Goal: Information Seeking & Learning: Learn about a topic

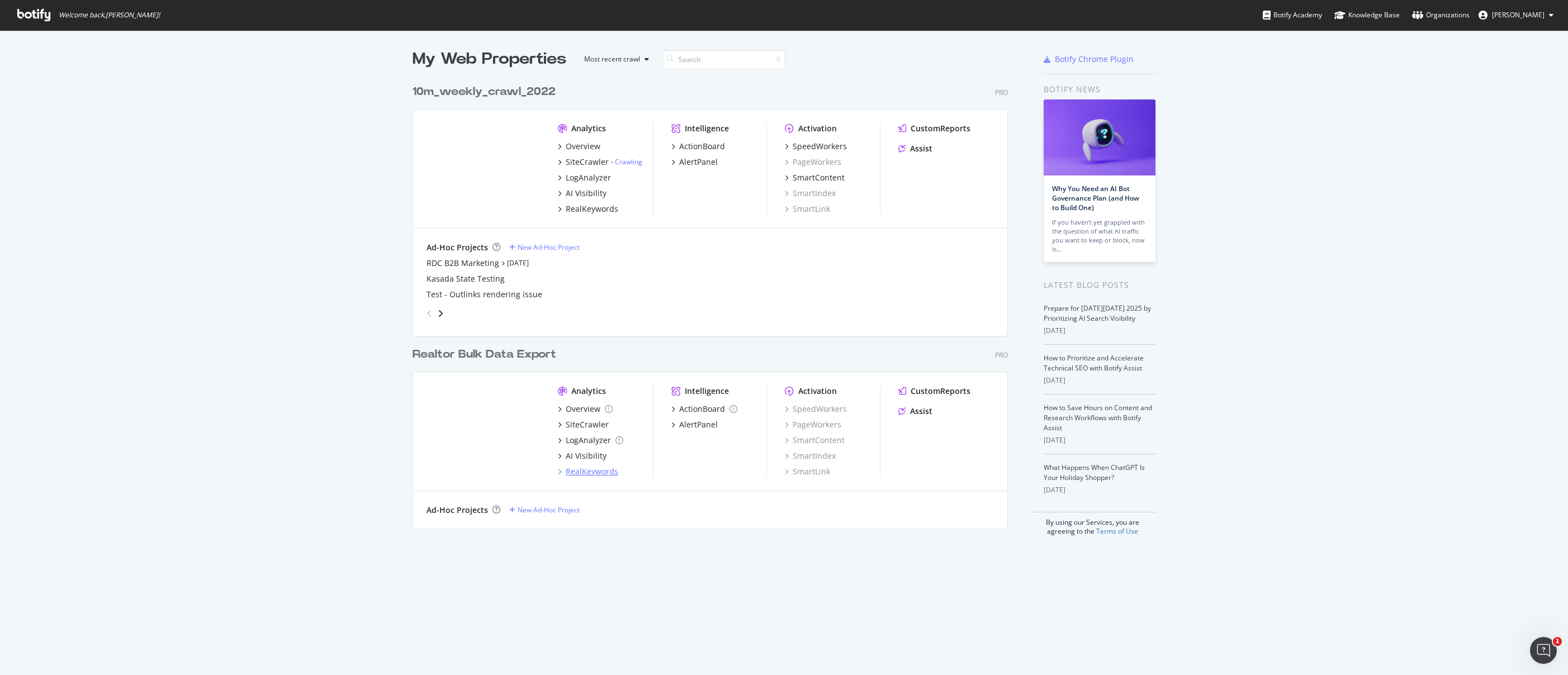
click at [576, 469] on div "RealKeywords" at bounding box center [592, 472] width 52 height 11
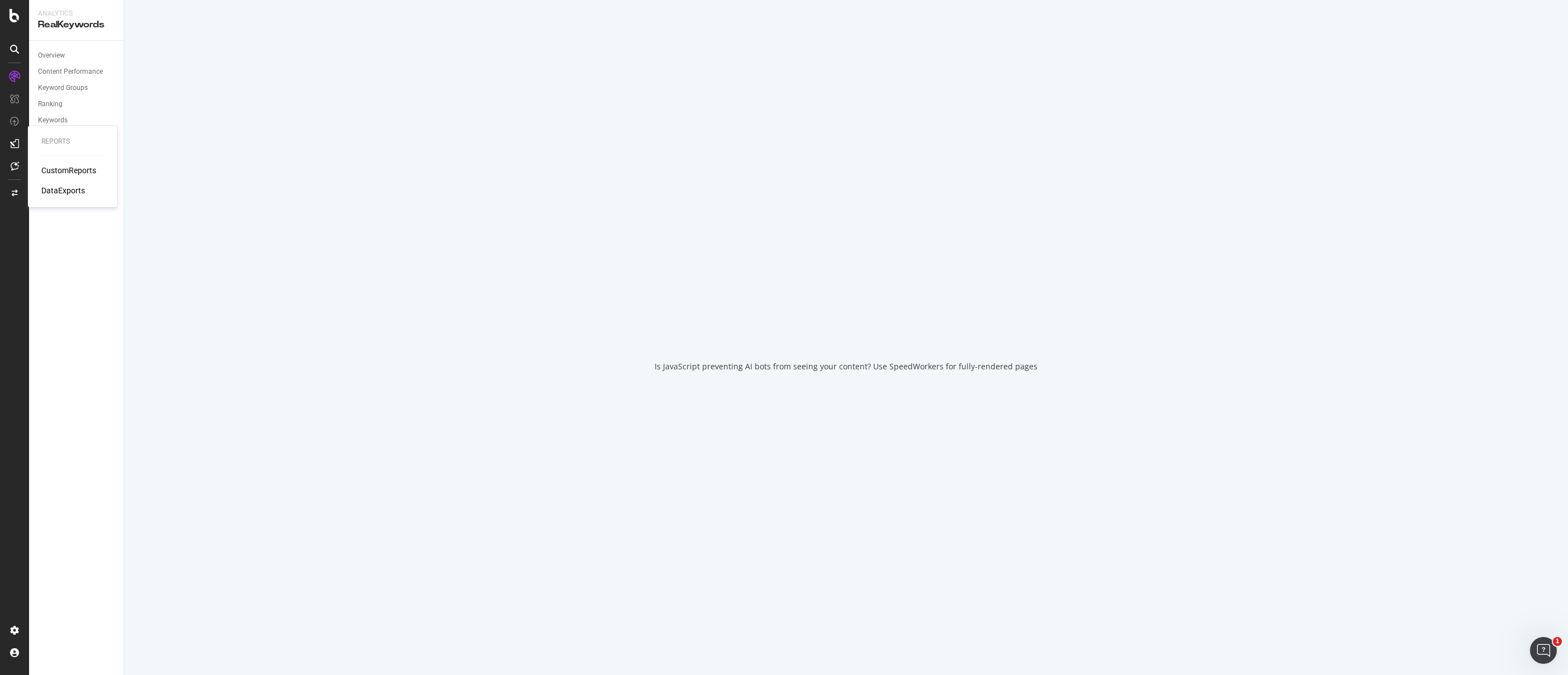
click at [65, 172] on div "CustomReports" at bounding box center [69, 170] width 55 height 11
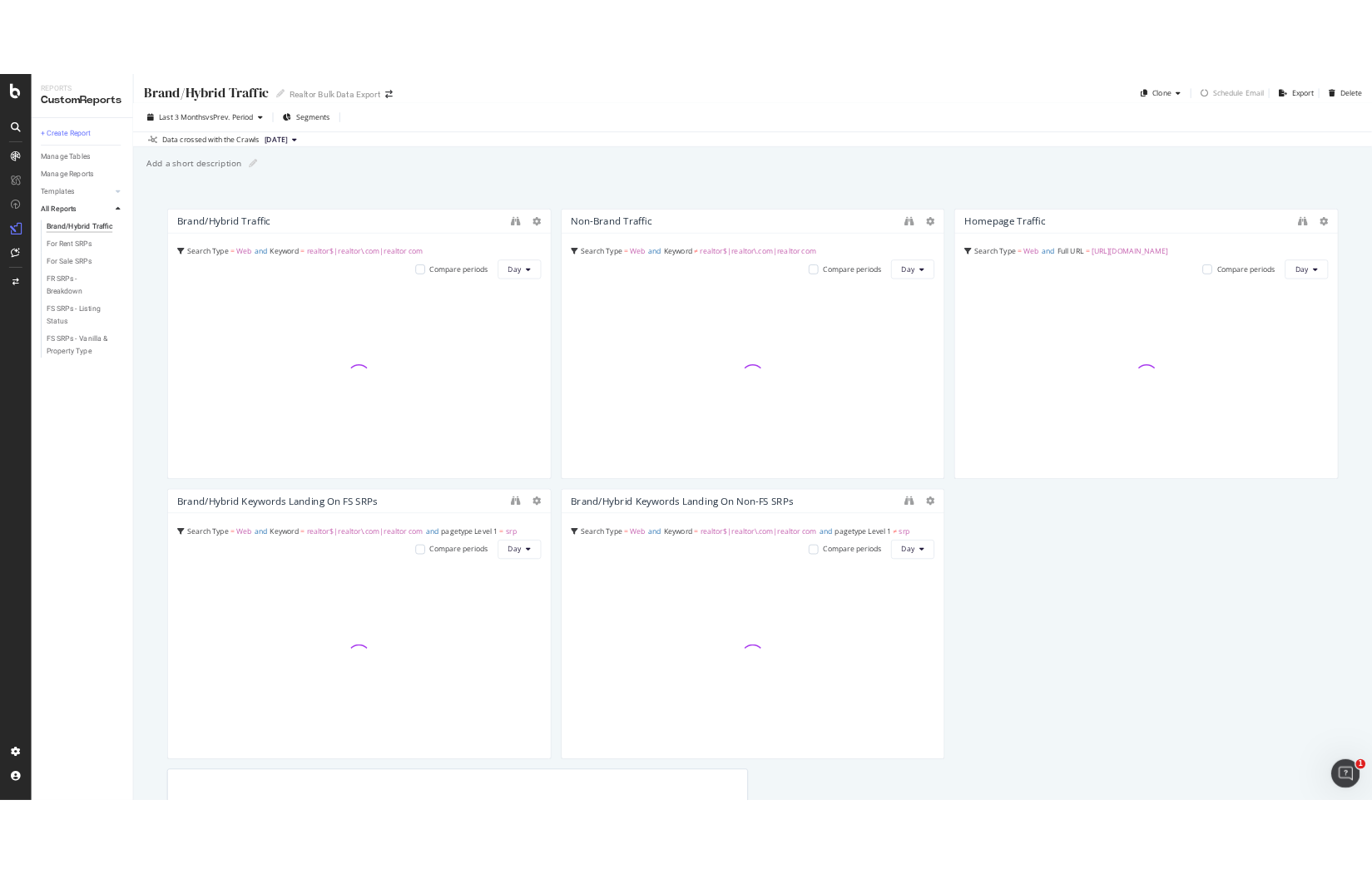
scroll to position [4, 0]
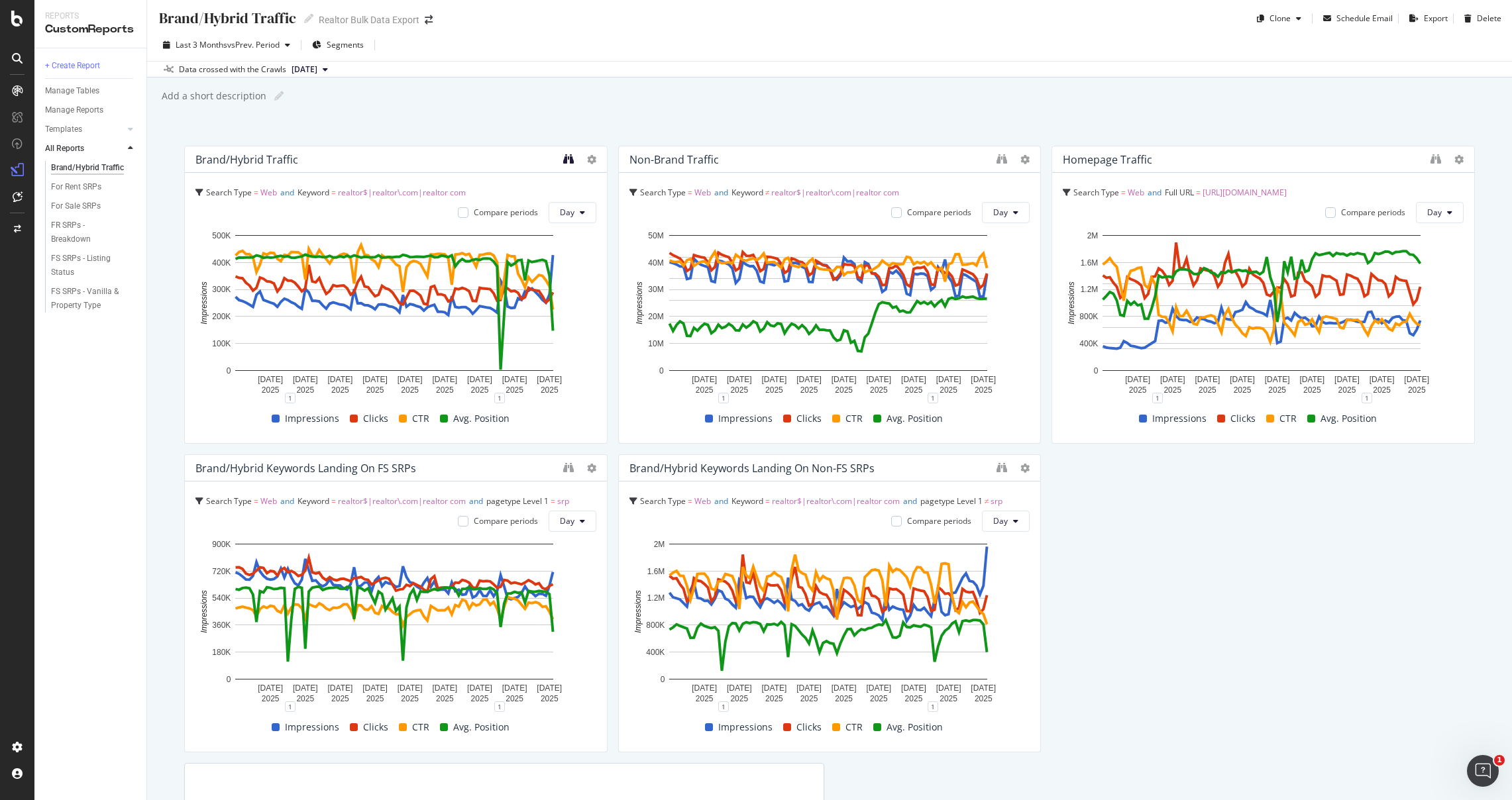
click at [563, 155] on icon "binoculars" at bounding box center [568, 159] width 11 height 11
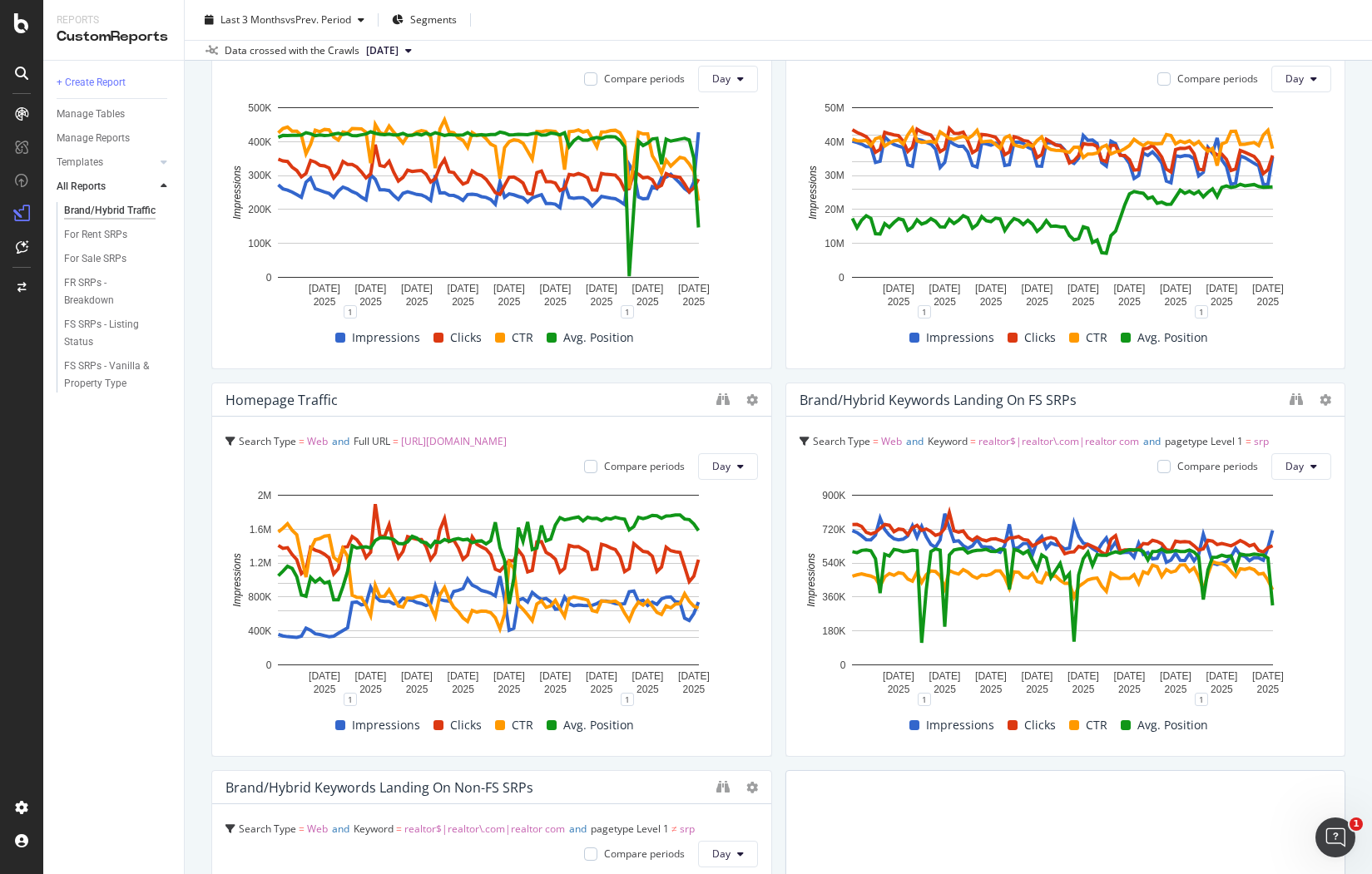
scroll to position [184, 0]
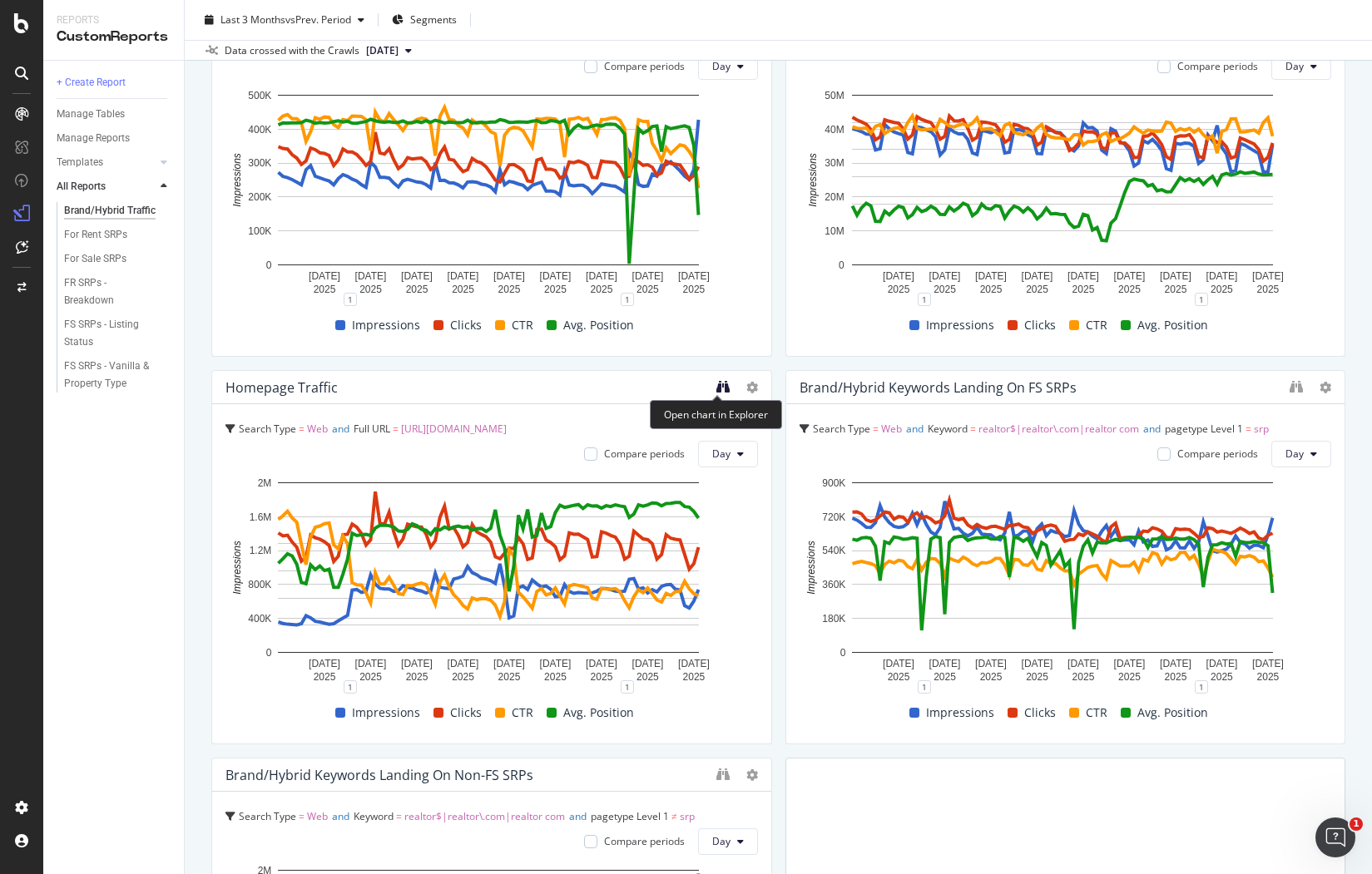
click at [718, 385] on icon "binoculars" at bounding box center [723, 387] width 14 height 14
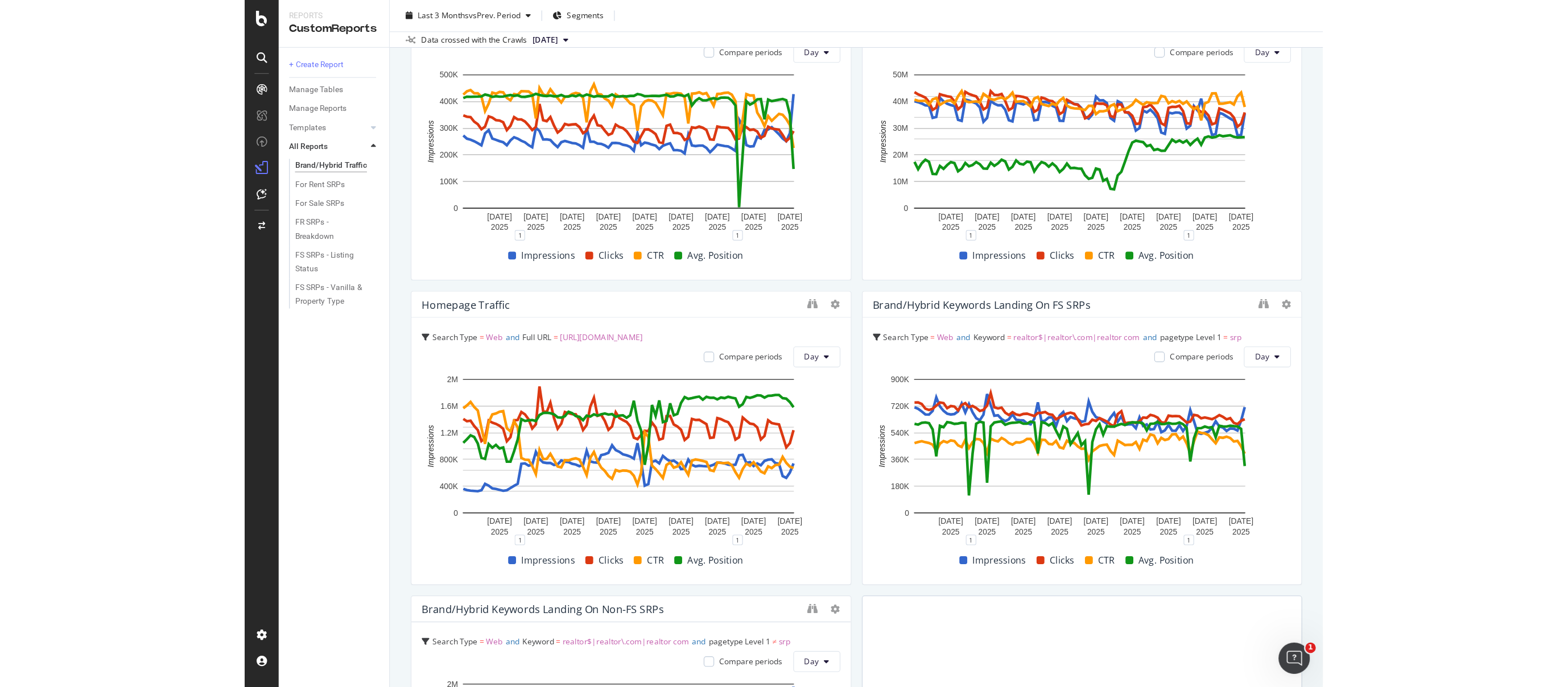
scroll to position [0, 0]
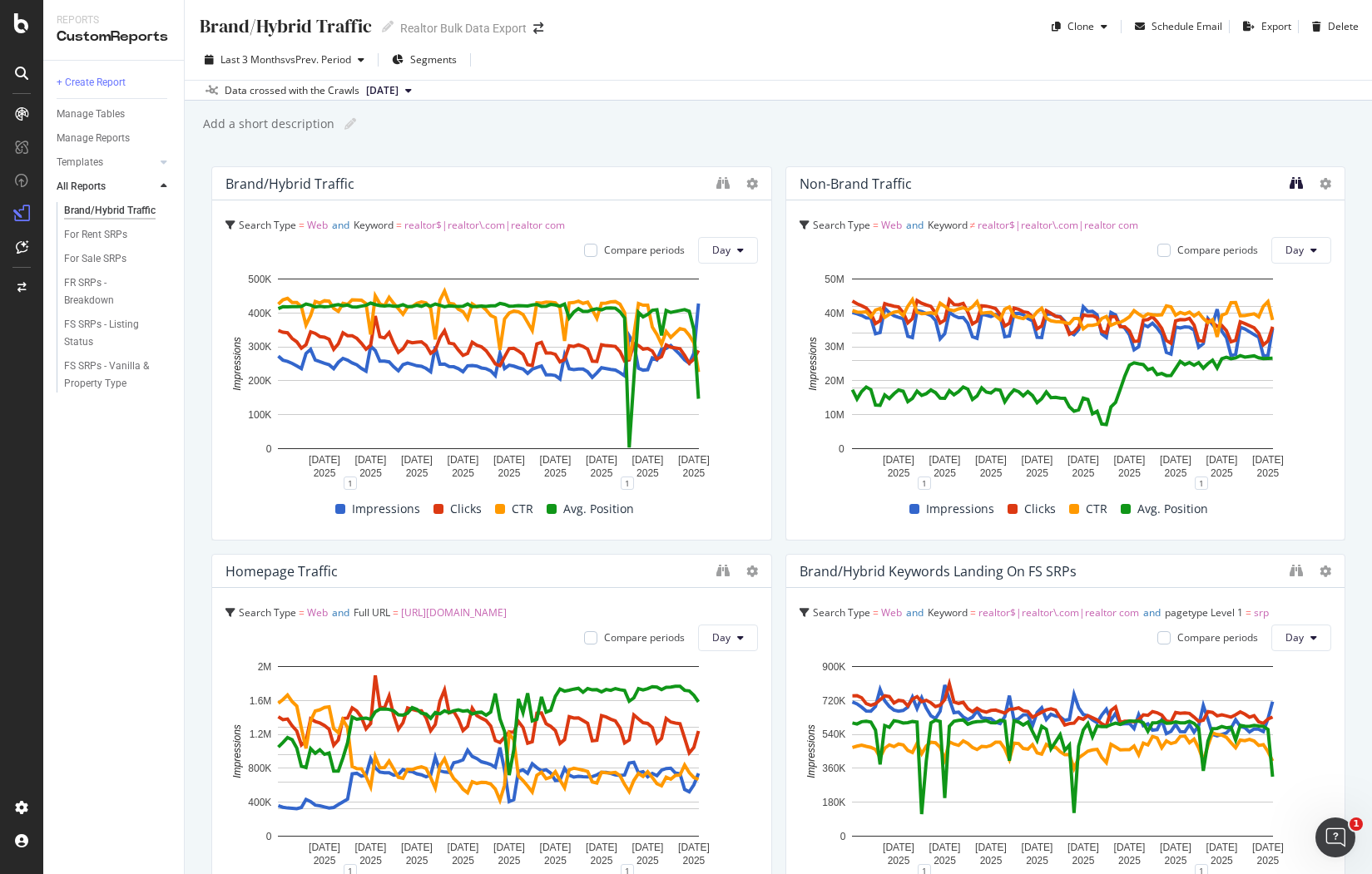
click at [1290, 186] on icon "binoculars" at bounding box center [1296, 183] width 14 height 14
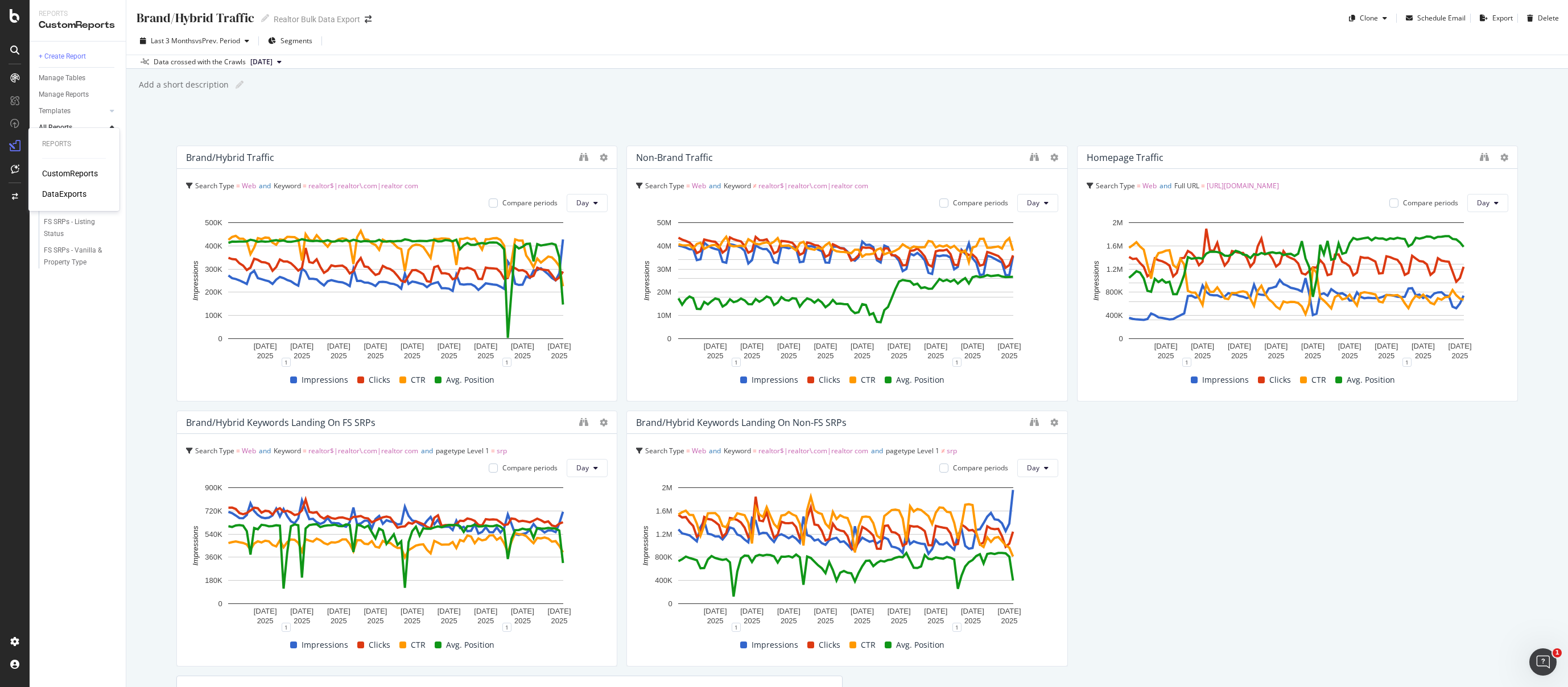
click at [87, 168] on div "CustomReports" at bounding box center [70, 173] width 56 height 11
click at [61, 176] on div "For Sale SRPs" at bounding box center [65, 177] width 43 height 12
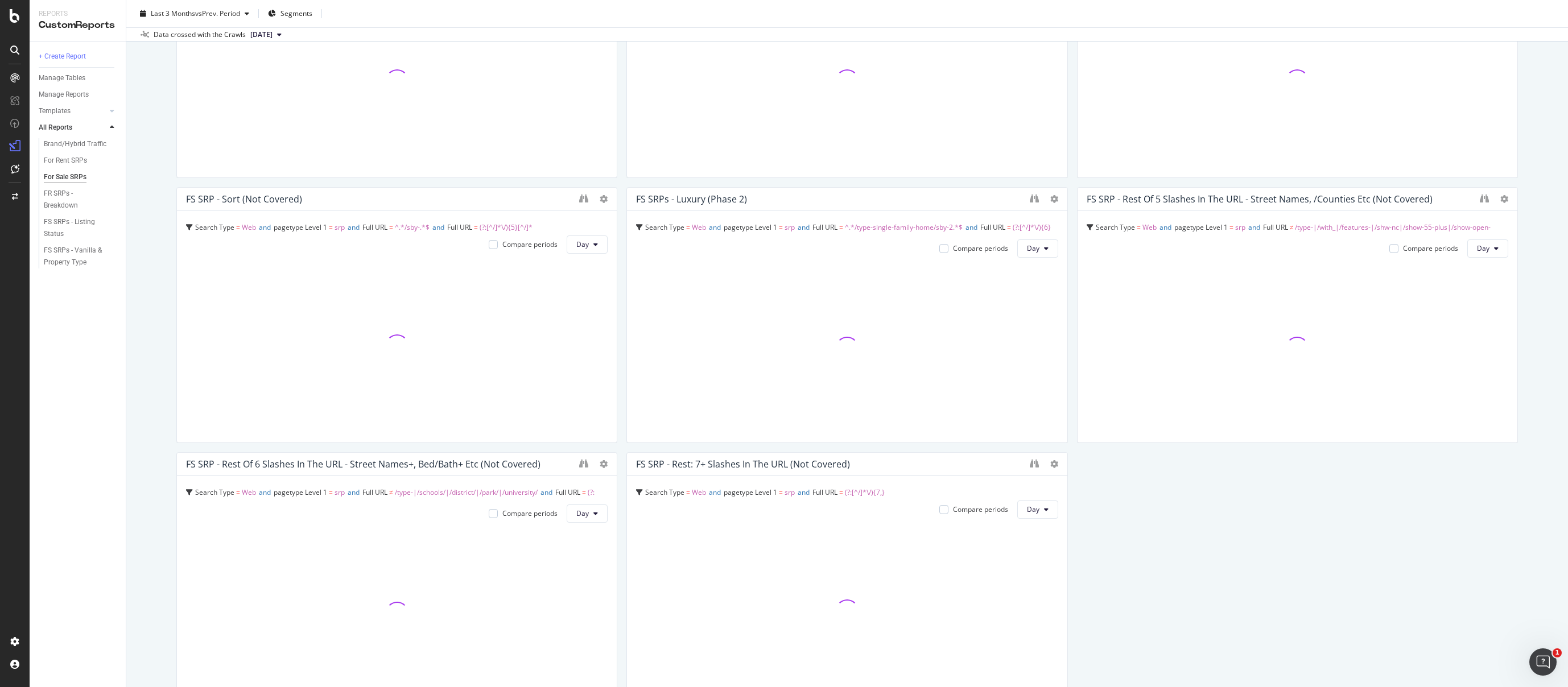
scroll to position [1286, 0]
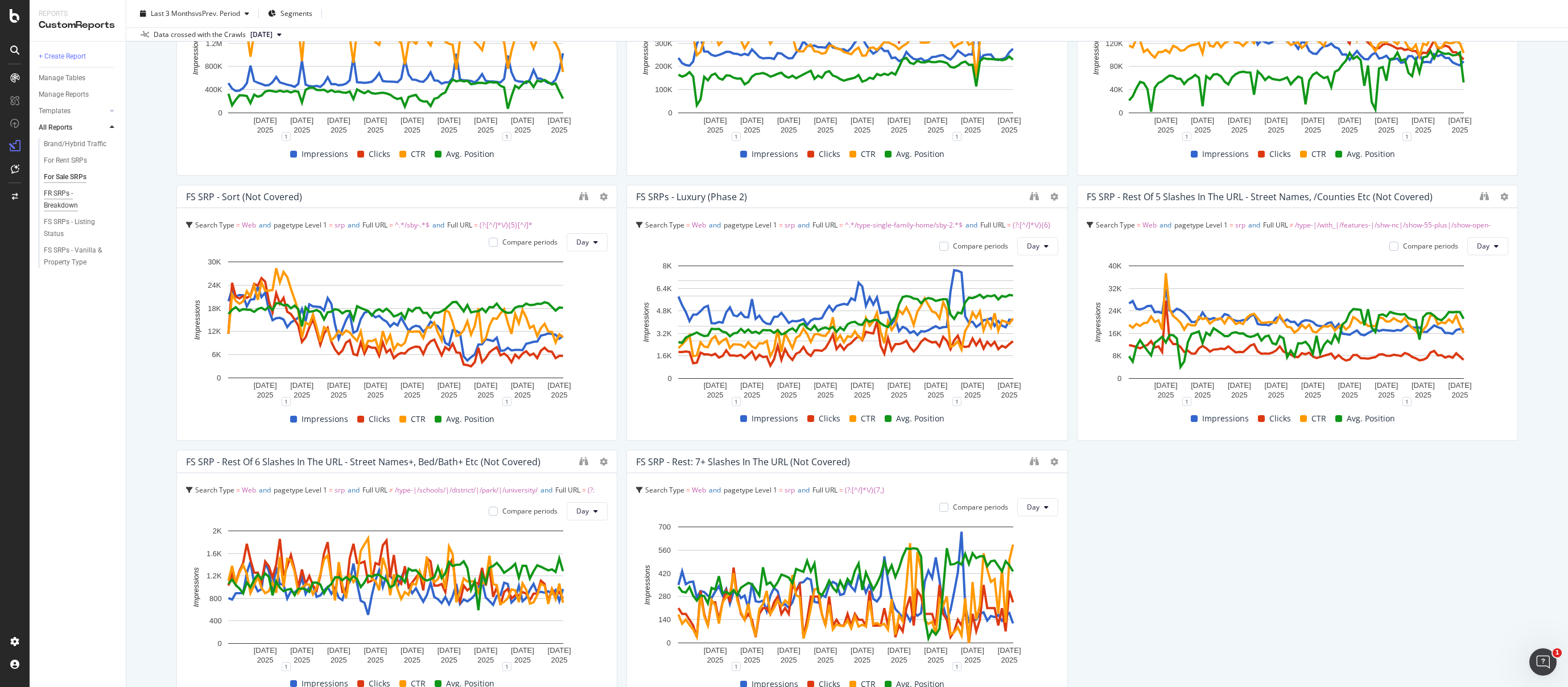
click at [65, 201] on div "FR SRPs - Breakdown" at bounding box center [76, 199] width 63 height 24
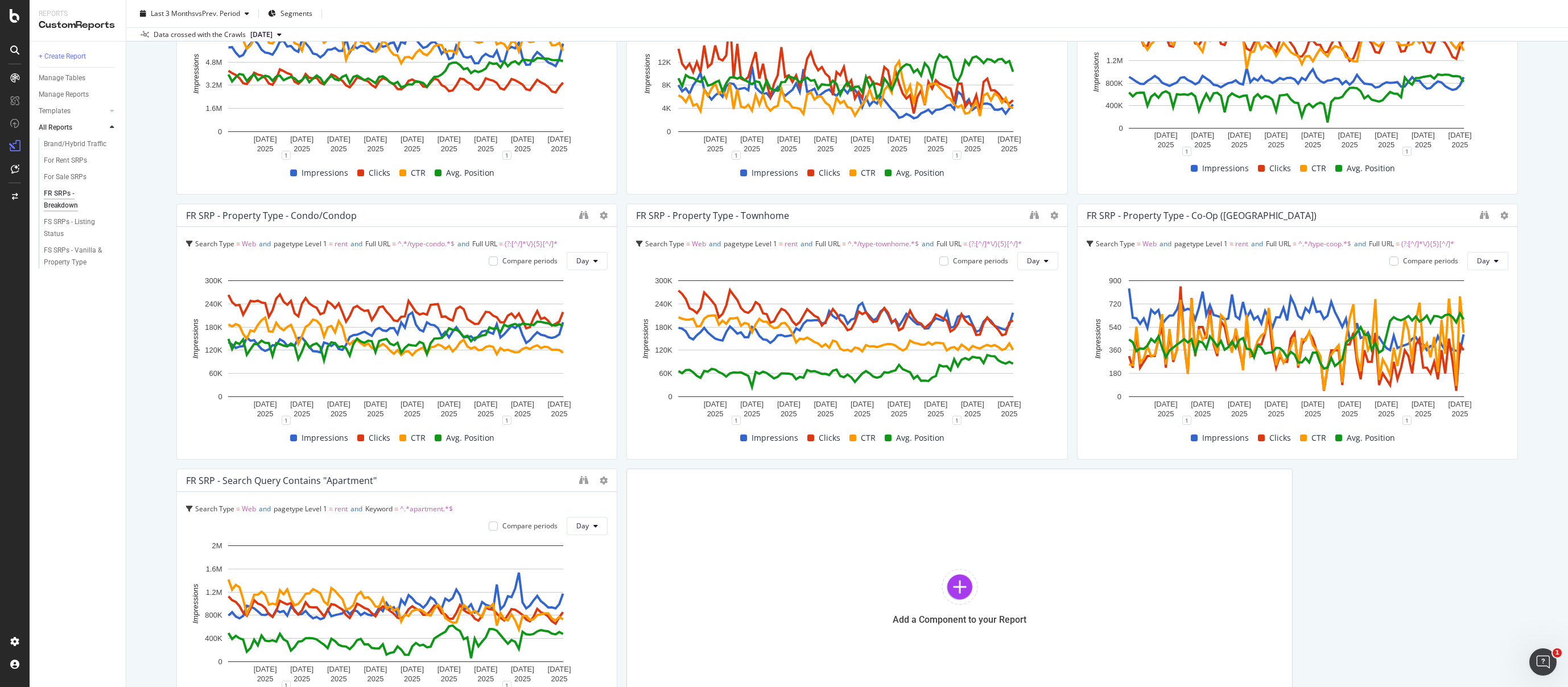
scroll to position [738, 0]
click at [71, 177] on div "For Sale SRPs" at bounding box center [65, 177] width 43 height 12
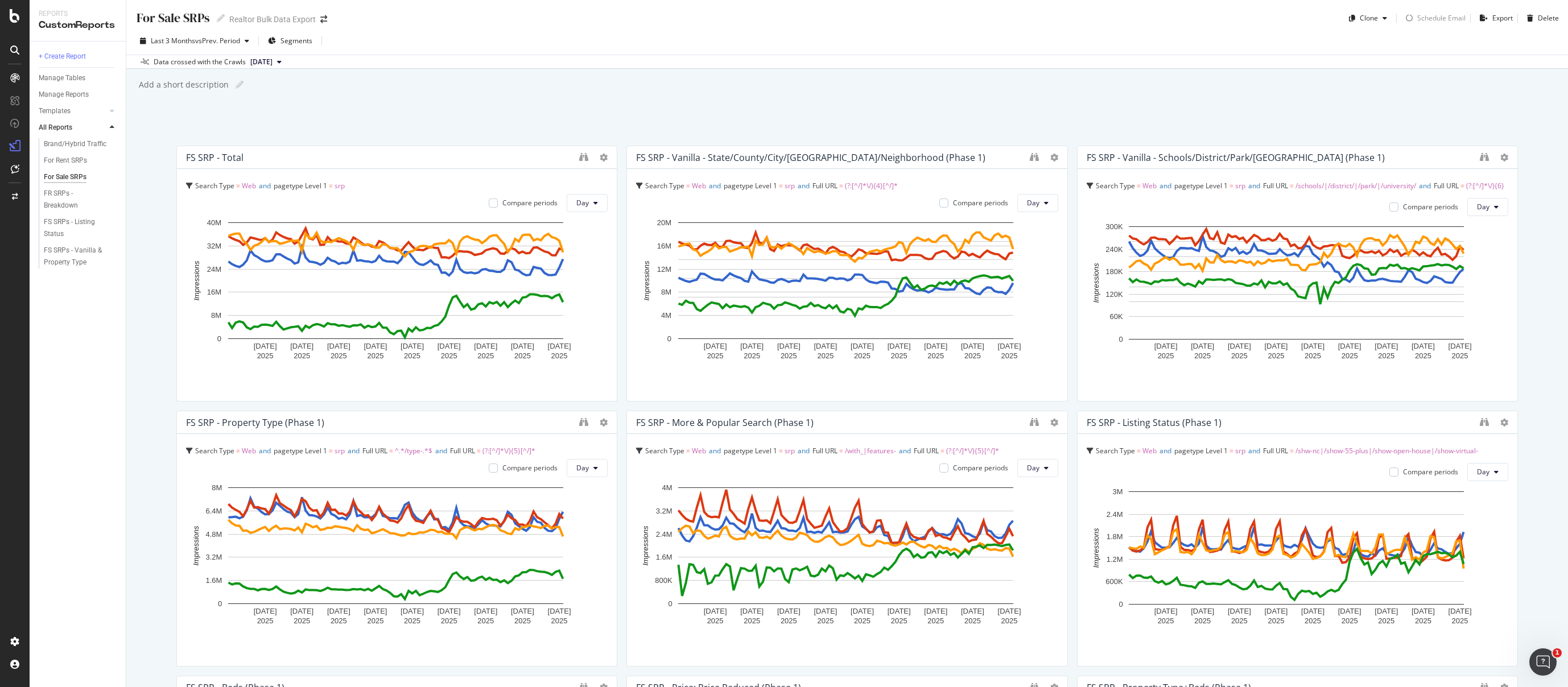
click at [951, 96] on div "For Sale SRPs For Sale SRPs Realtor Bulk Data Export Clone Schedule Email Expor…" at bounding box center [847, 343] width 1442 height 687
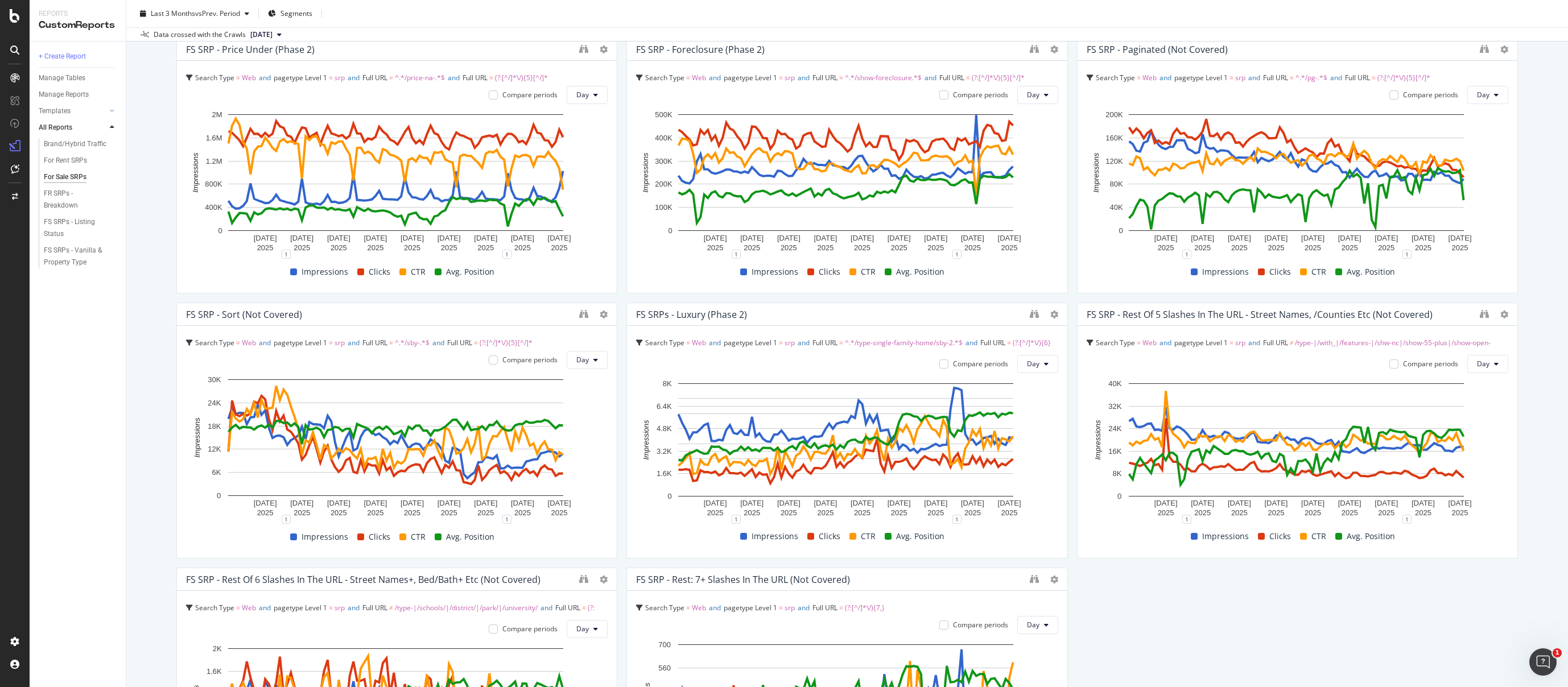
scroll to position [971, 0]
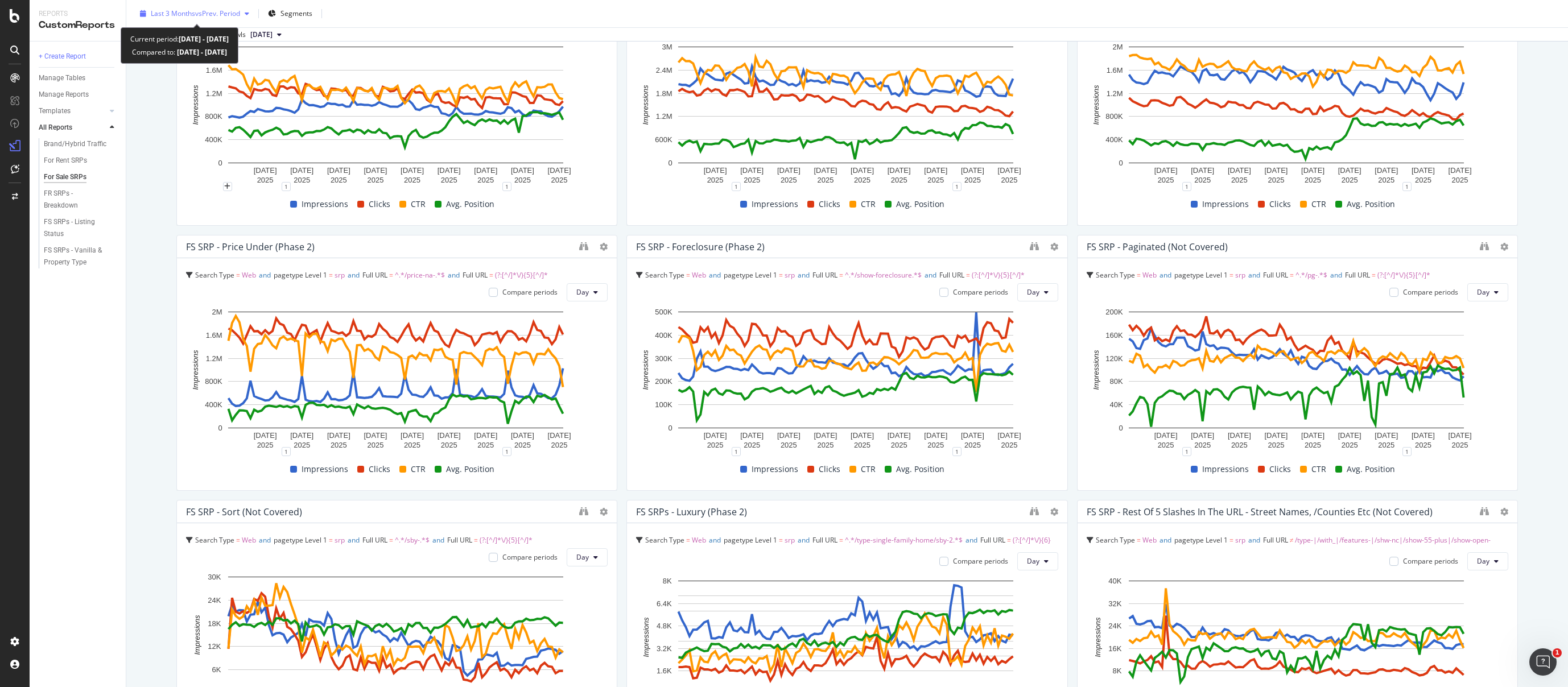
click at [225, 11] on span "vs Prev. Period" at bounding box center [217, 14] width 45 height 10
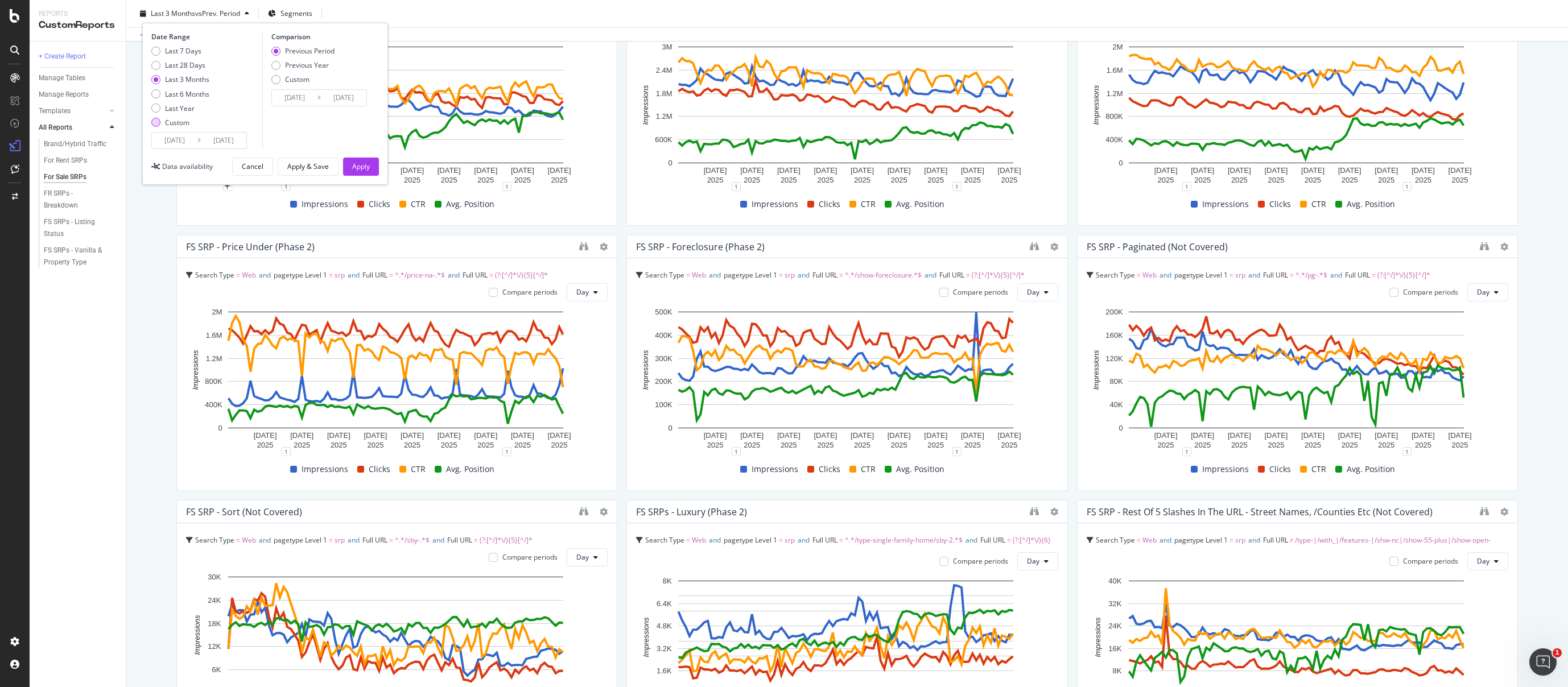
click at [157, 122] on div "Custom" at bounding box center [155, 122] width 9 height 9
type input "2025/09/16"
type input "2025/08/19"
type input "2025/09/15"
click at [165, 136] on input "2025/09/16" at bounding box center [174, 141] width 45 height 16
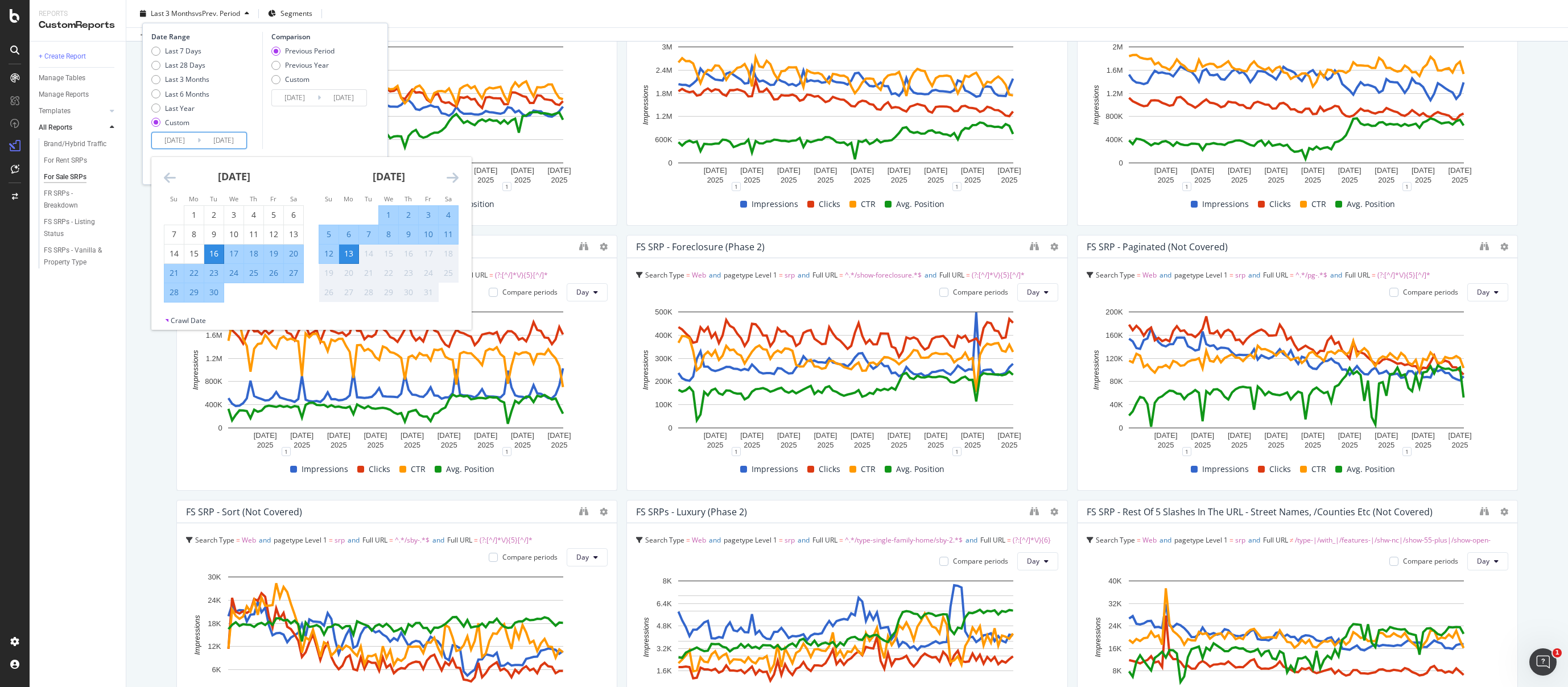
click at [165, 174] on icon "Move backward to switch to the previous month." at bounding box center [169, 178] width 12 height 14
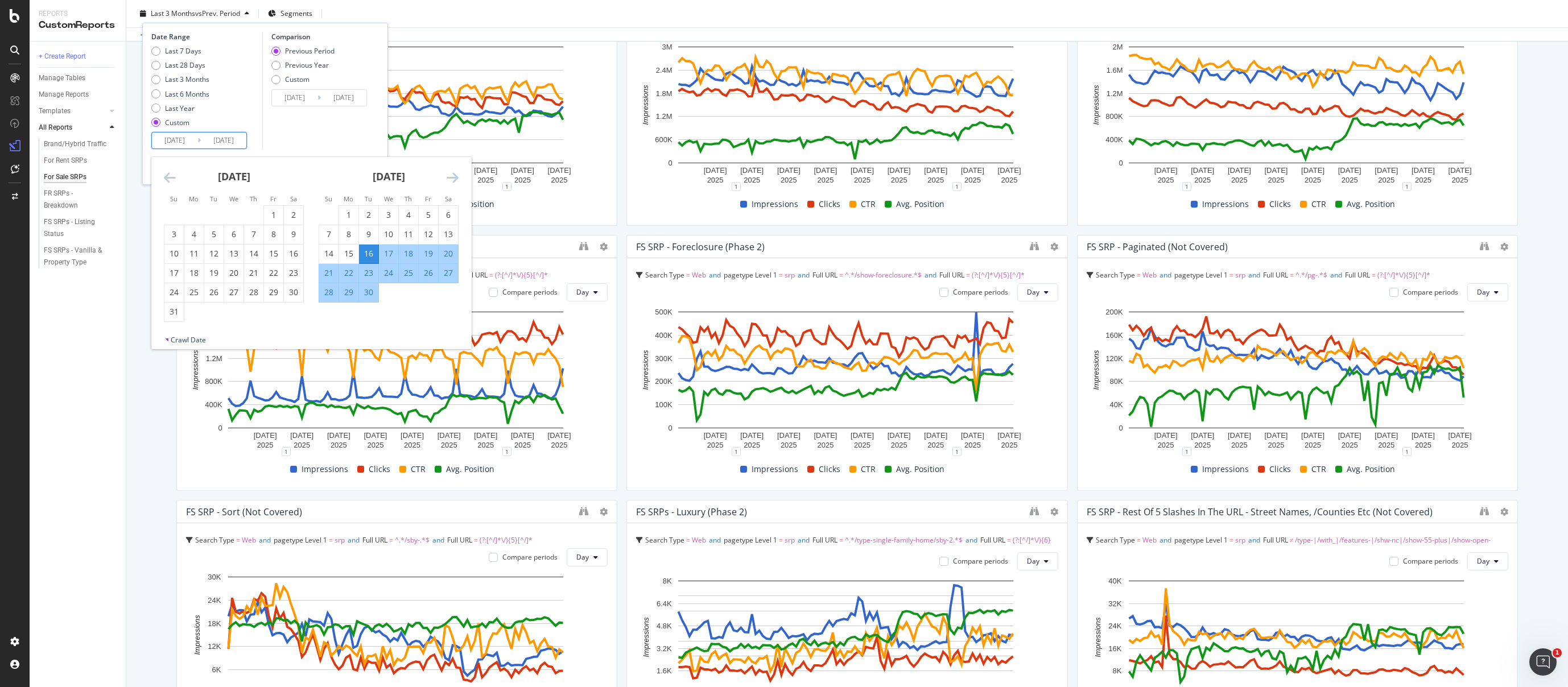
click at [165, 174] on icon "Move backward to switch to the previous month." at bounding box center [169, 178] width 12 height 14
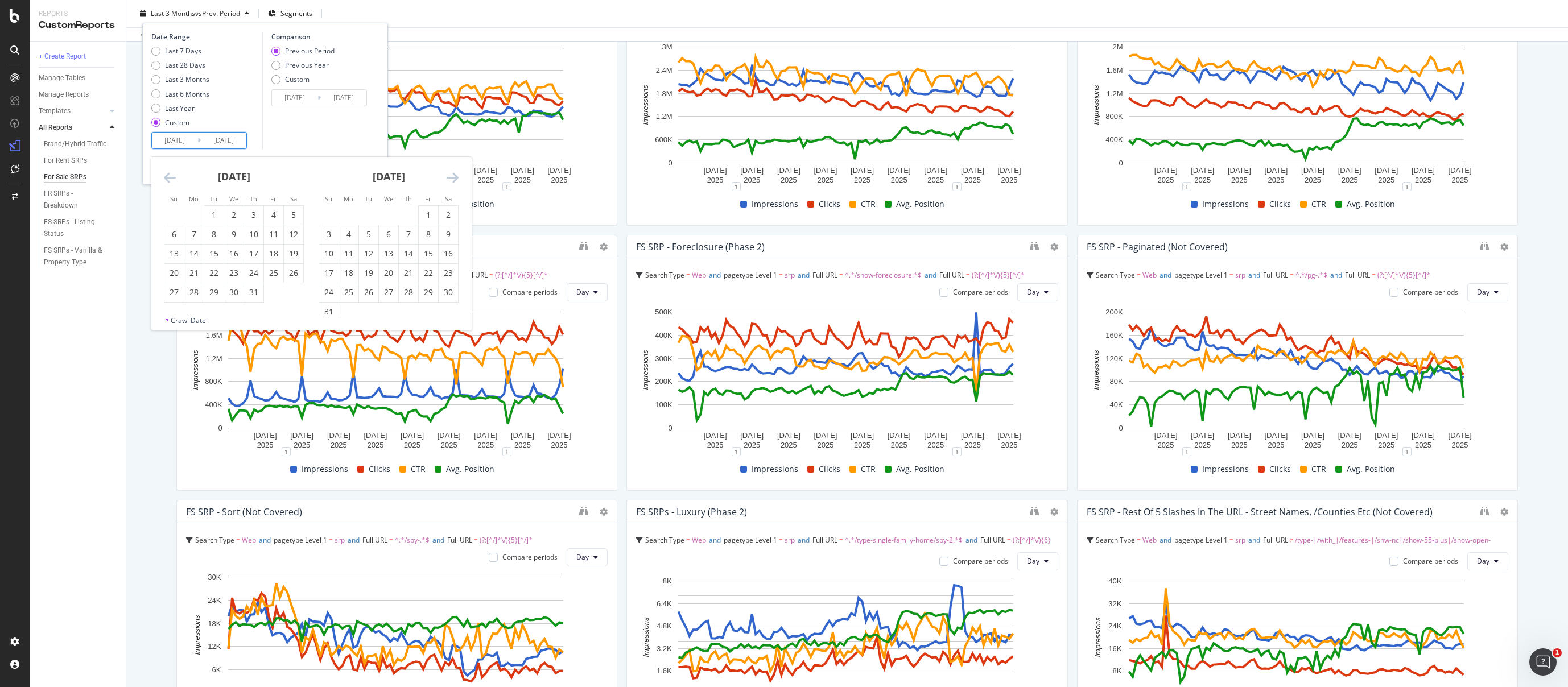
click at [165, 174] on icon "Move backward to switch to the previous month." at bounding box center [169, 178] width 12 height 14
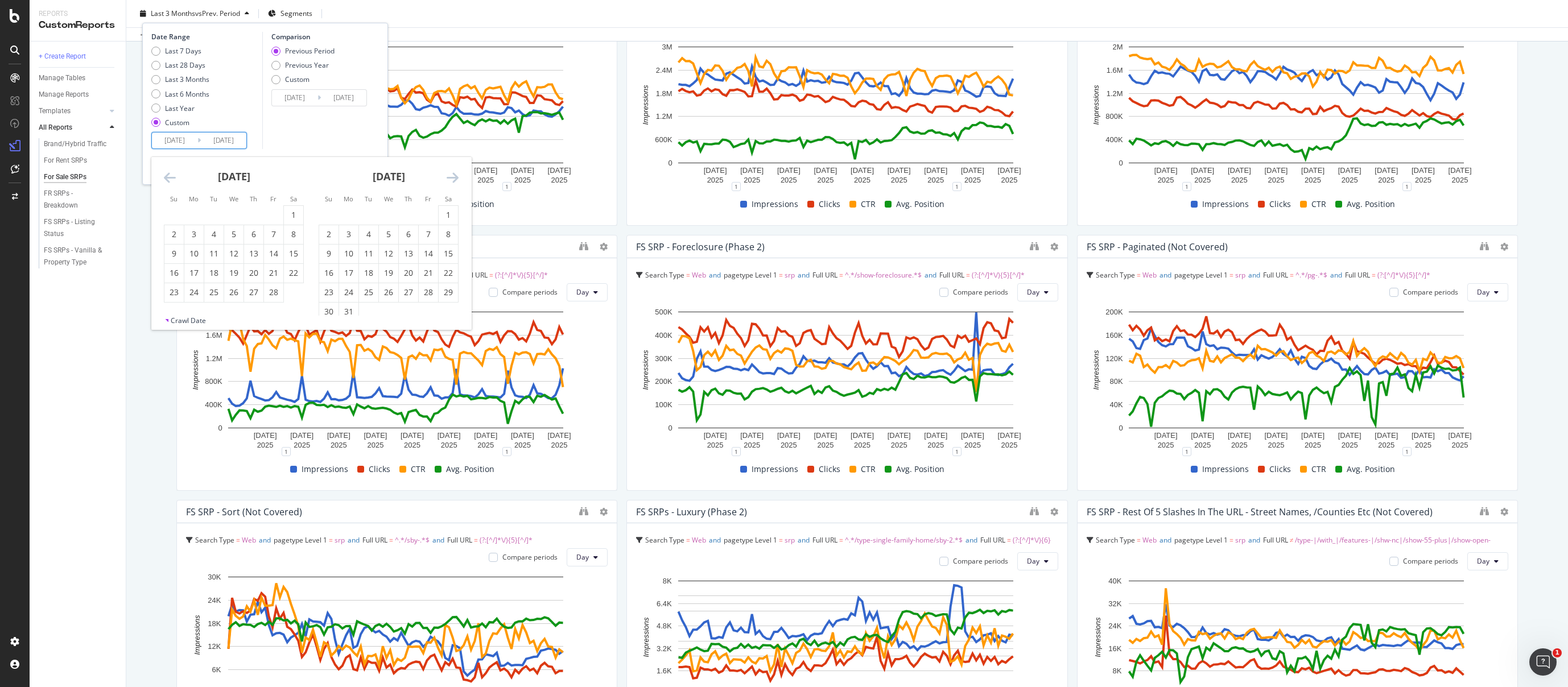
click at [165, 174] on icon "Move backward to switch to the previous month." at bounding box center [169, 178] width 12 height 14
click at [236, 212] on div "1" at bounding box center [234, 215] width 19 height 11
type input "[DATE]"
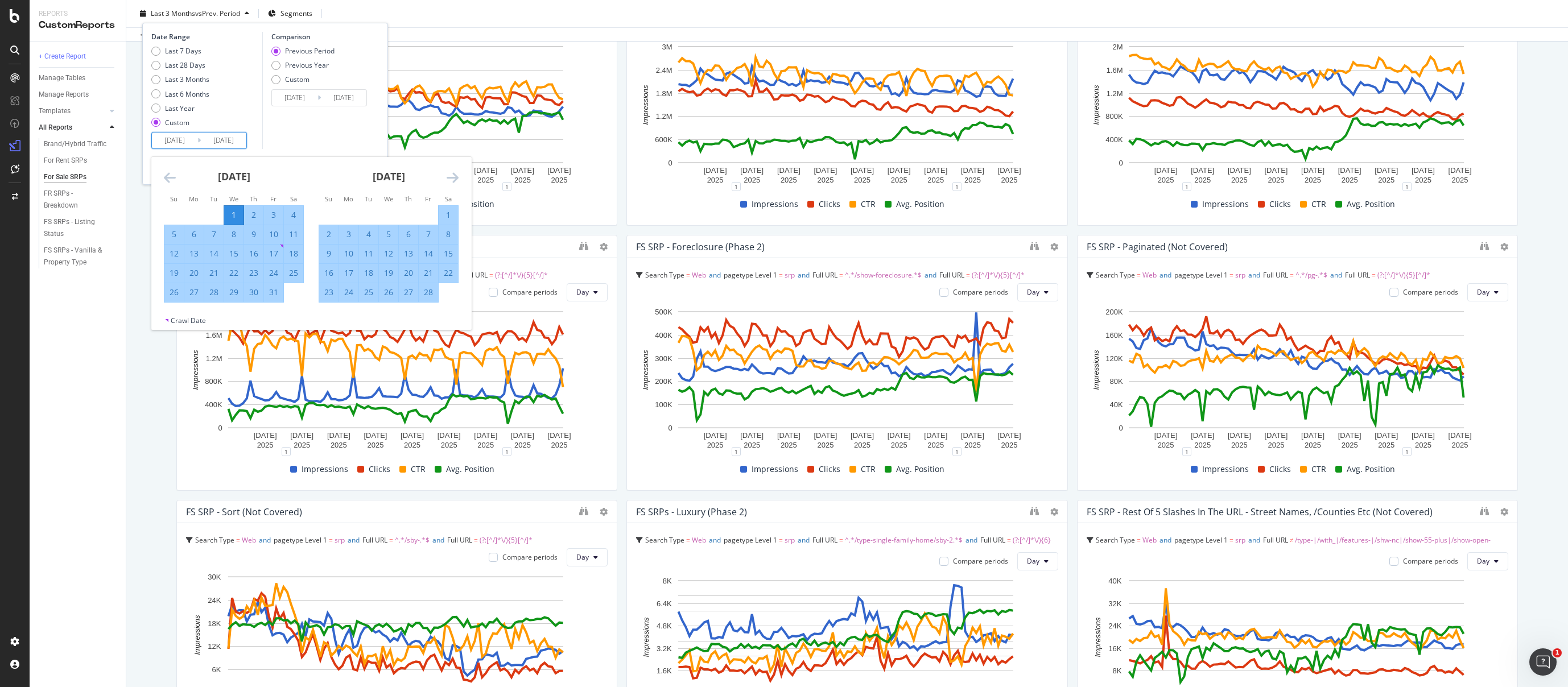
click at [277, 135] on div "Comparison Previous Period Previous Year Custom 2024/03/20 Navigate forward to …" at bounding box center [316, 90] width 108 height 117
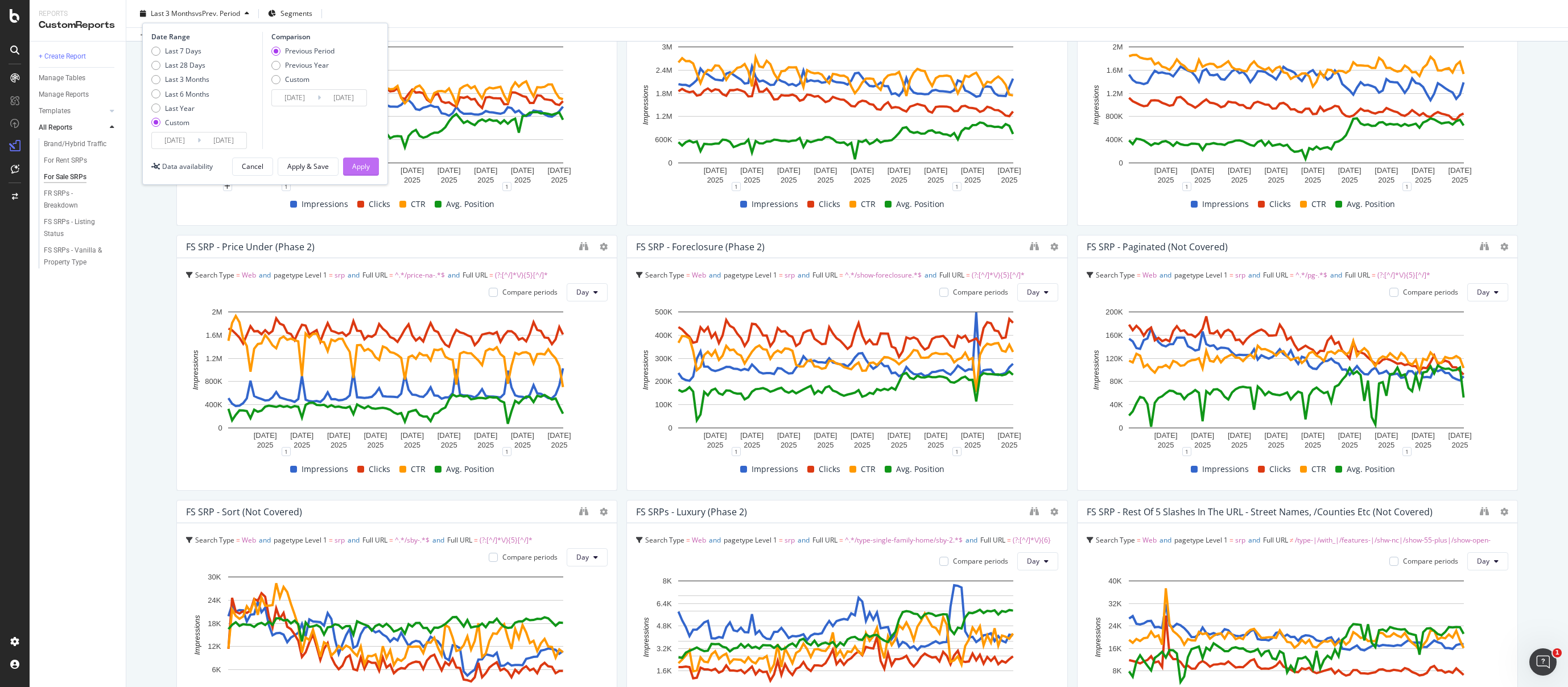
click at [354, 164] on div "Apply" at bounding box center [361, 167] width 17 height 10
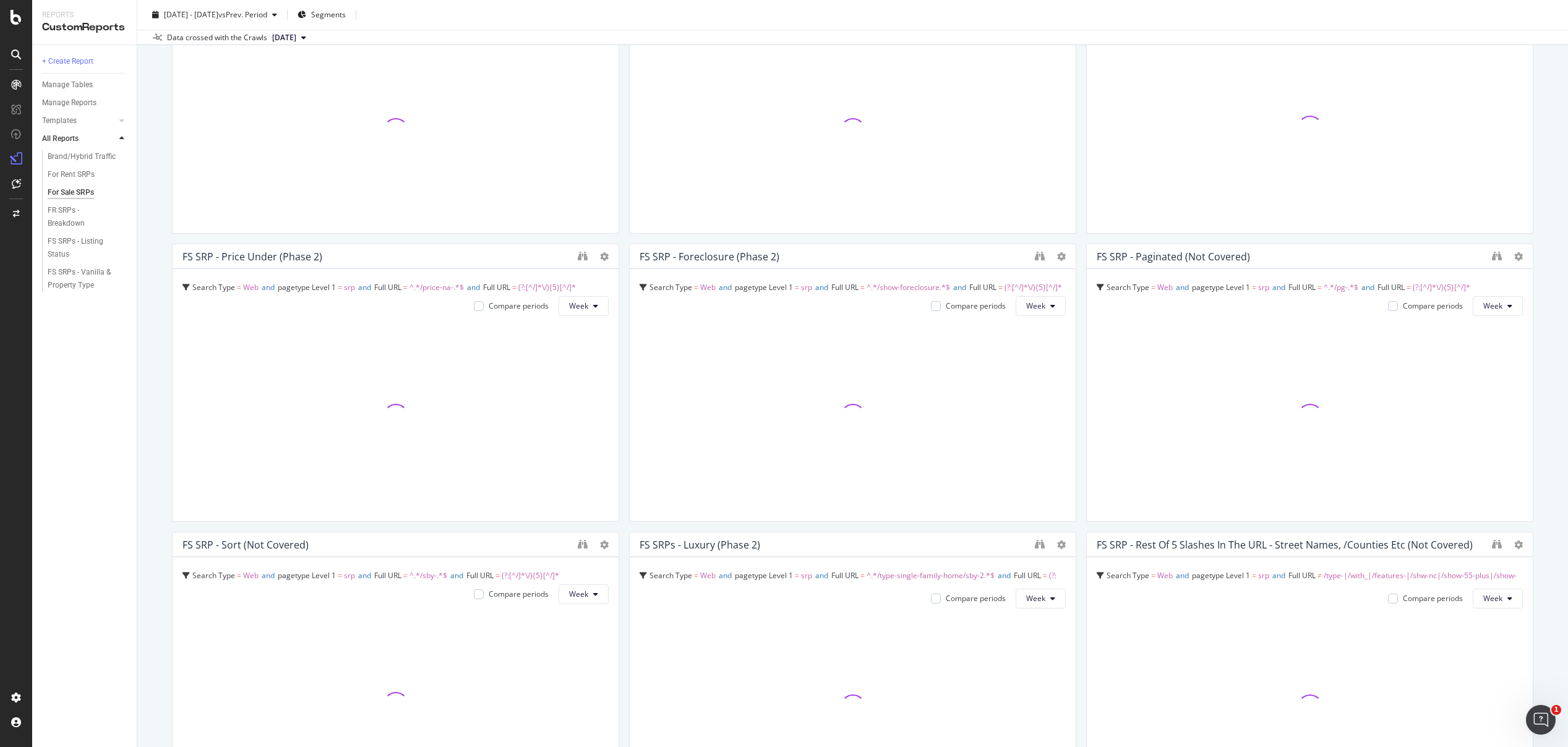
scroll to position [1383, 0]
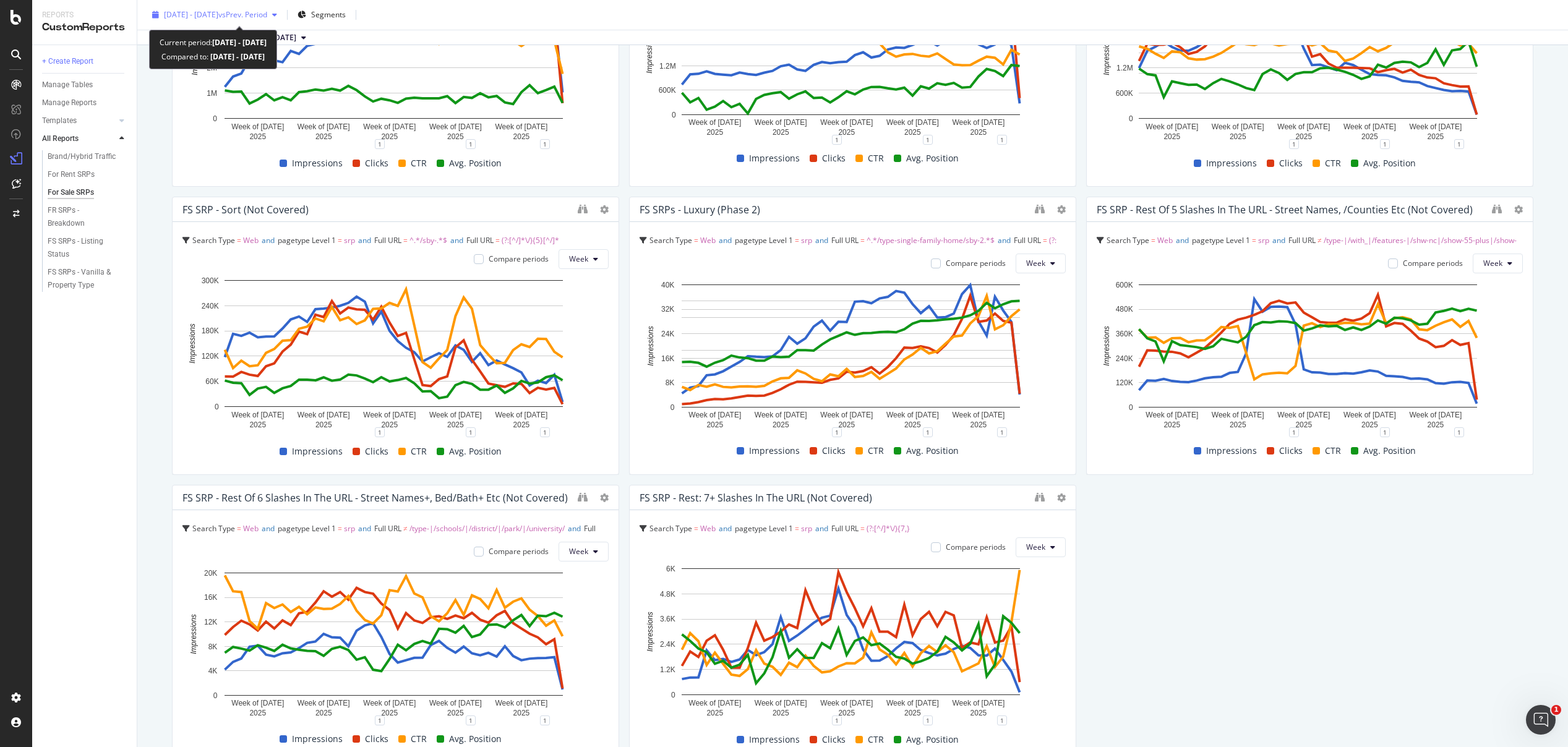
click at [218, 13] on span "[DATE] - [DATE]" at bounding box center [191, 15] width 55 height 11
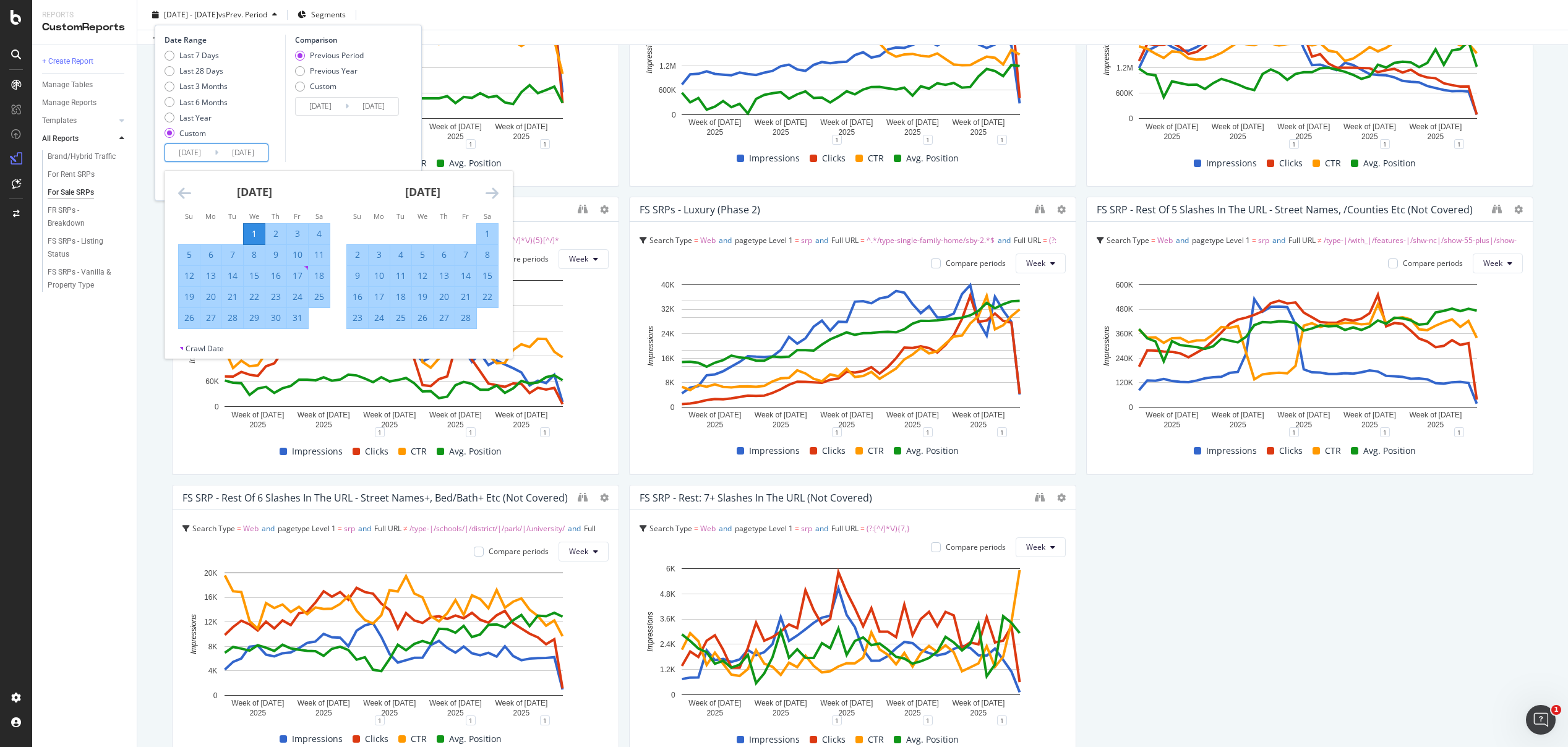
click at [178, 147] on input "[DATE]" at bounding box center [189, 153] width 49 height 18
click at [181, 193] on icon "Move backward to switch to the previous month." at bounding box center [184, 193] width 13 height 15
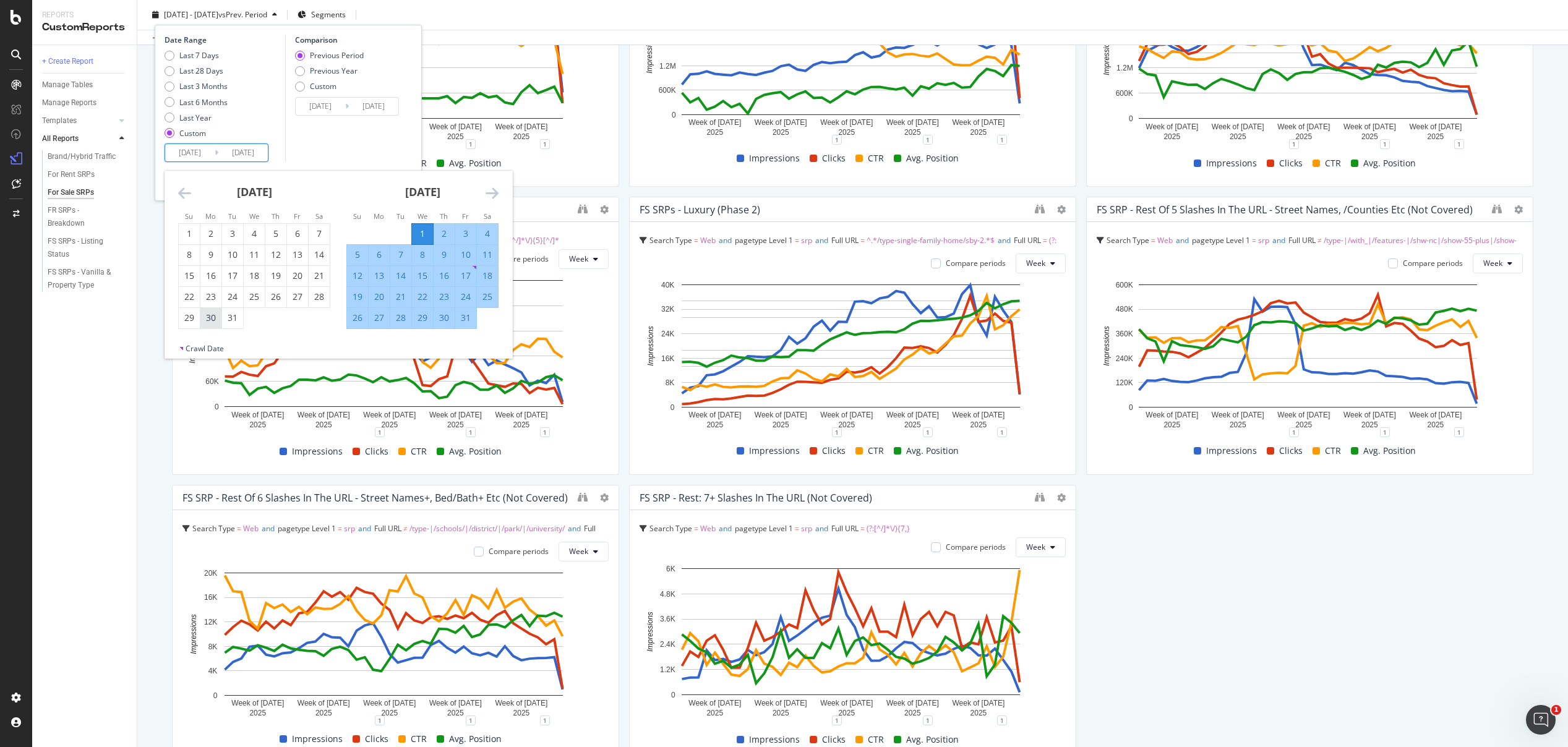
click at [208, 321] on div "30" at bounding box center [211, 318] width 21 height 12
type input "[DATE]"
click at [243, 152] on input "[DATE]" at bounding box center [242, 153] width 49 height 18
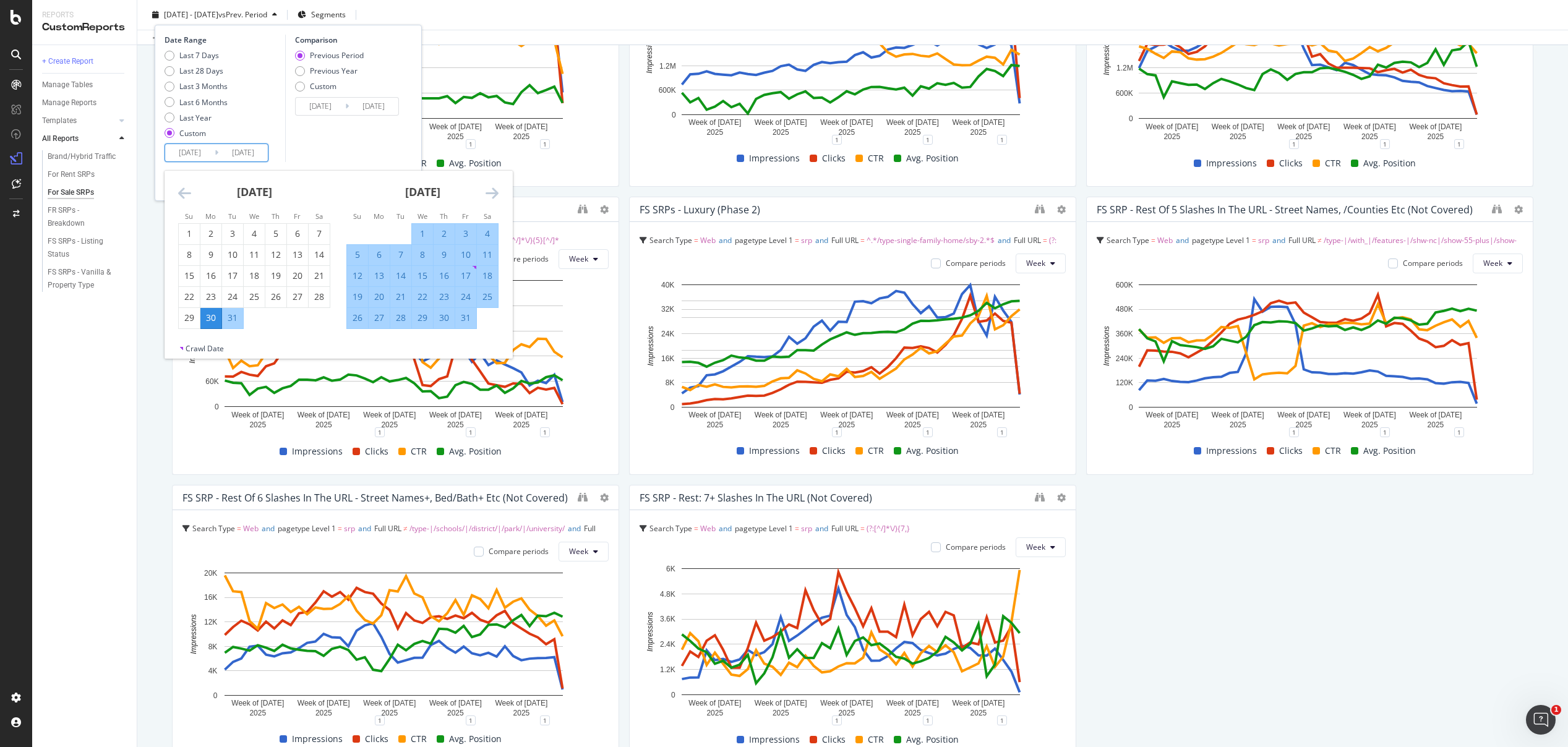
click at [495, 193] on icon "Move forward to switch to the next month." at bounding box center [492, 193] width 13 height 15
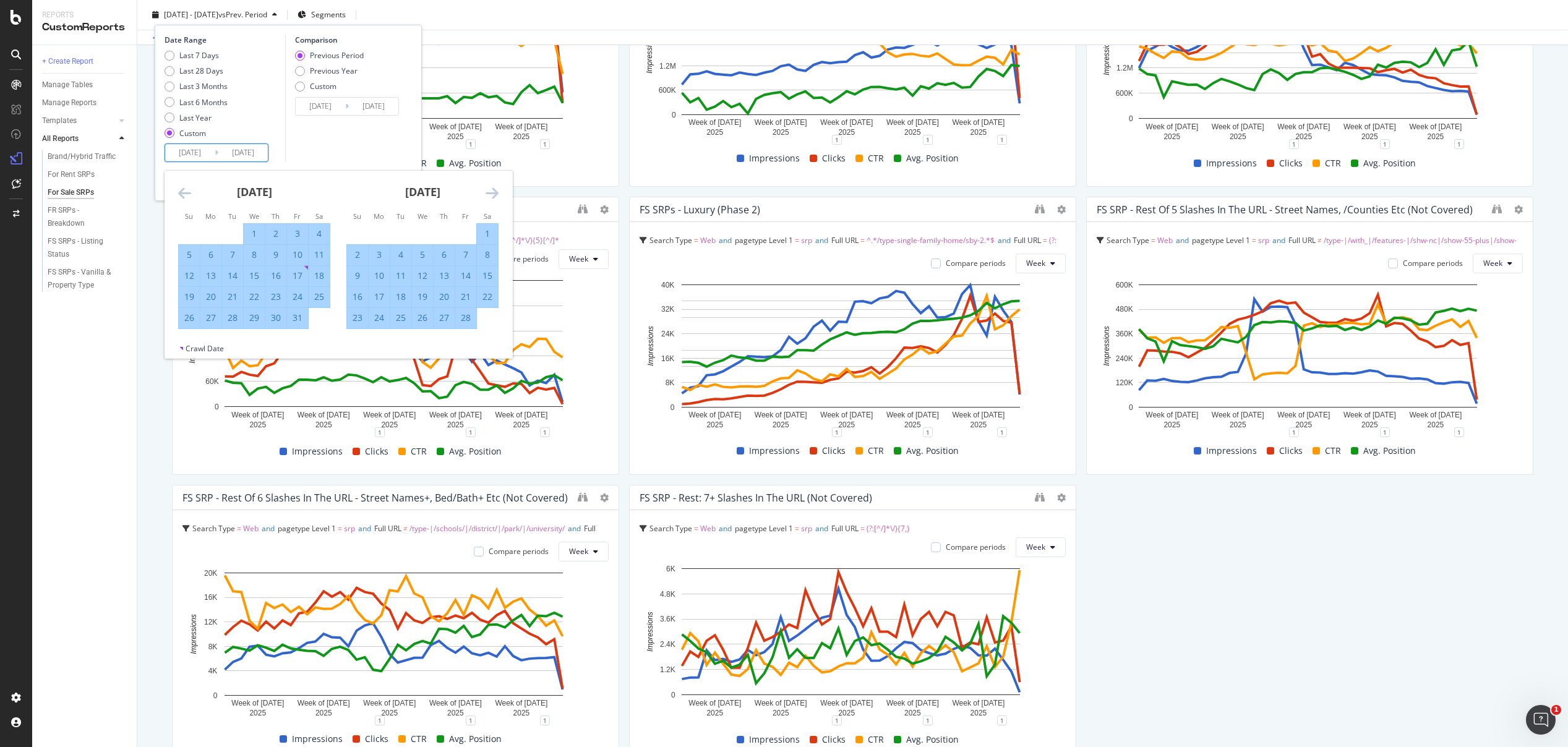
click at [495, 193] on icon "Move forward to switch to the next month." at bounding box center [492, 193] width 13 height 15
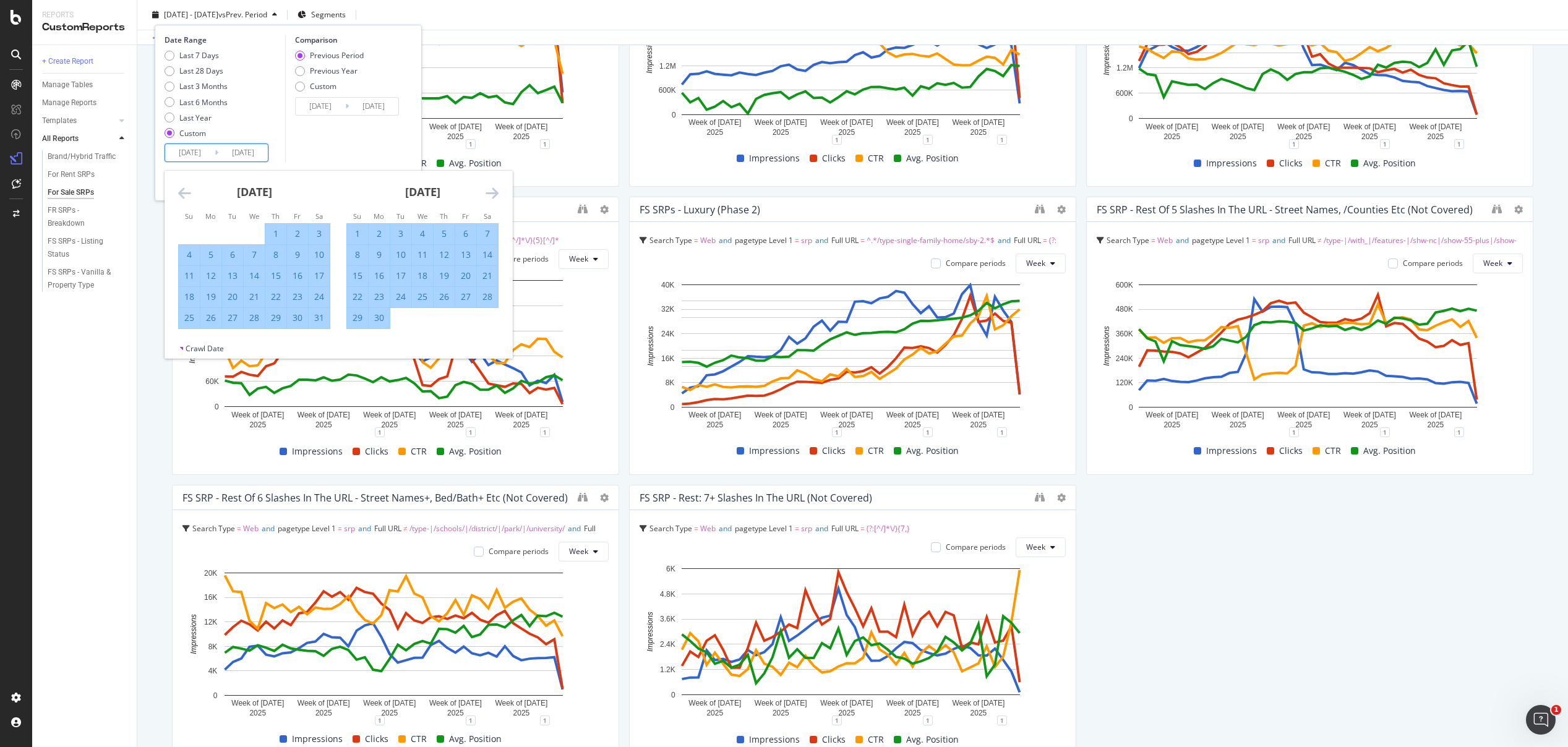
click at [495, 193] on icon "Move forward to switch to the next month." at bounding box center [492, 193] width 13 height 15
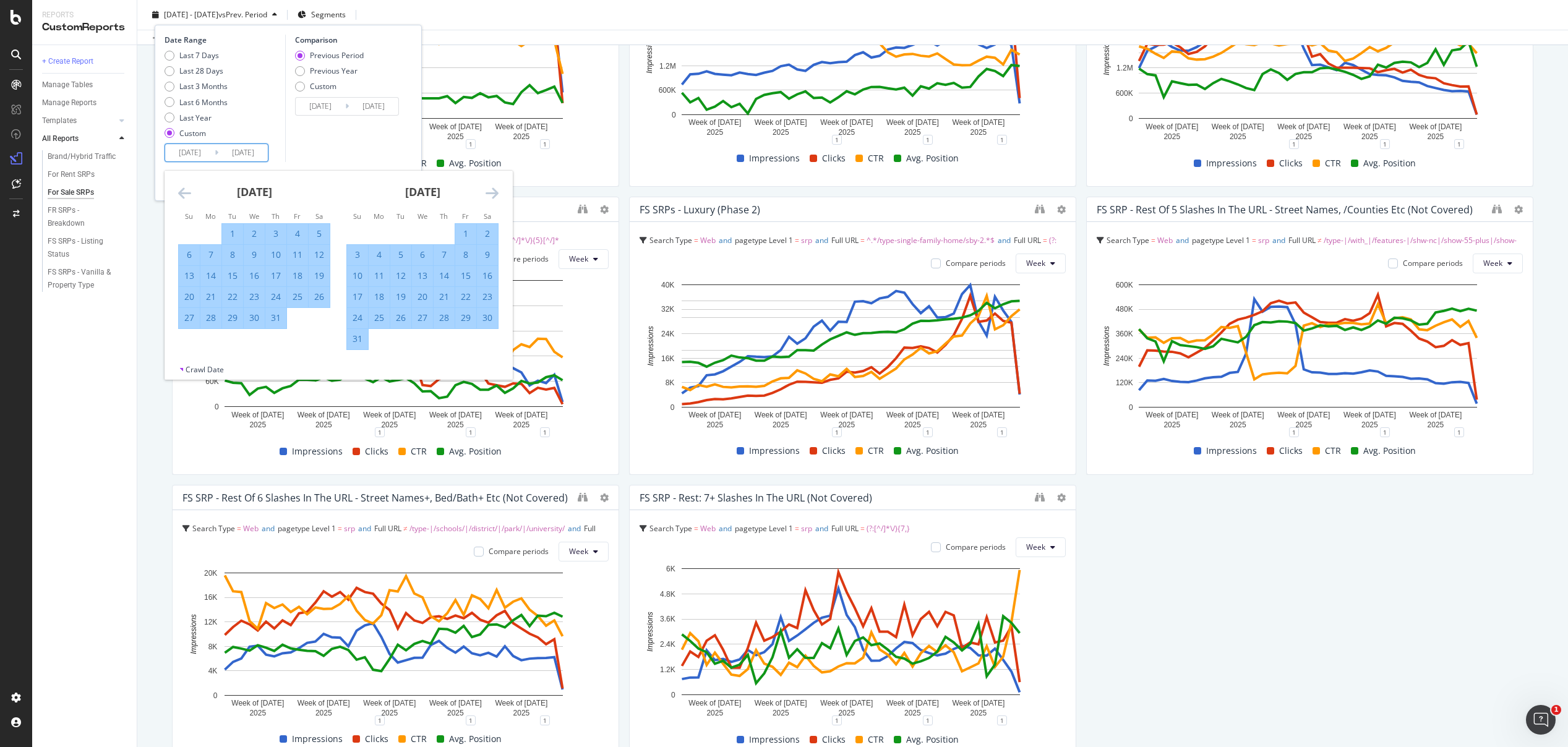
click at [495, 193] on icon "Move forward to switch to the next month." at bounding box center [492, 193] width 13 height 15
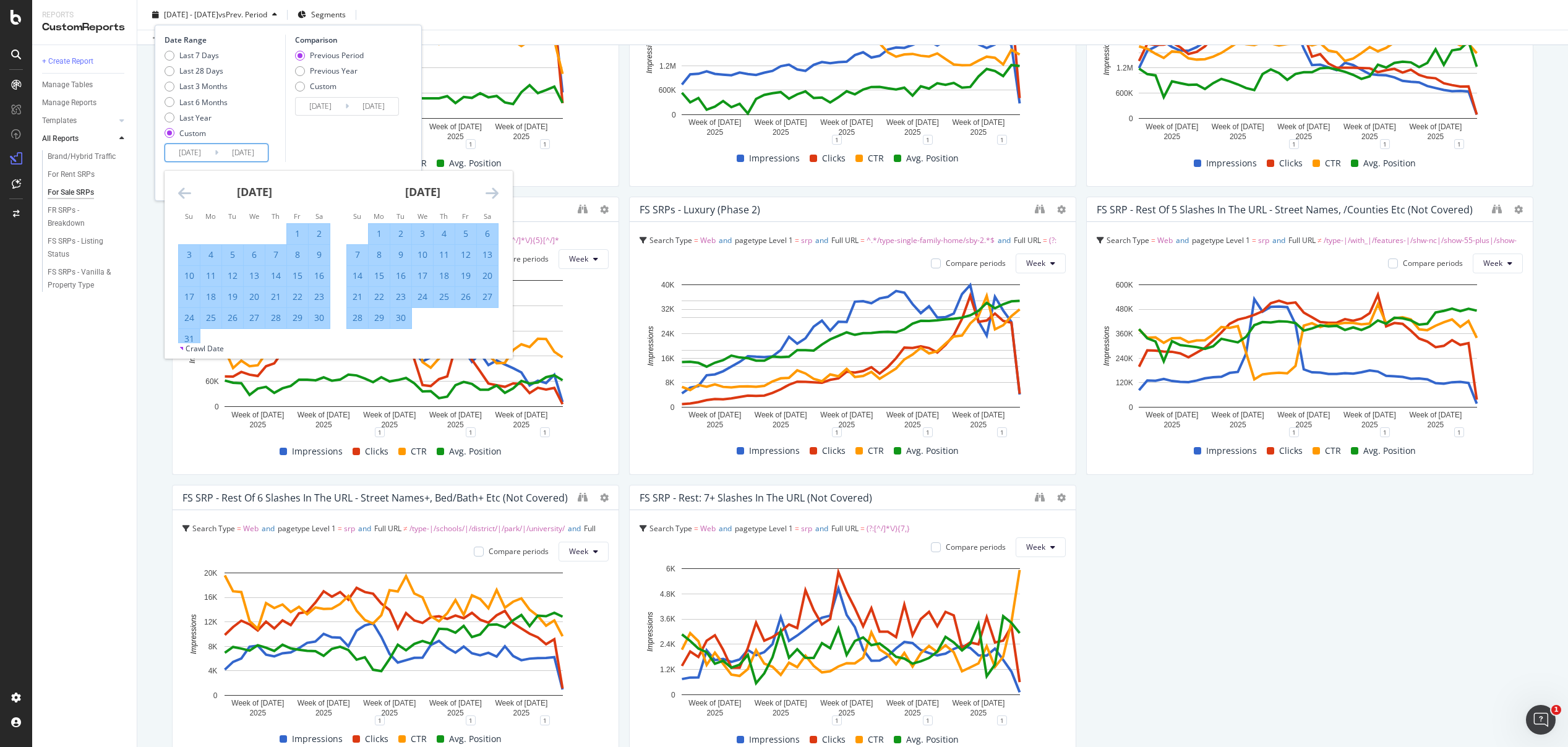
click at [495, 193] on icon "Move forward to switch to the next month." at bounding box center [492, 193] width 13 height 15
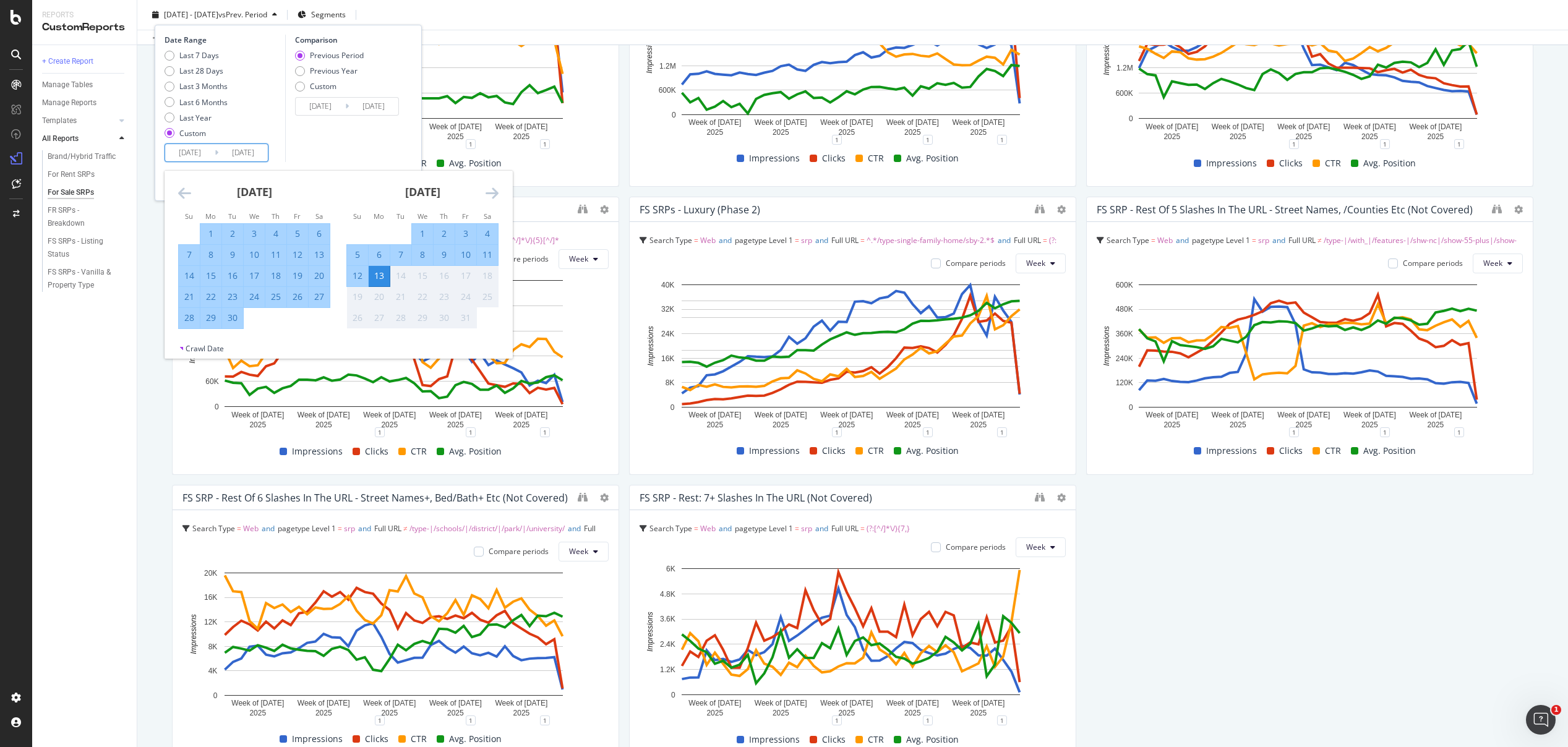
click at [495, 193] on icon "Move forward to switch to the next month." at bounding box center [492, 193] width 13 height 15
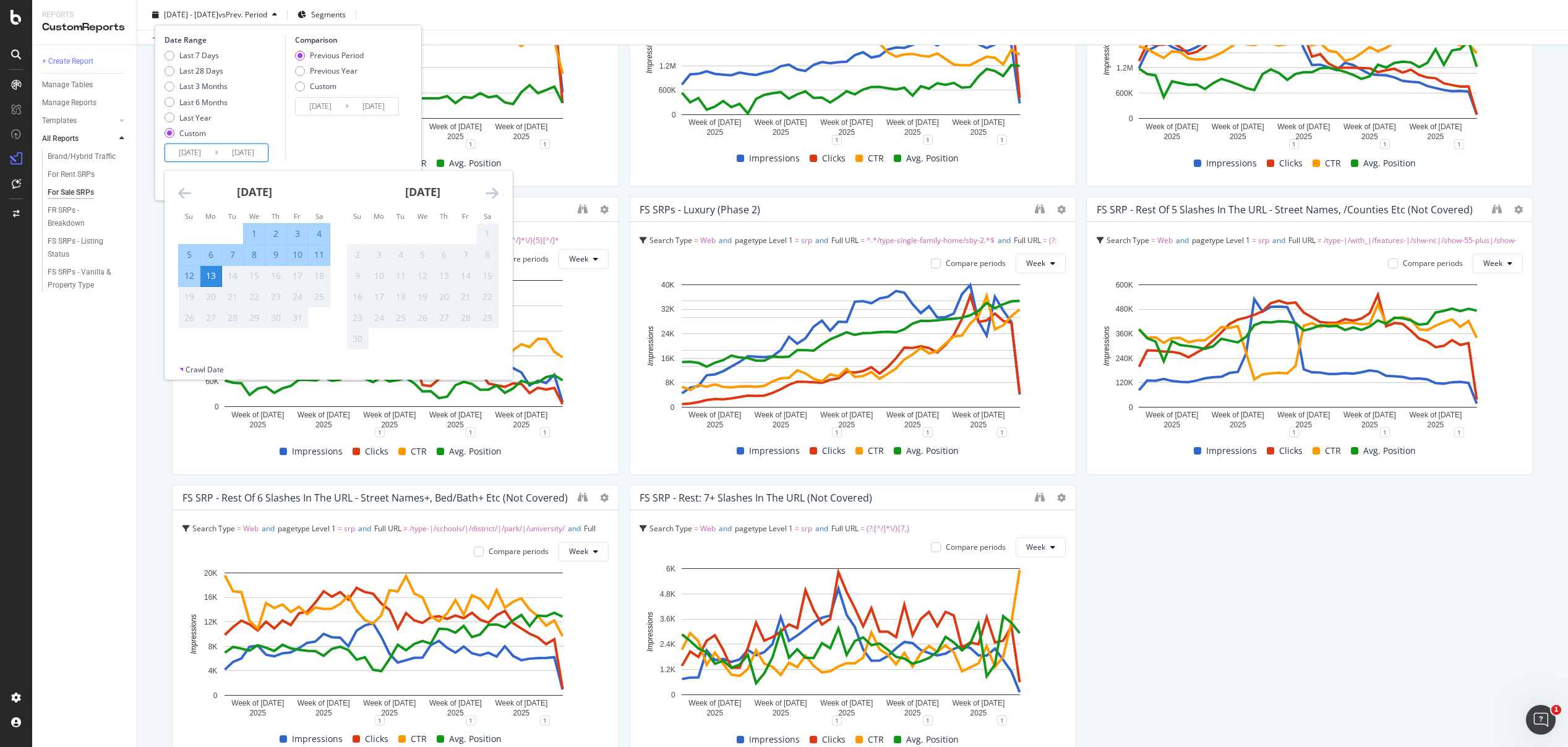
click at [183, 275] on div "12" at bounding box center [189, 275] width 21 height 12
type input "[DATE]"
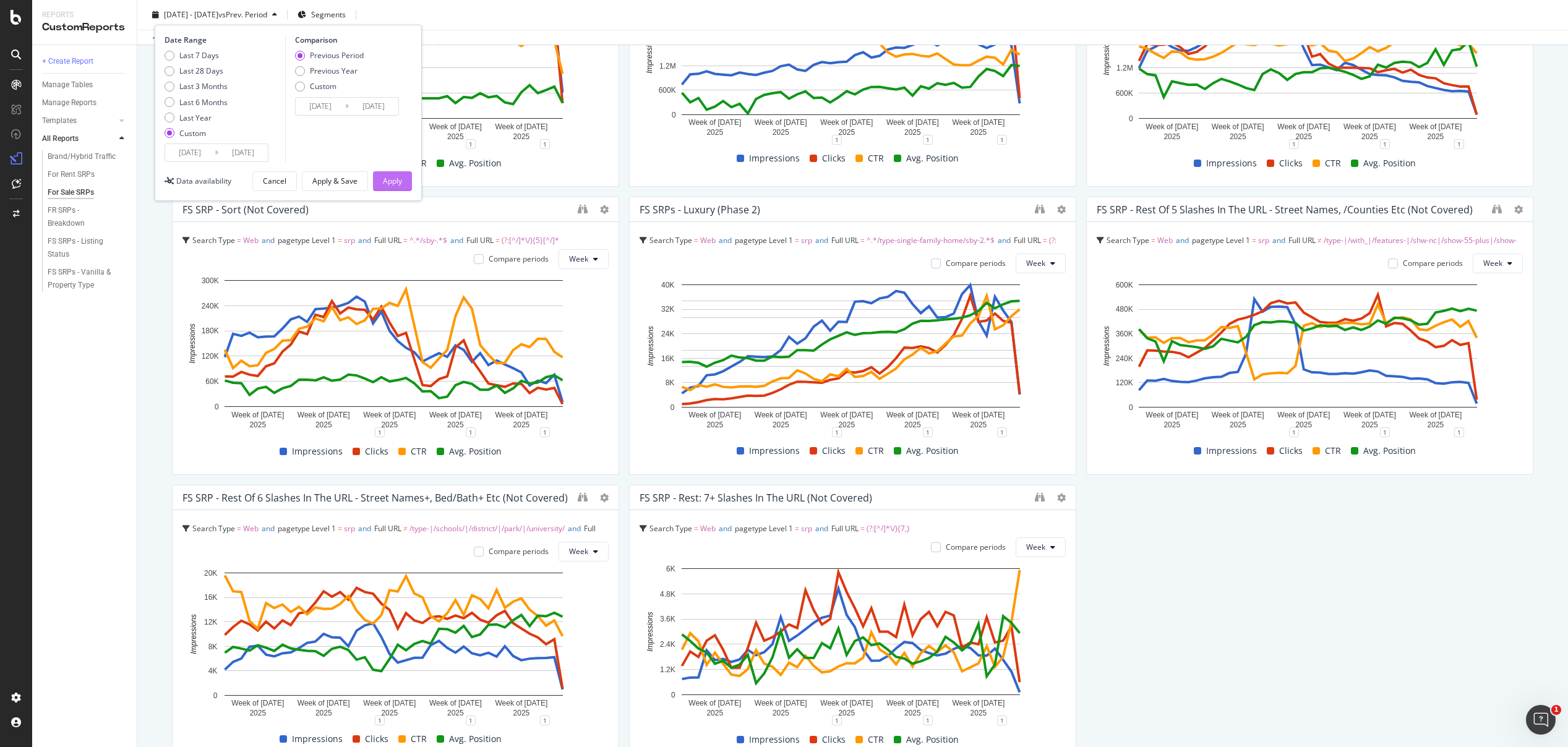
click at [399, 186] on div "Apply" at bounding box center [392, 181] width 19 height 19
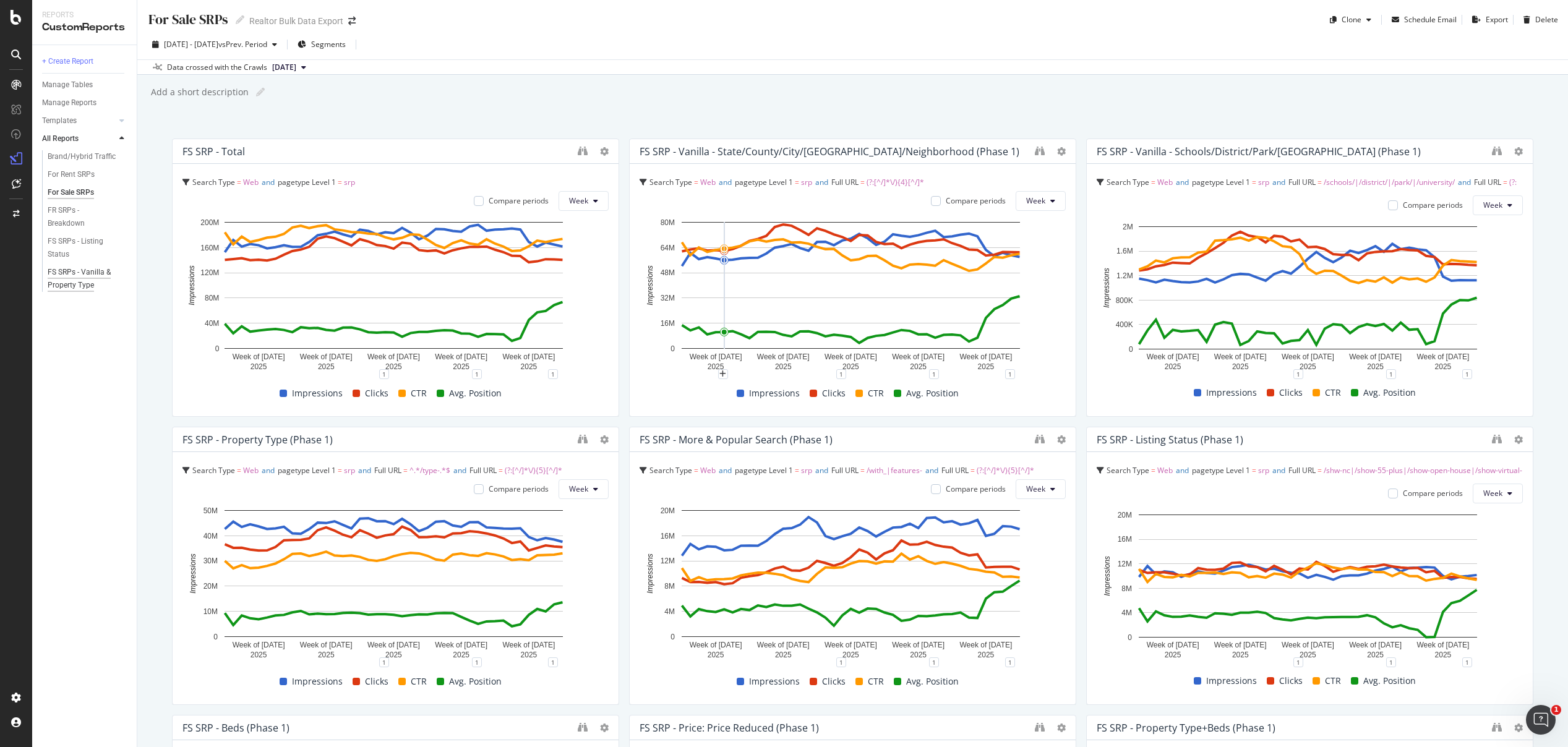
click at [75, 273] on div "FS SRPs - Vanilla & Property Type" at bounding box center [84, 279] width 72 height 26
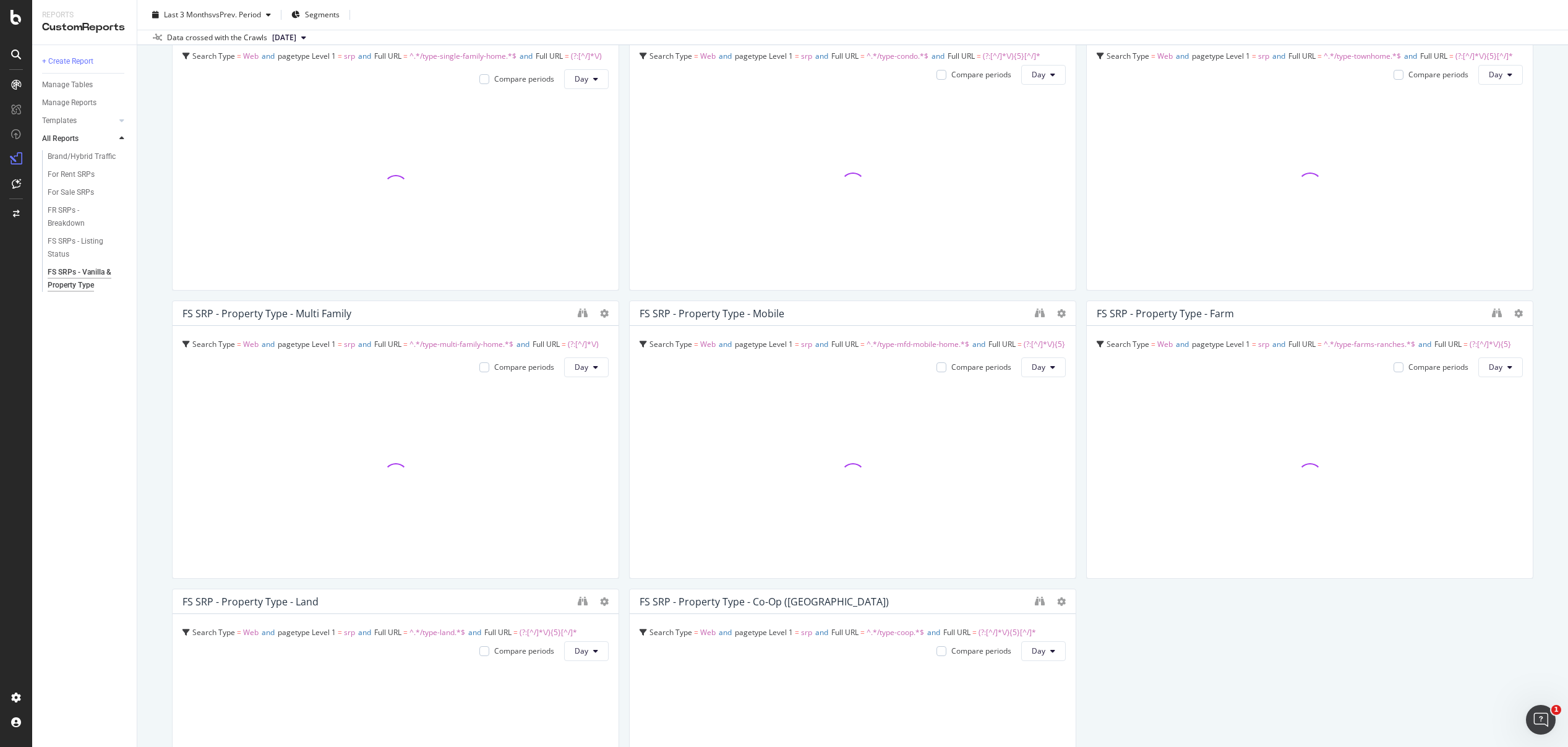
scroll to position [1477, 0]
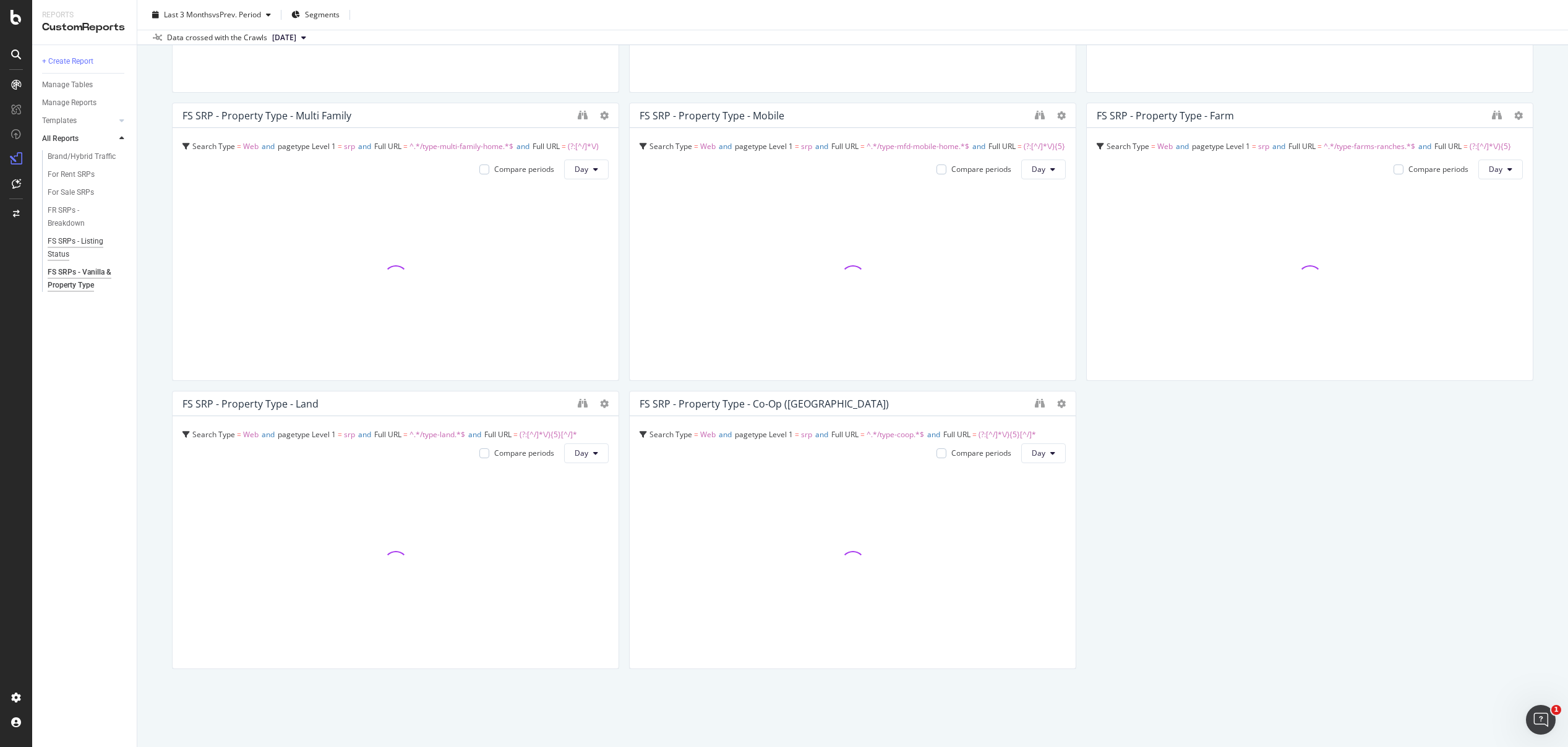
click at [71, 239] on div "FS SRPs - Listing Status" at bounding box center [82, 248] width 69 height 26
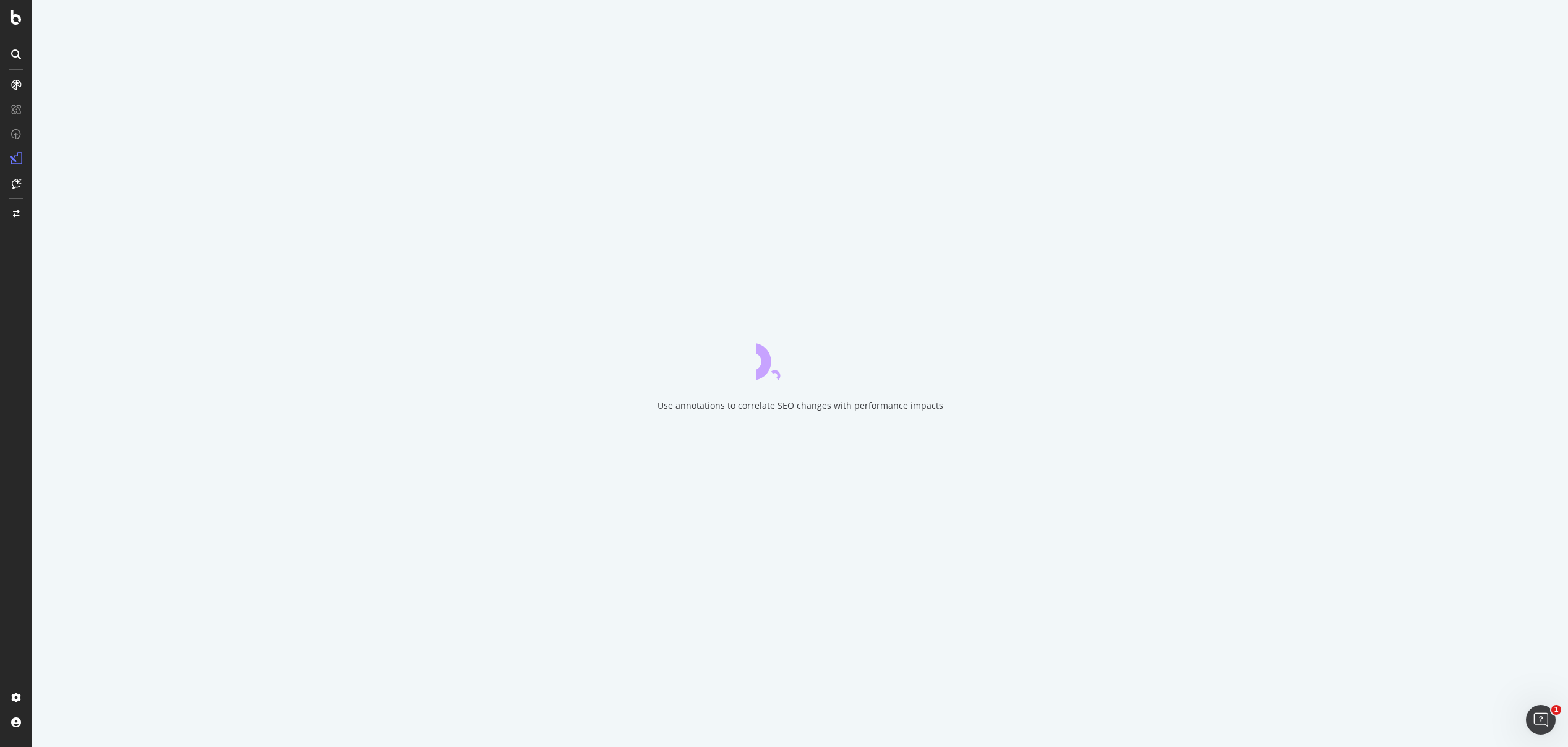
click at [1169, 396] on div "Use annotations to correlate SEO changes with performance impacts" at bounding box center [800, 373] width 1536 height 747
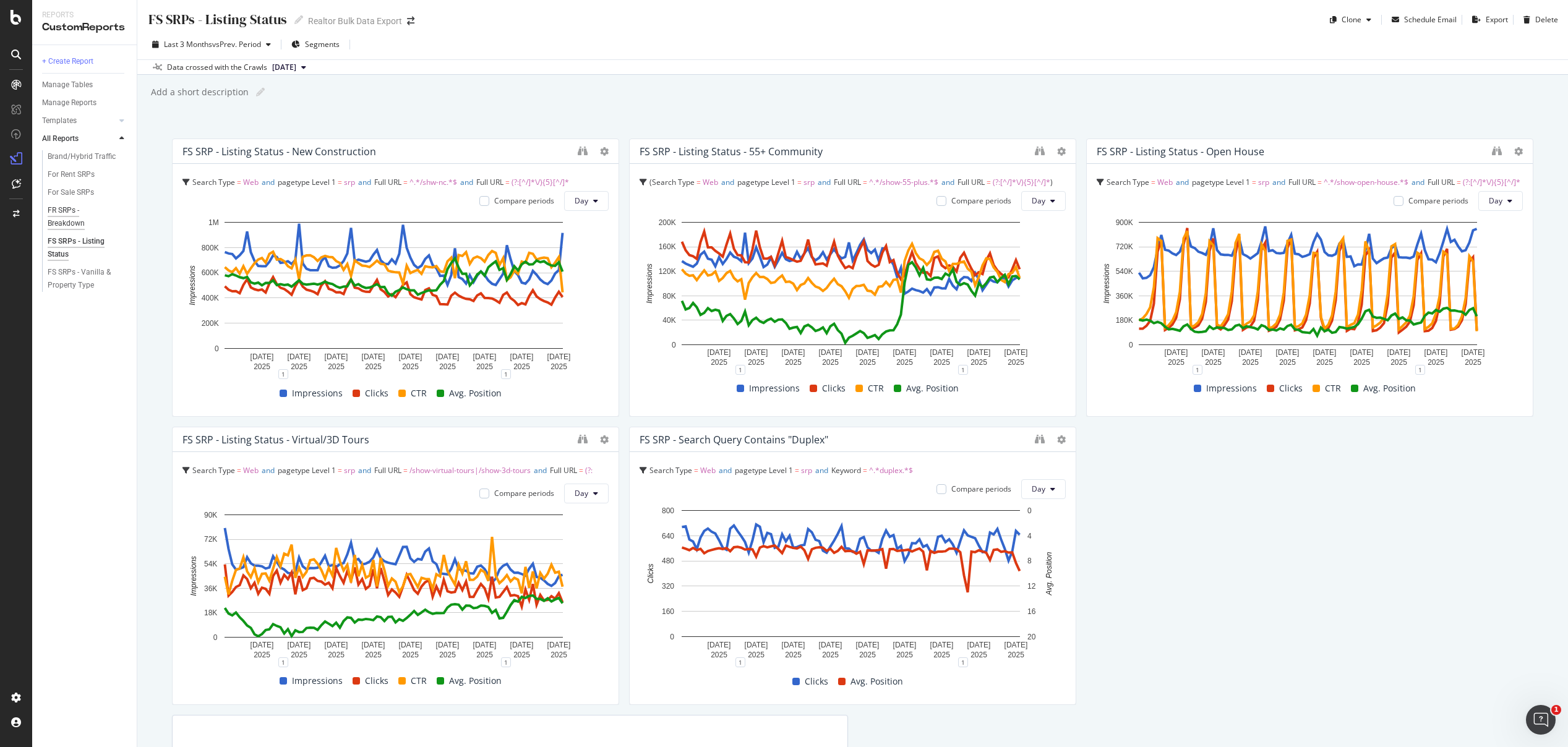
click at [65, 214] on div "FR SRPs - Breakdown" at bounding box center [82, 217] width 69 height 26
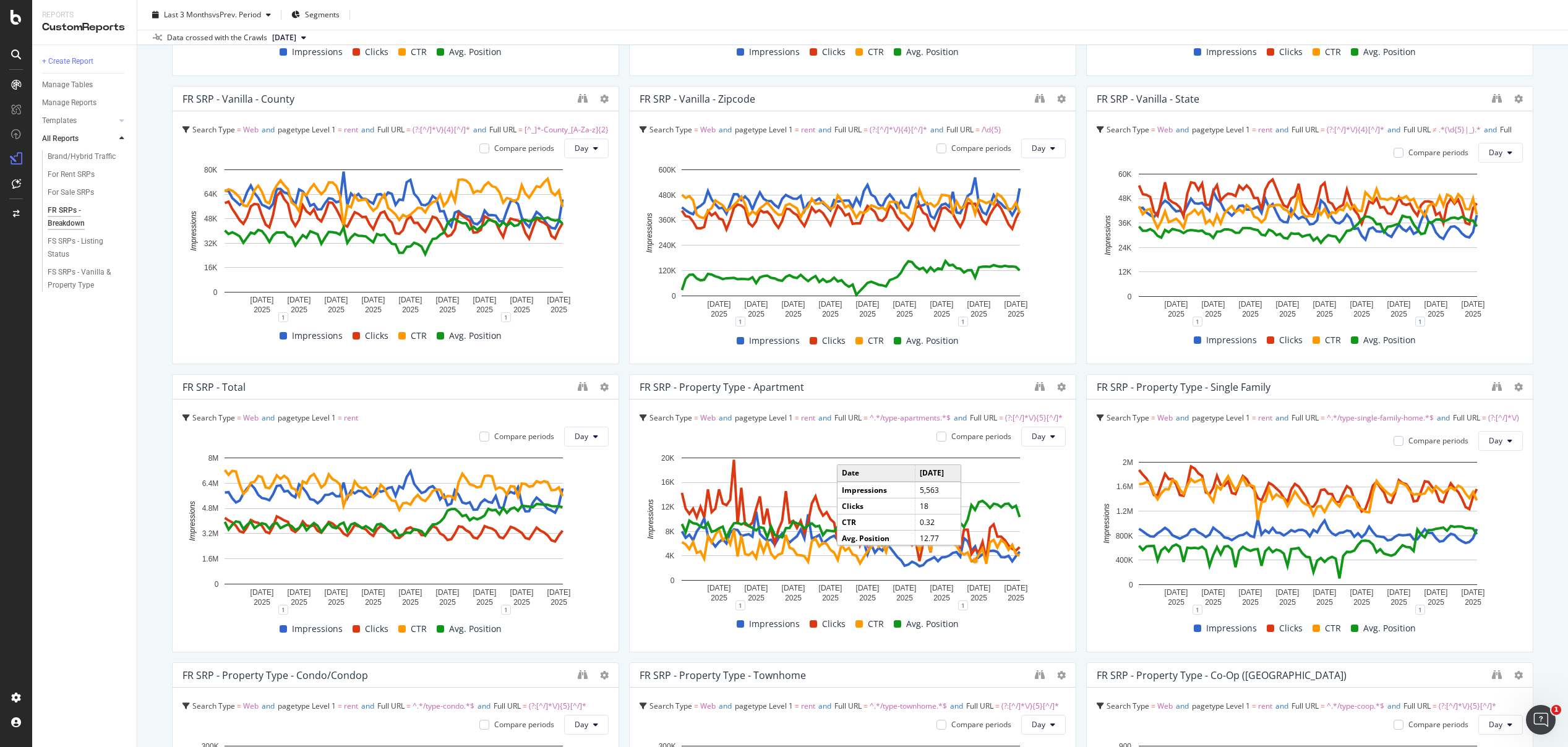
scroll to position [26, 0]
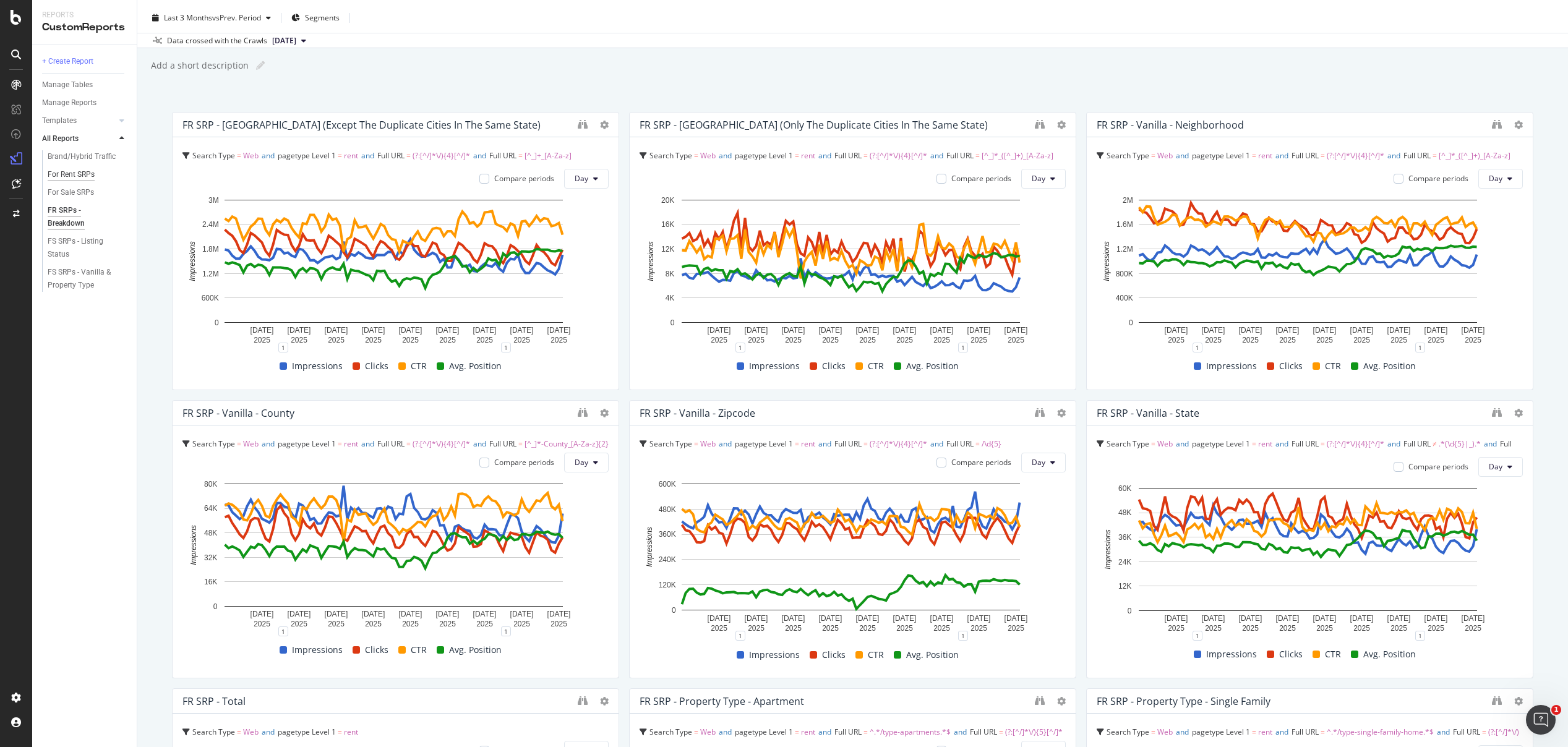
click at [80, 175] on div "For Rent SRPs" at bounding box center [71, 174] width 47 height 13
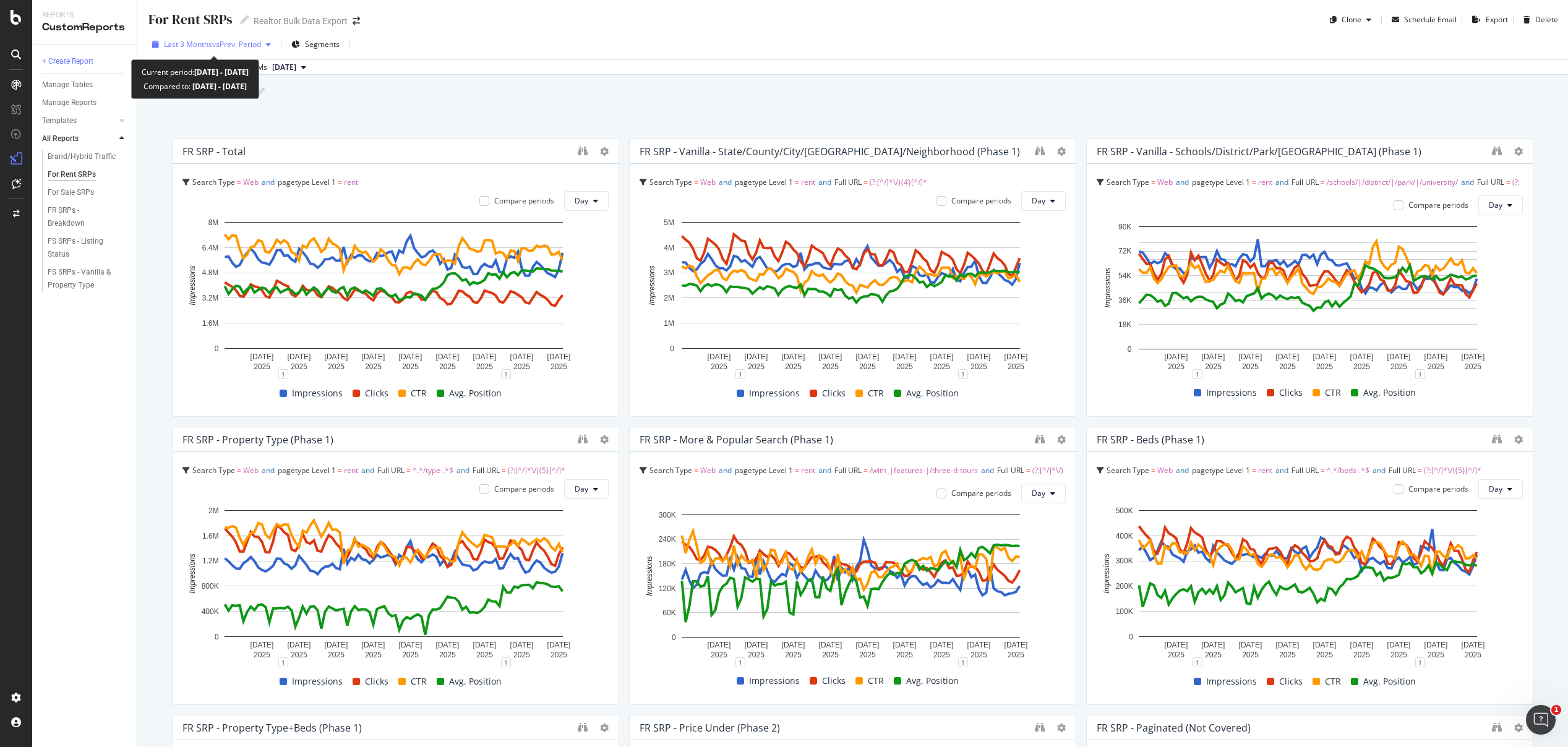
click at [225, 39] on span "vs Prev. Period" at bounding box center [236, 44] width 49 height 11
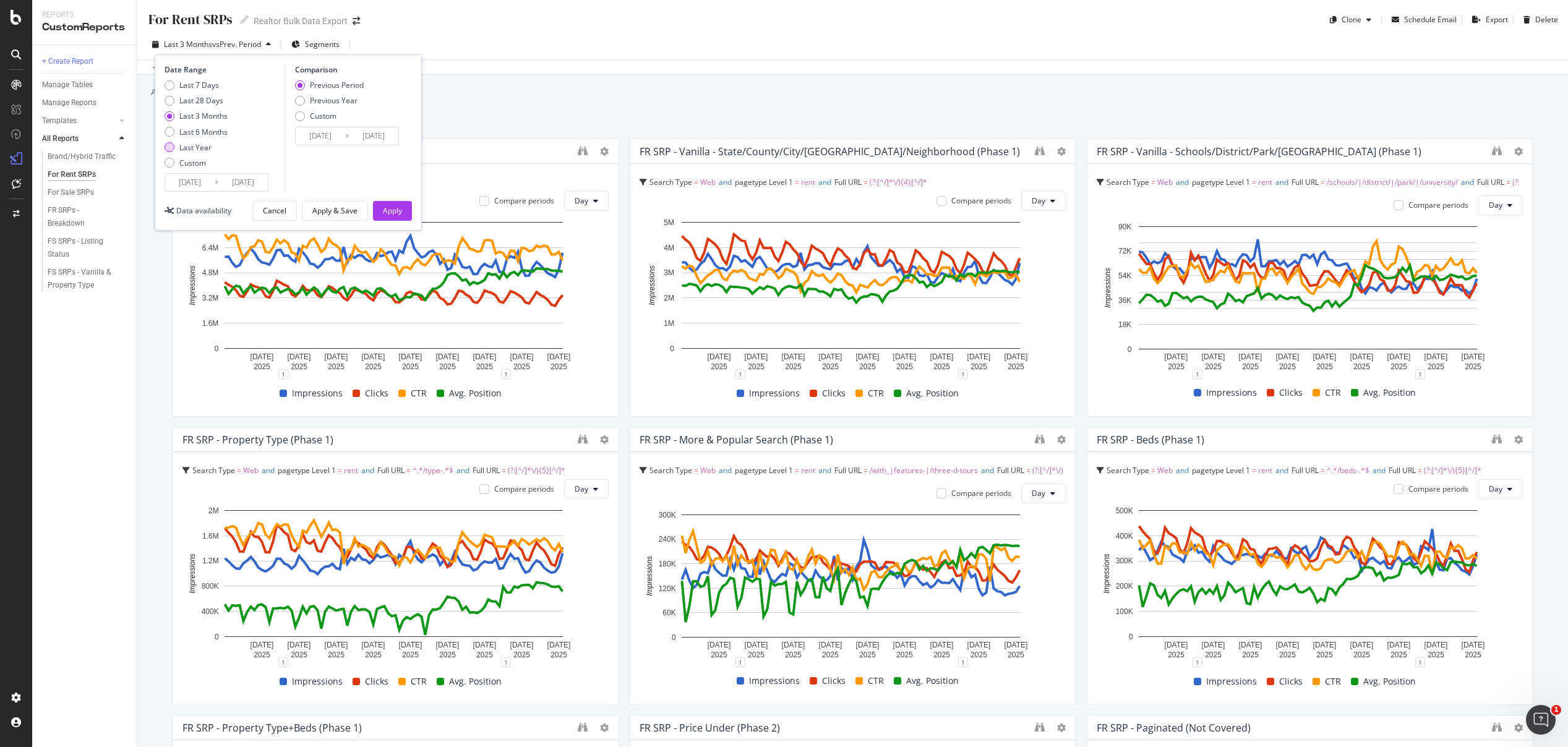
click at [196, 148] on div "Last Year" at bounding box center [195, 148] width 32 height 11
type input "2024/10/14"
type input "2023/10/15"
type input "2024/10/13"
click at [195, 181] on input "2024/10/14" at bounding box center [189, 183] width 49 height 18
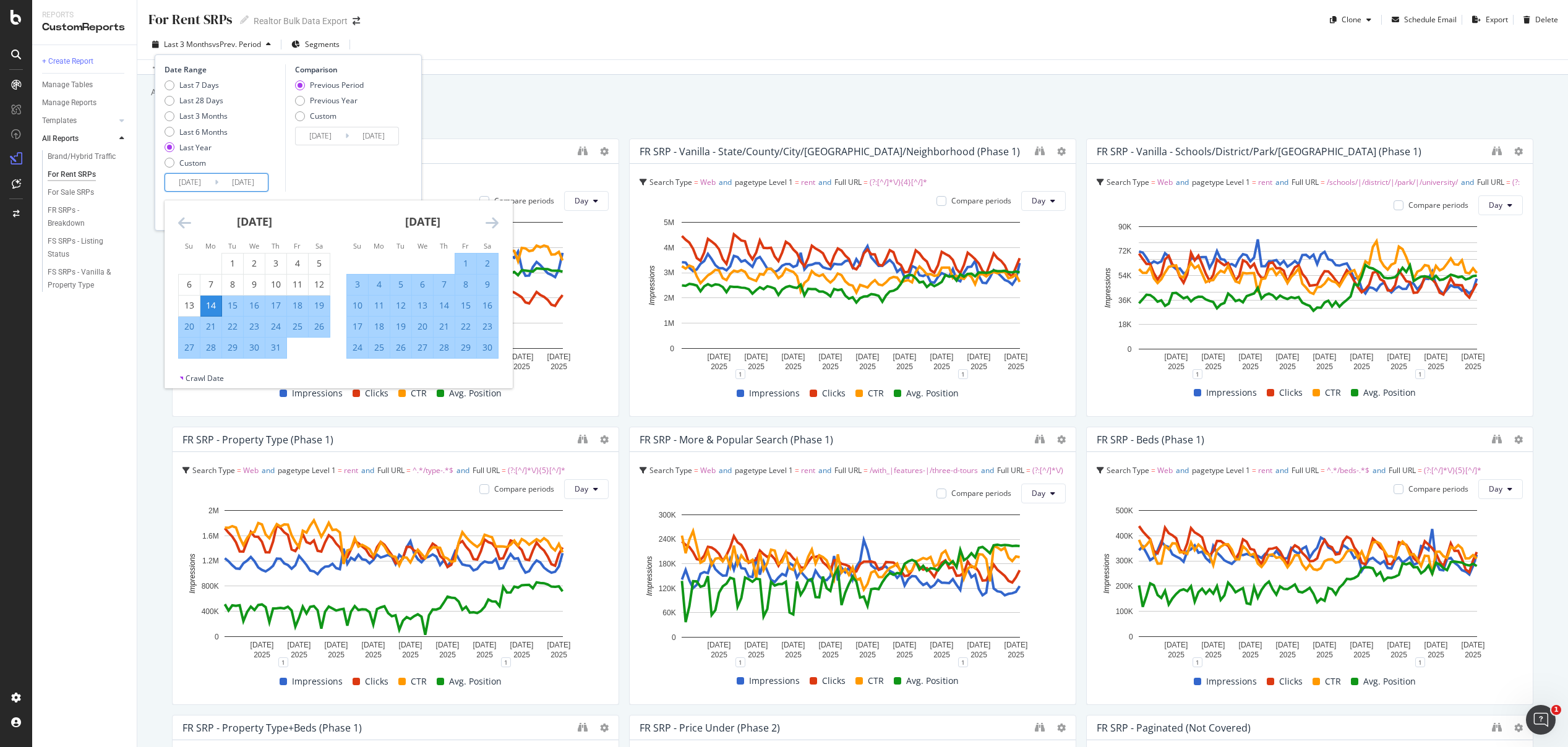
click at [496, 223] on icon "Move forward to switch to the next month." at bounding box center [492, 223] width 13 height 15
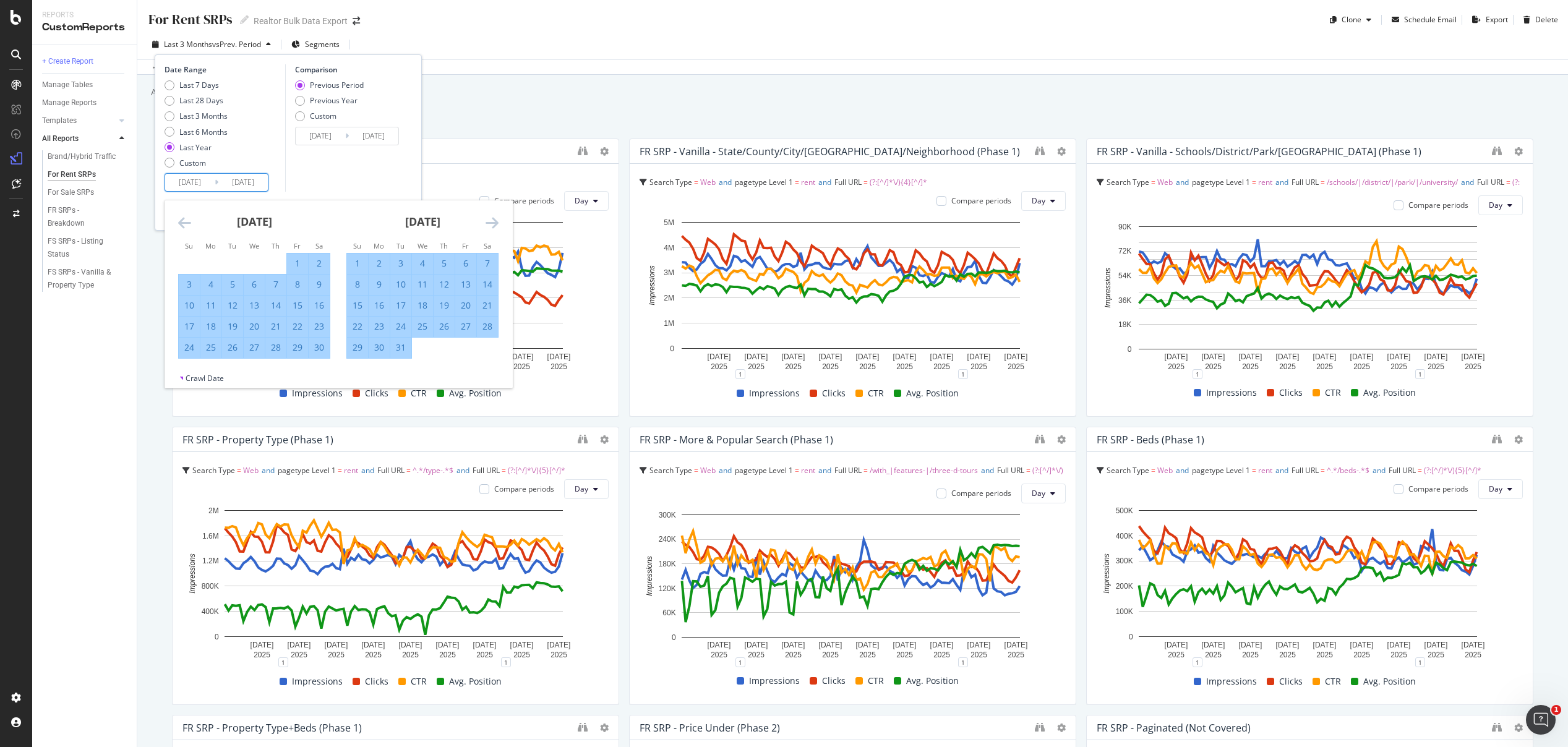
click at [377, 345] on div "30" at bounding box center [379, 348] width 21 height 12
type input "[DATE]"
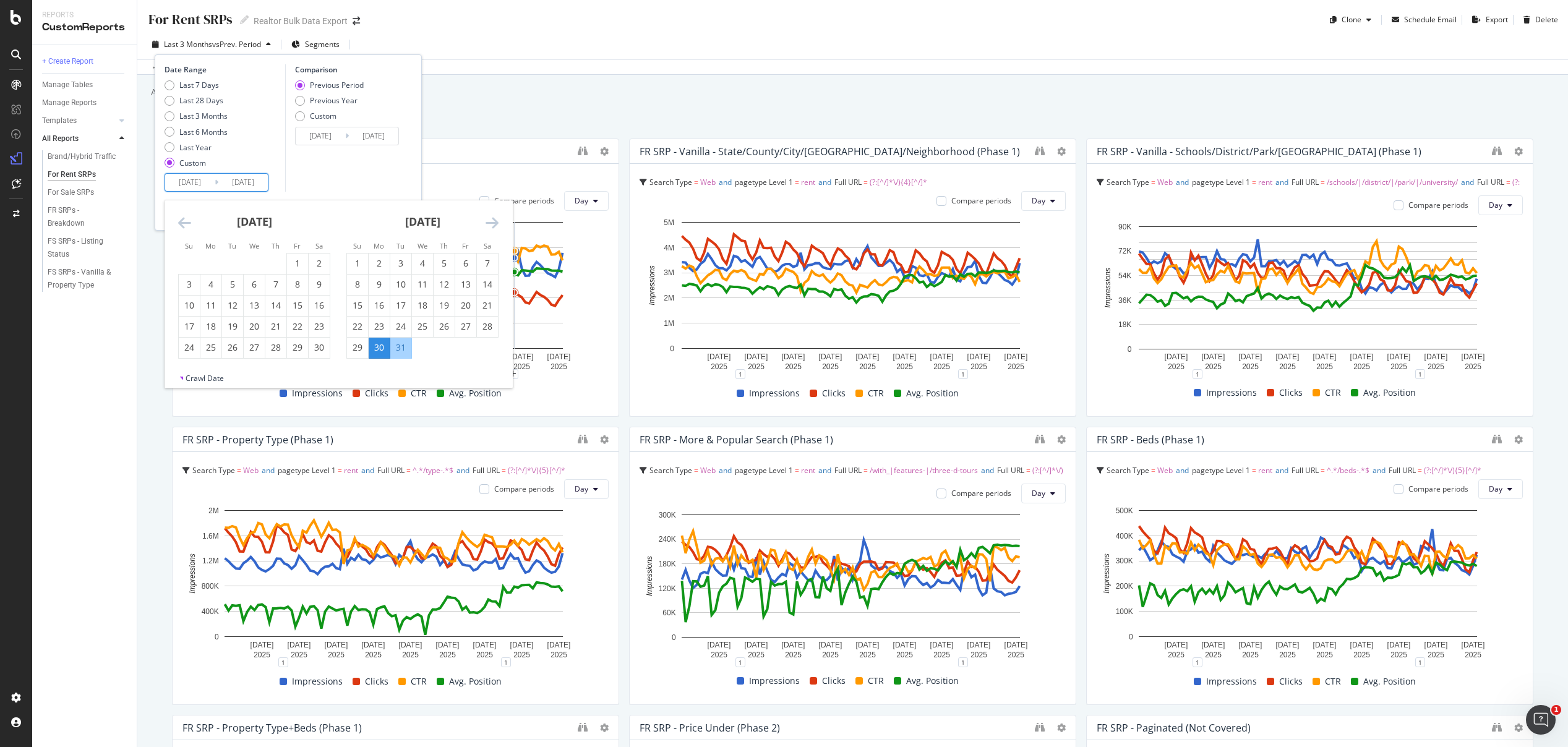
click at [489, 222] on icon "Move forward to switch to the next month." at bounding box center [492, 223] width 13 height 15
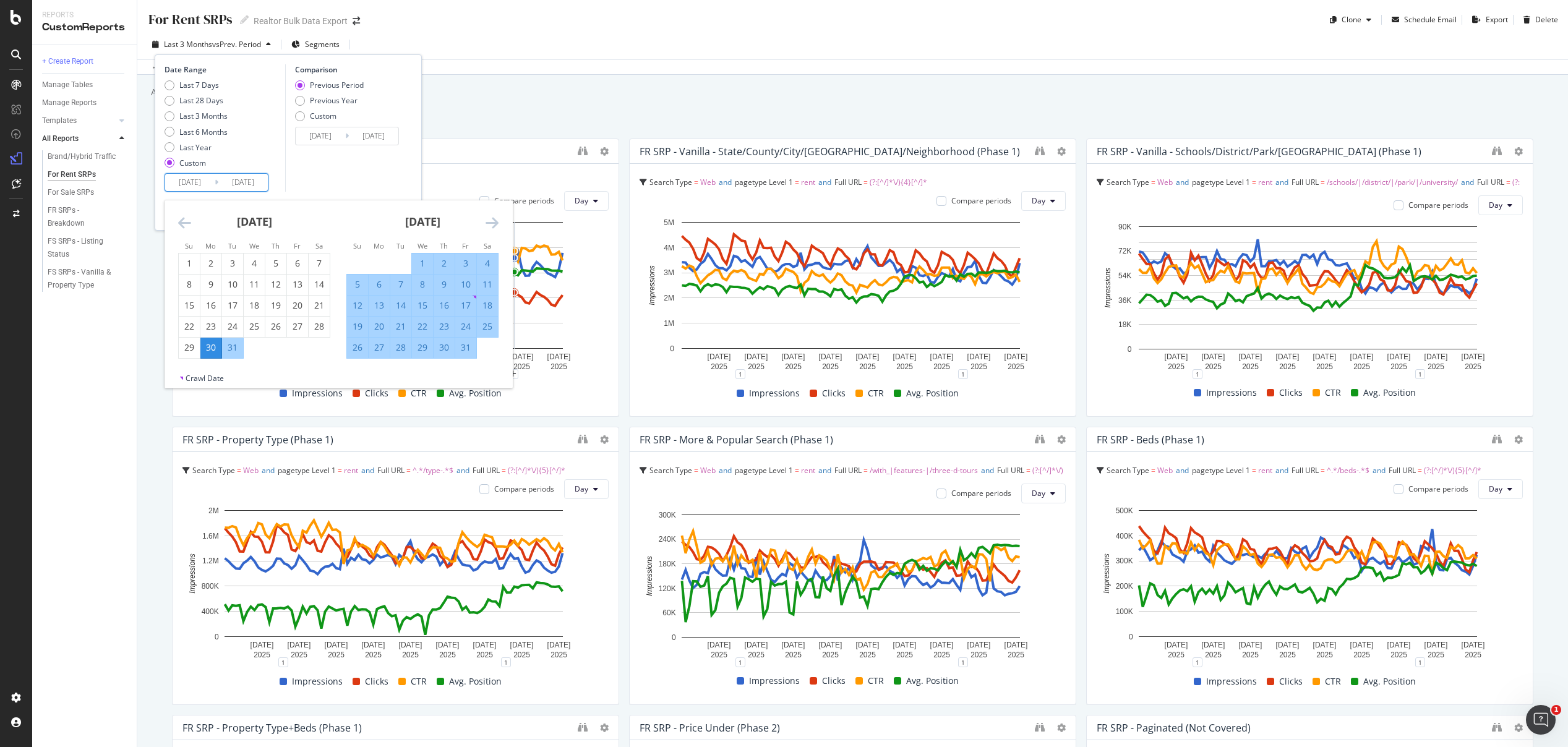
click at [489, 222] on icon "Move forward to switch to the next month." at bounding box center [492, 223] width 13 height 15
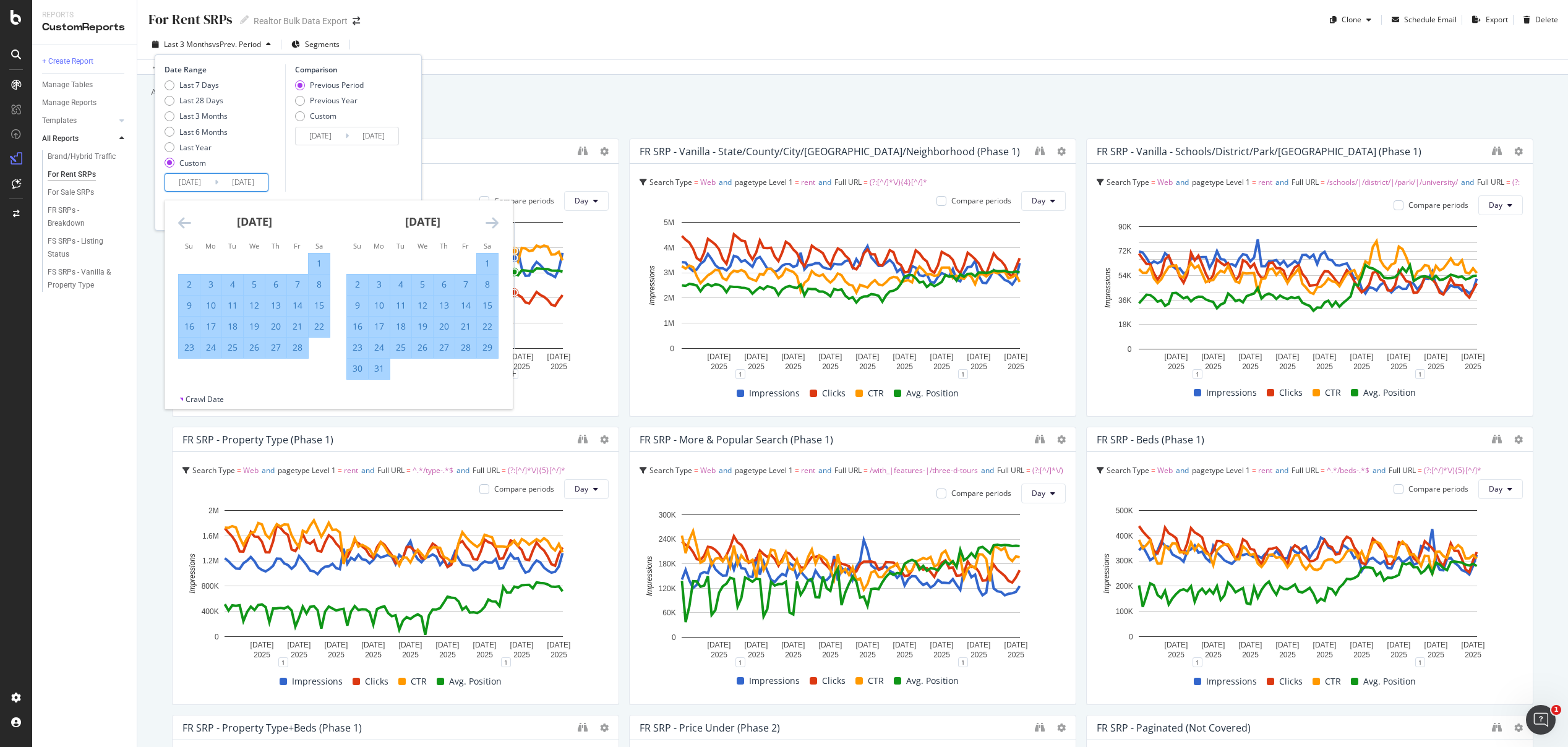
click at [489, 222] on icon "Move forward to switch to the next month." at bounding box center [492, 223] width 13 height 15
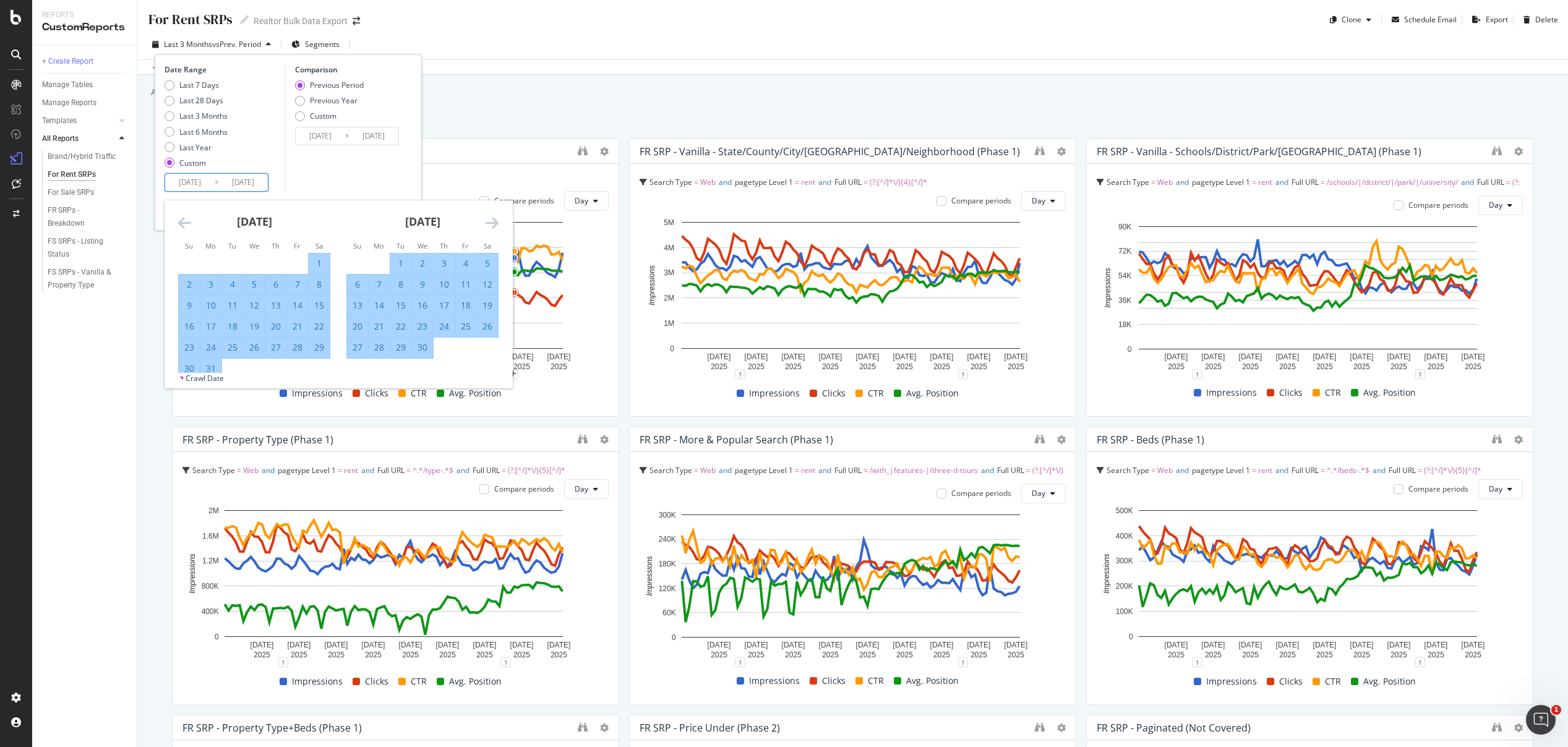
click at [489, 222] on icon "Move forward to switch to the next month." at bounding box center [492, 223] width 13 height 15
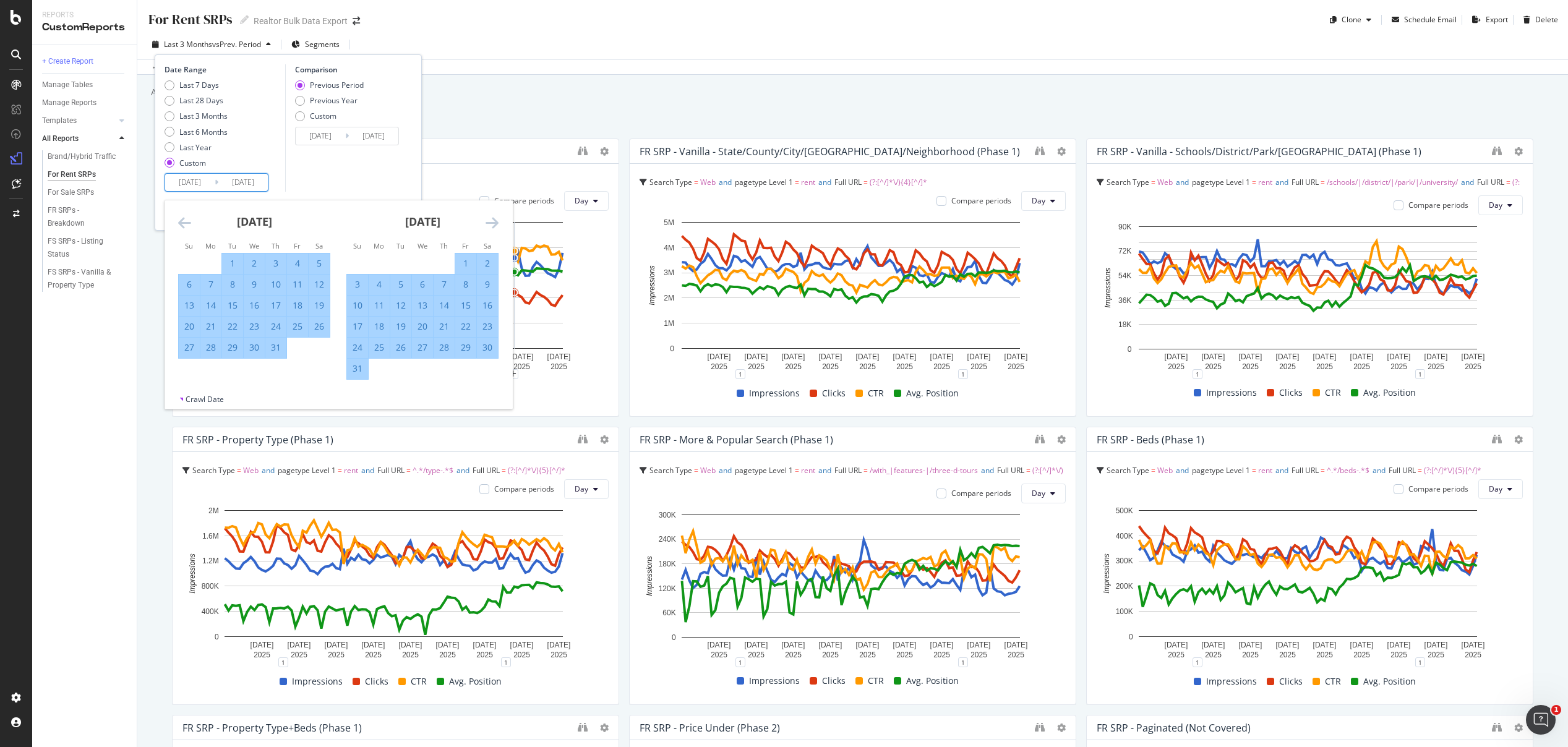
click at [489, 222] on icon "Move forward to switch to the next month." at bounding box center [492, 223] width 13 height 15
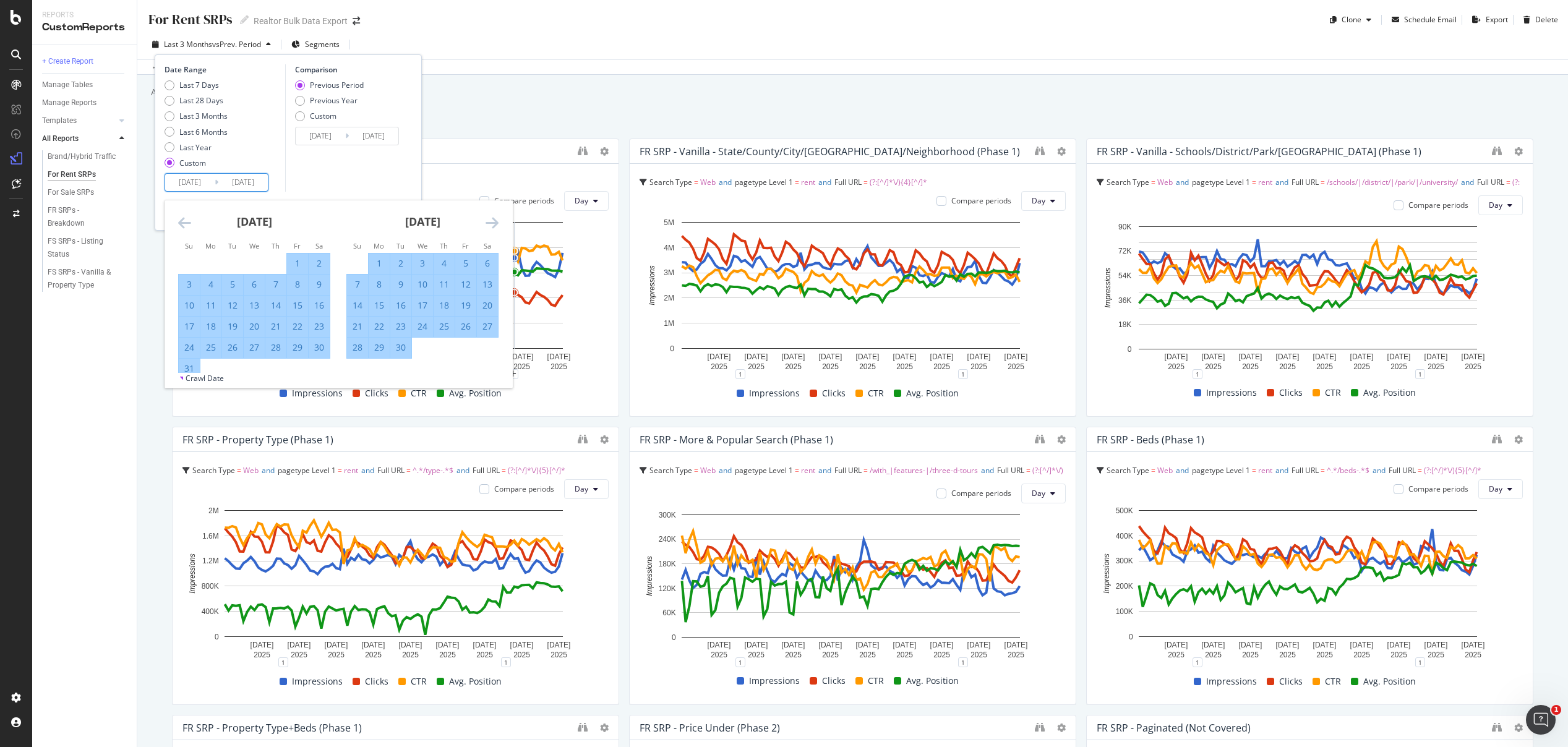
click at [489, 222] on icon "Move forward to switch to the next month." at bounding box center [492, 223] width 13 height 15
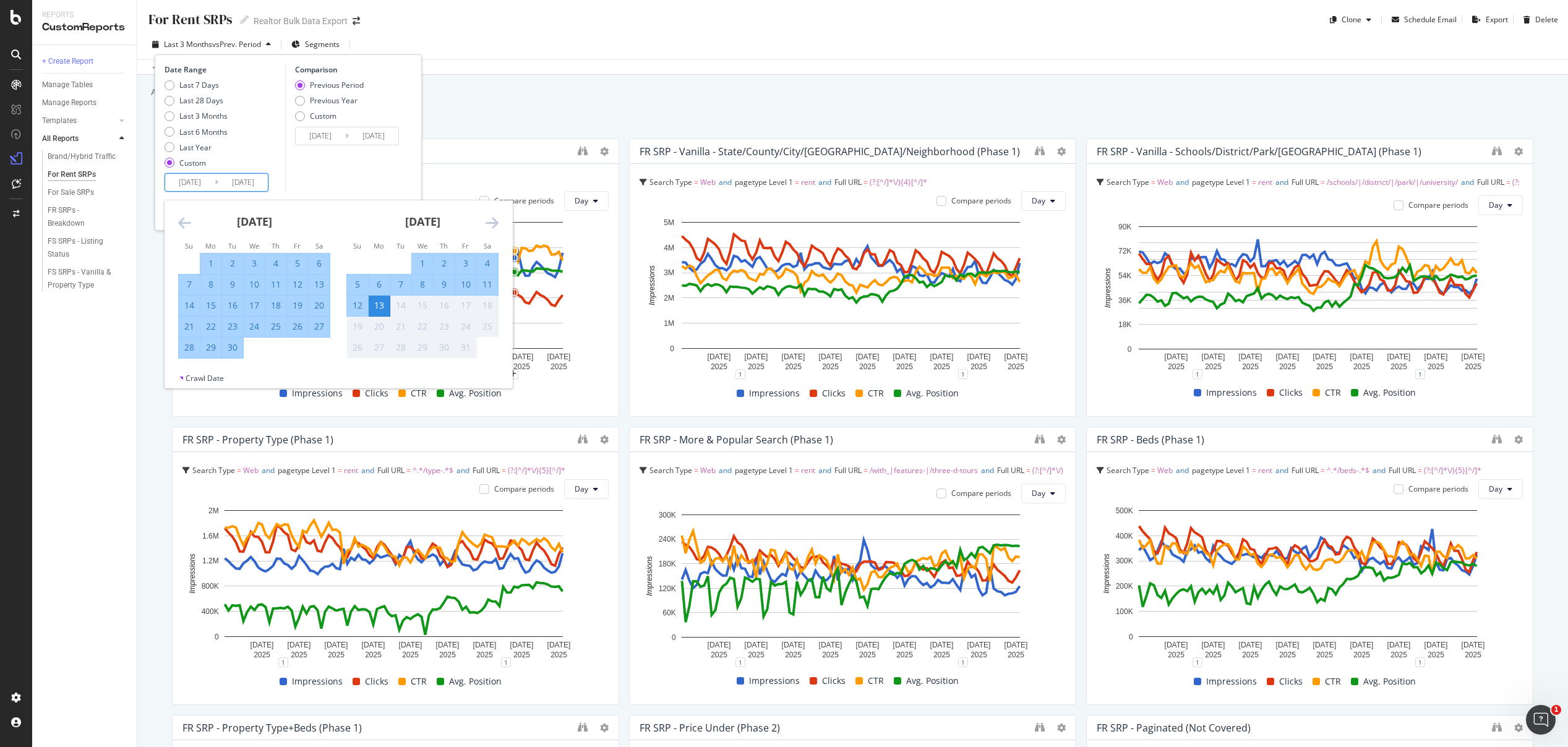
click at [361, 304] on div "12" at bounding box center [357, 305] width 21 height 12
type input "[DATE]"
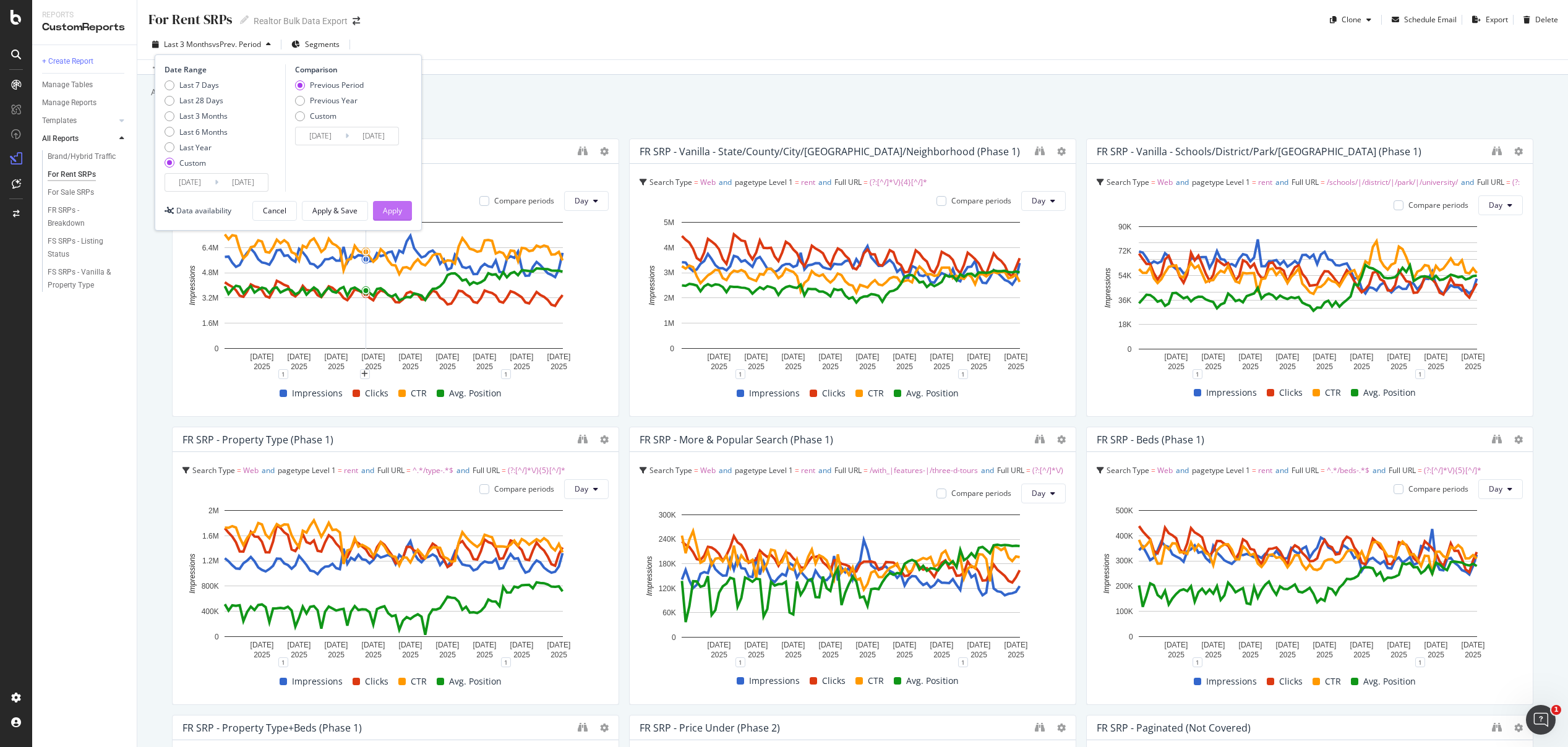
click at [385, 213] on div "Apply" at bounding box center [392, 211] width 19 height 11
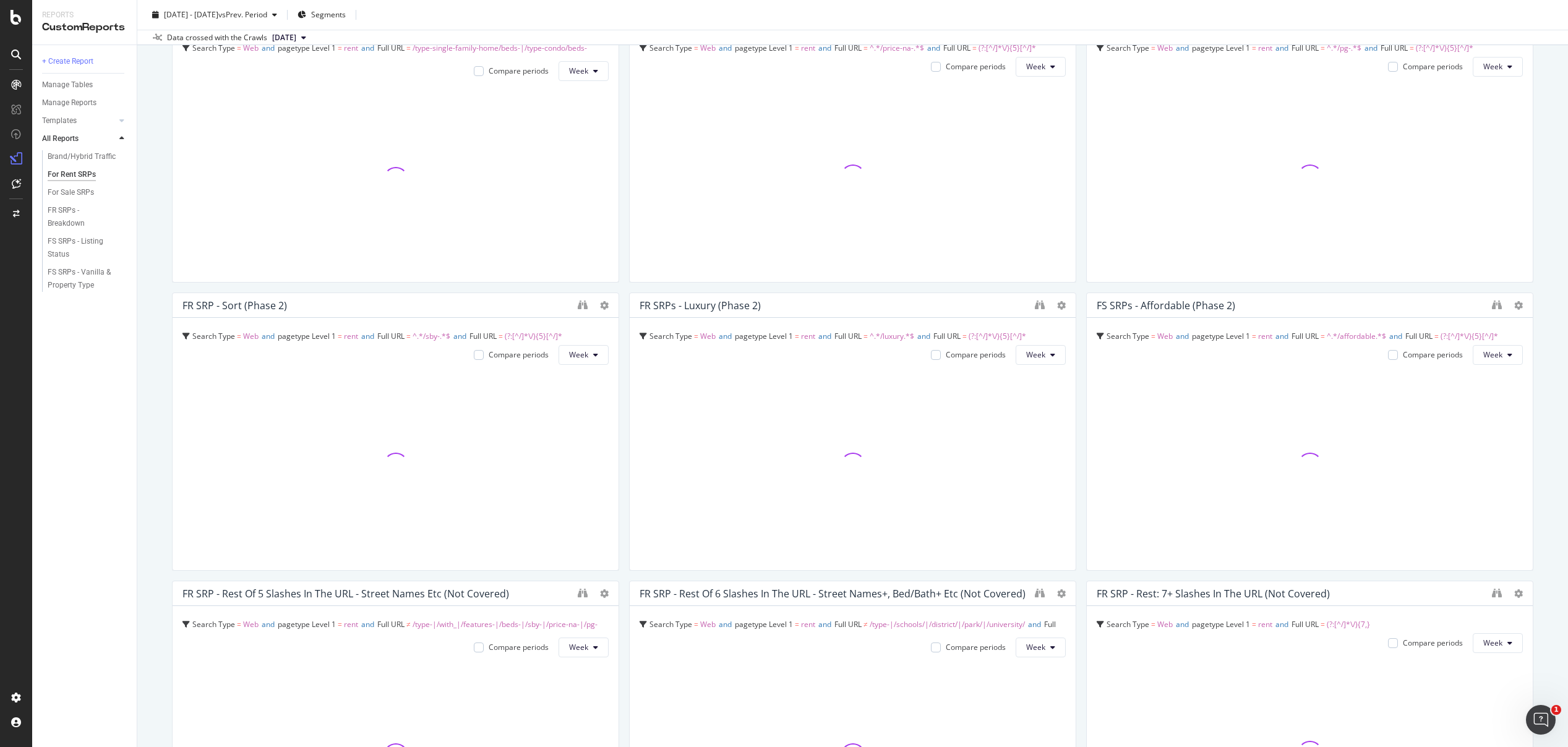
scroll to position [713, 0]
click at [1548, 382] on div "For Rent SRPs For Rent SRPs Realtor Bulk Data Export Clone Schedule Email Expor…" at bounding box center [853, 373] width 1431 height 747
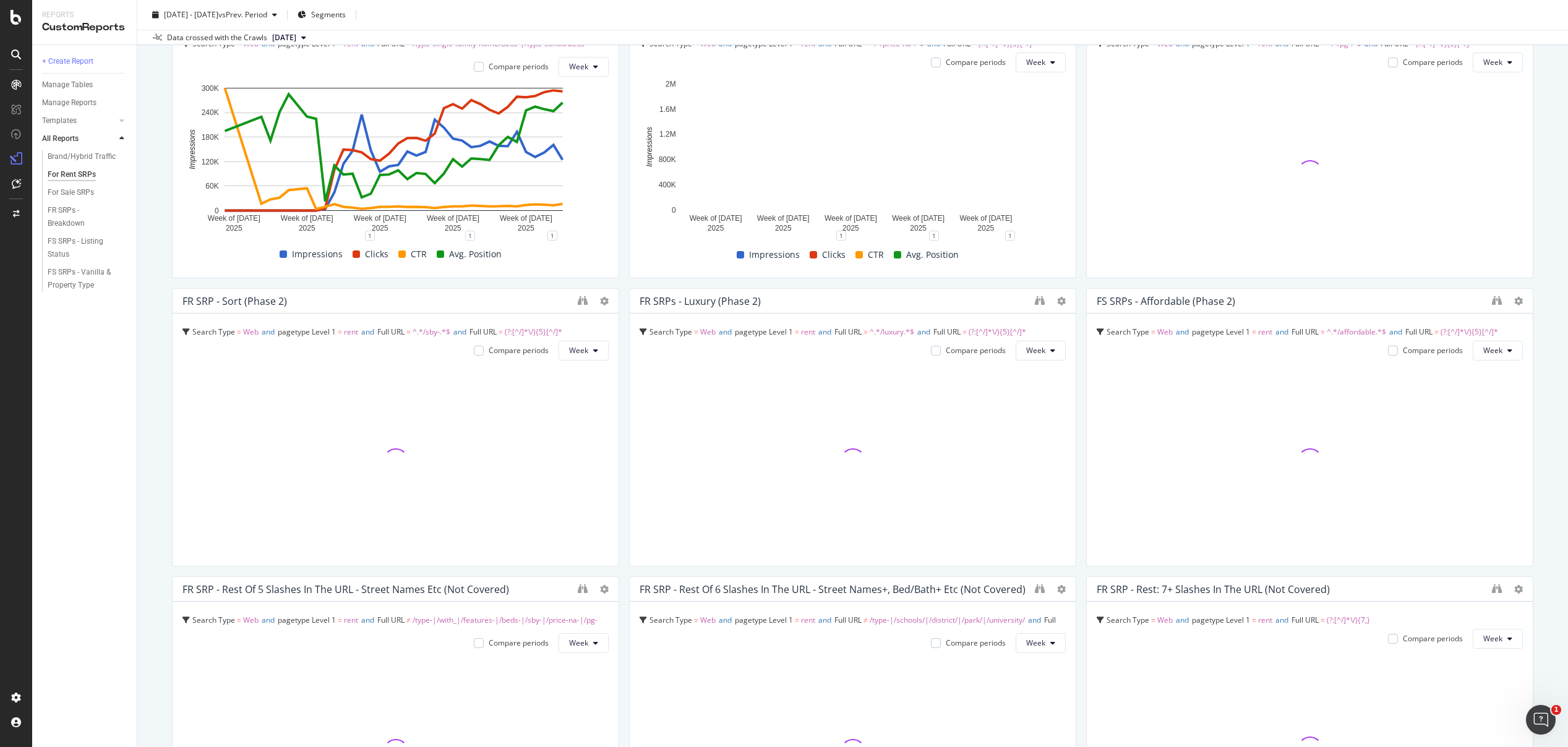
click at [1536, 201] on div "For Rent SRPs For Rent SRPs Realtor Bulk Data Export Clone Schedule Email Expor…" at bounding box center [853, 373] width 1431 height 747
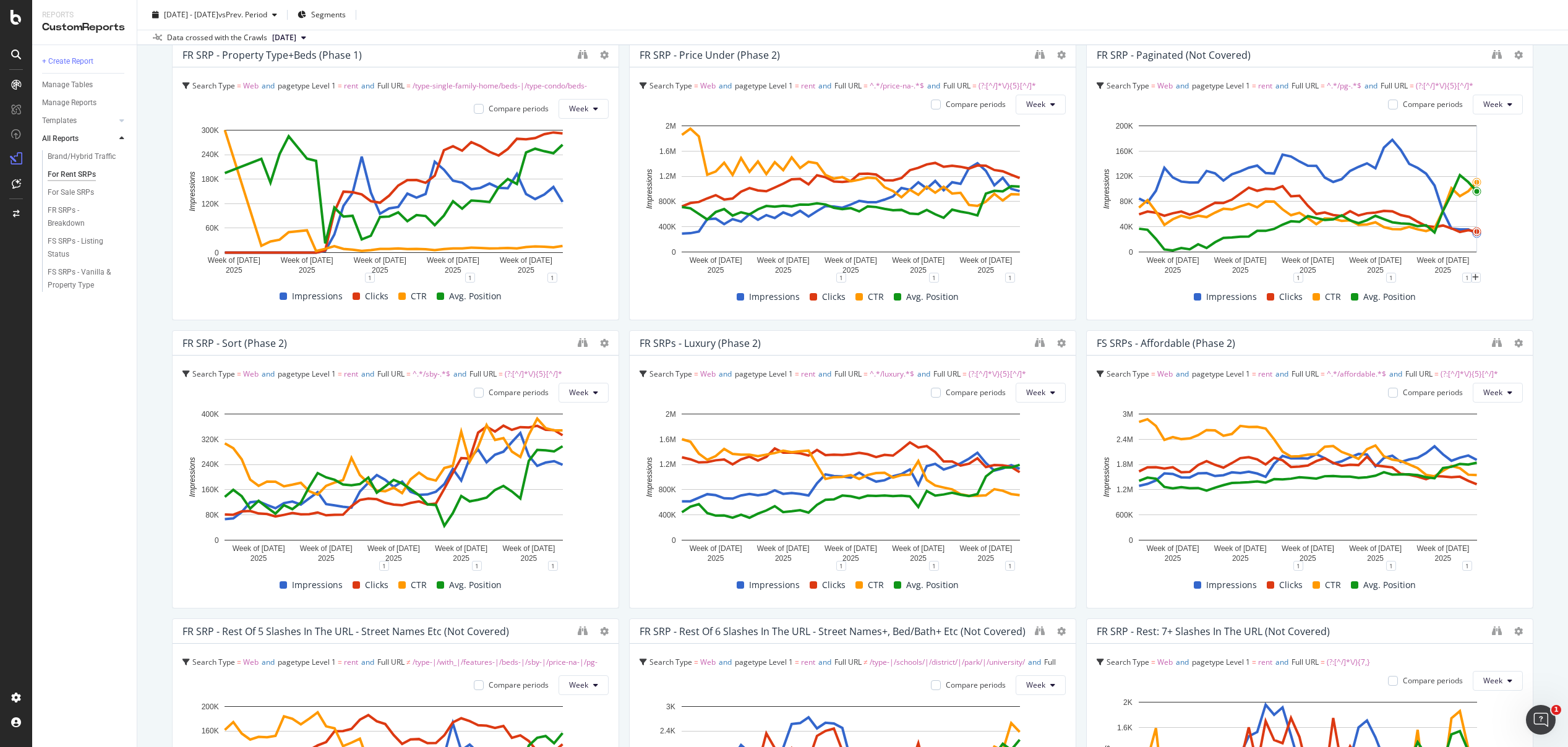
scroll to position [674, 0]
click at [1535, 247] on div "For Rent SRPs For Rent SRPs Realtor Bulk Data Export Clone Schedule Email Expor…" at bounding box center [853, 373] width 1431 height 747
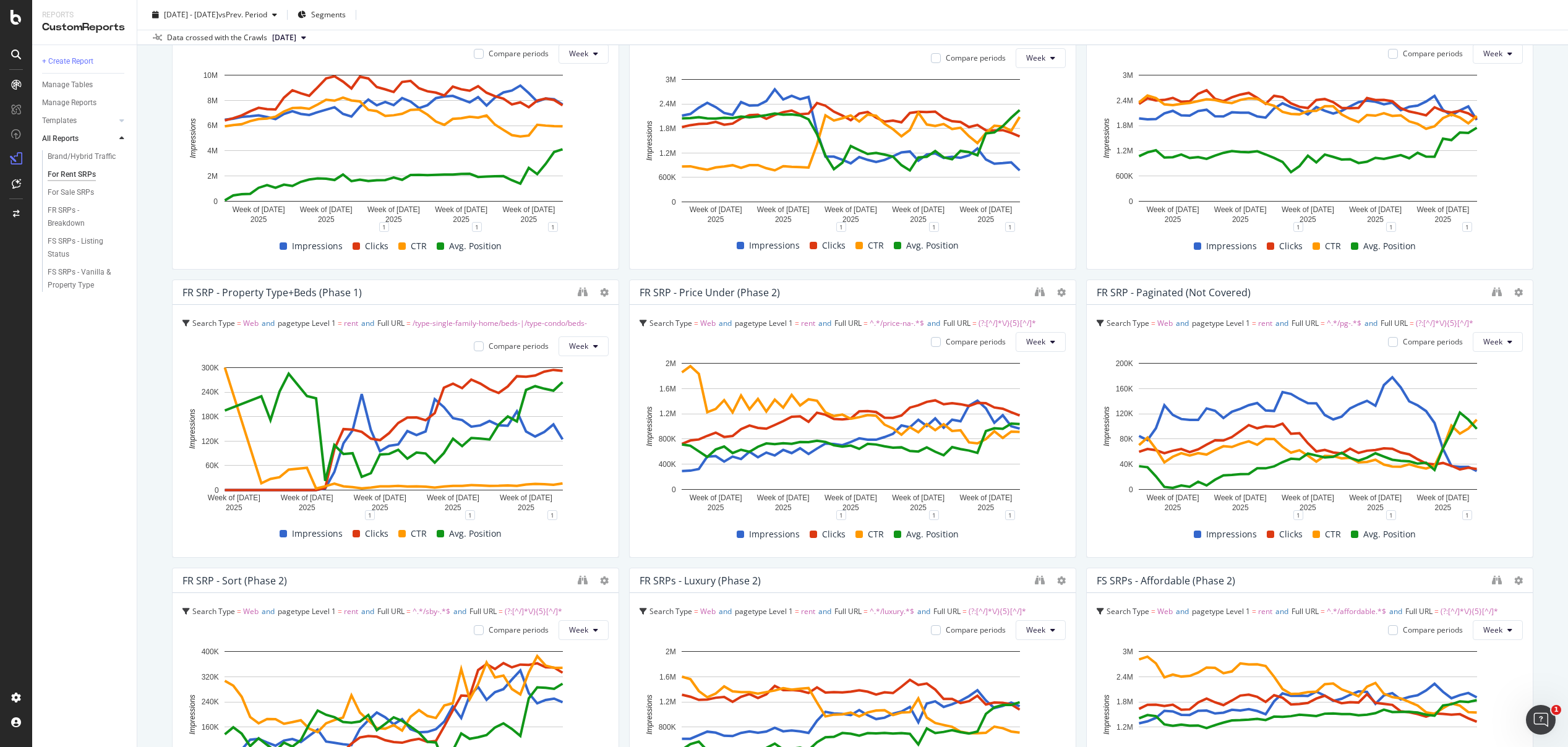
scroll to position [777, 0]
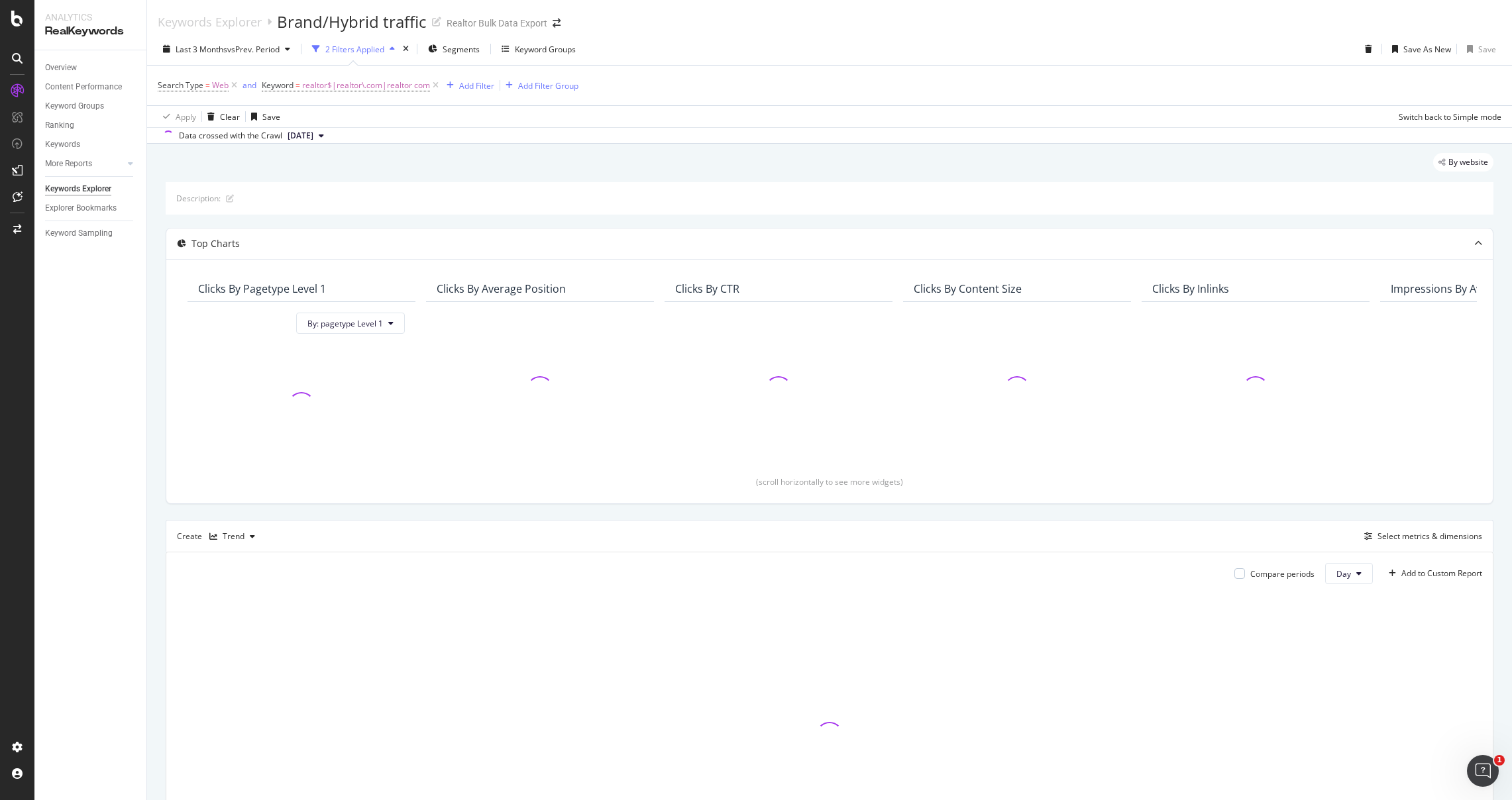
click at [1101, 58] on div "Last 3 Months vs Prev. Period 2 Filters Applied Segments Keyword Groups Save As…" at bounding box center [830, 51] width 1365 height 27
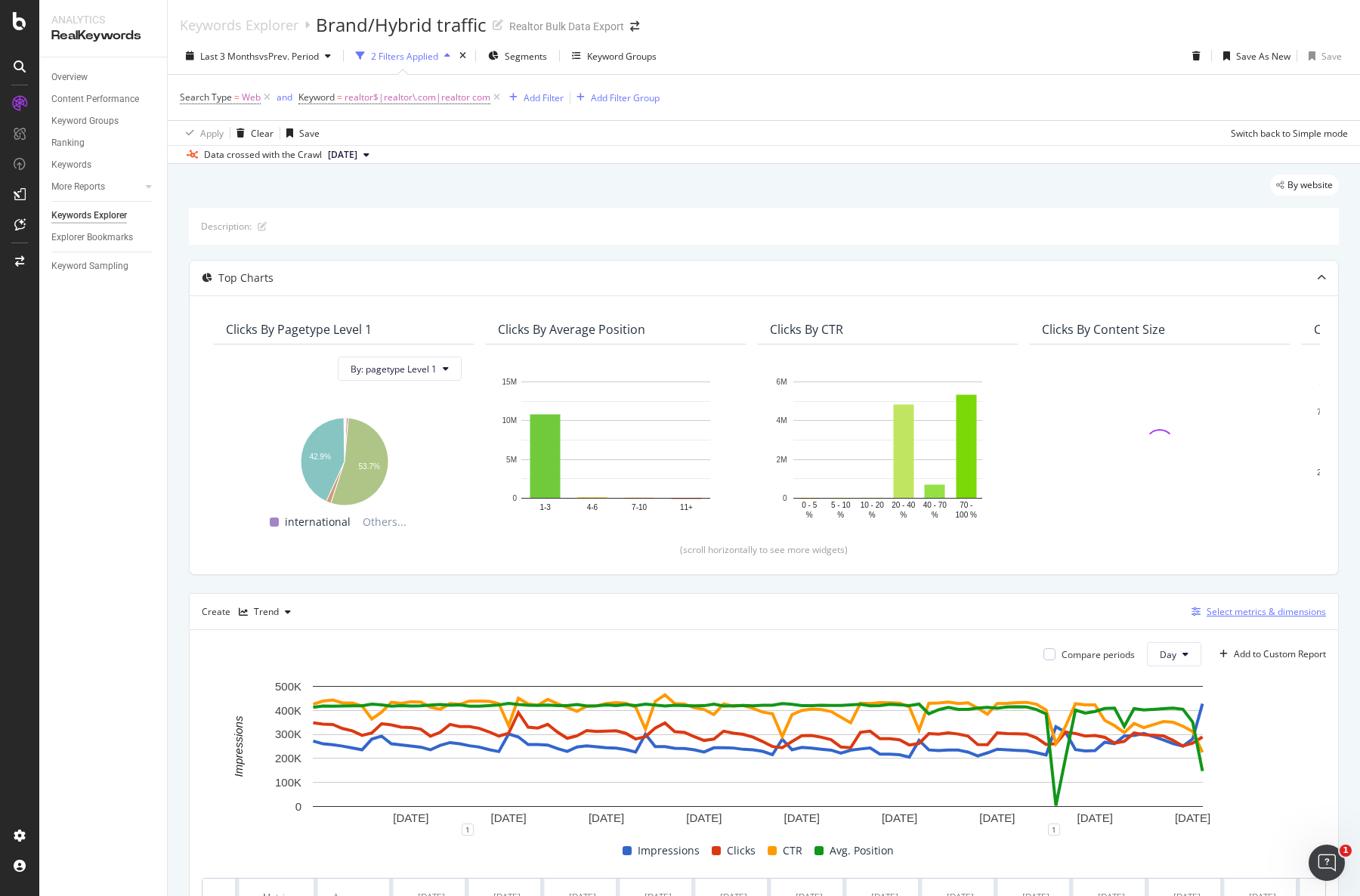
click at [1255, 611] on div "Select metrics & dimensions" at bounding box center [1266, 612] width 119 height 13
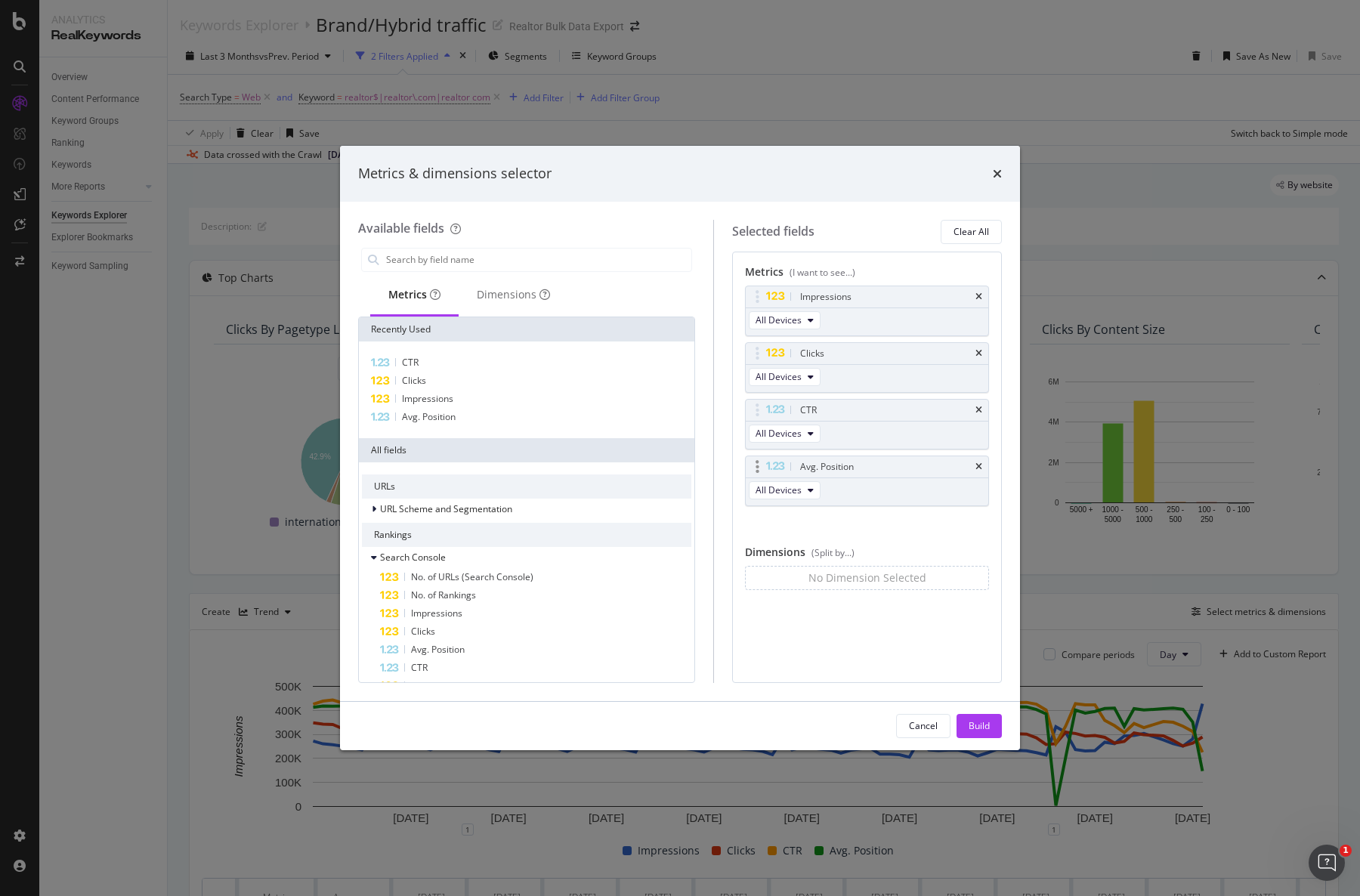
click at [970, 465] on div "Avg. Position" at bounding box center [884, 467] width 175 height 15
click at [977, 465] on icon "times" at bounding box center [979, 467] width 7 height 9
click at [974, 717] on div "Build" at bounding box center [979, 727] width 21 height 23
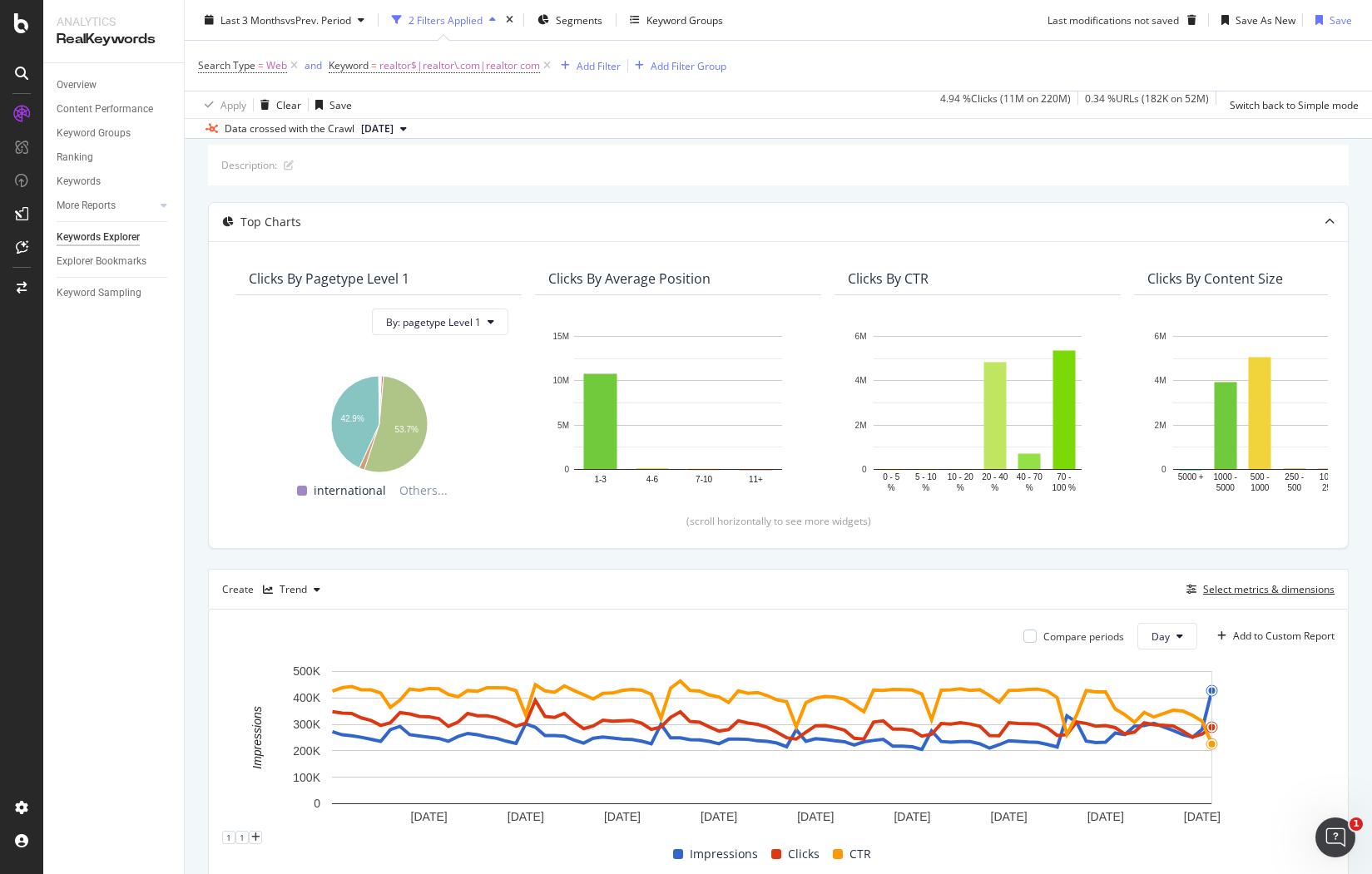
scroll to position [87, 0]
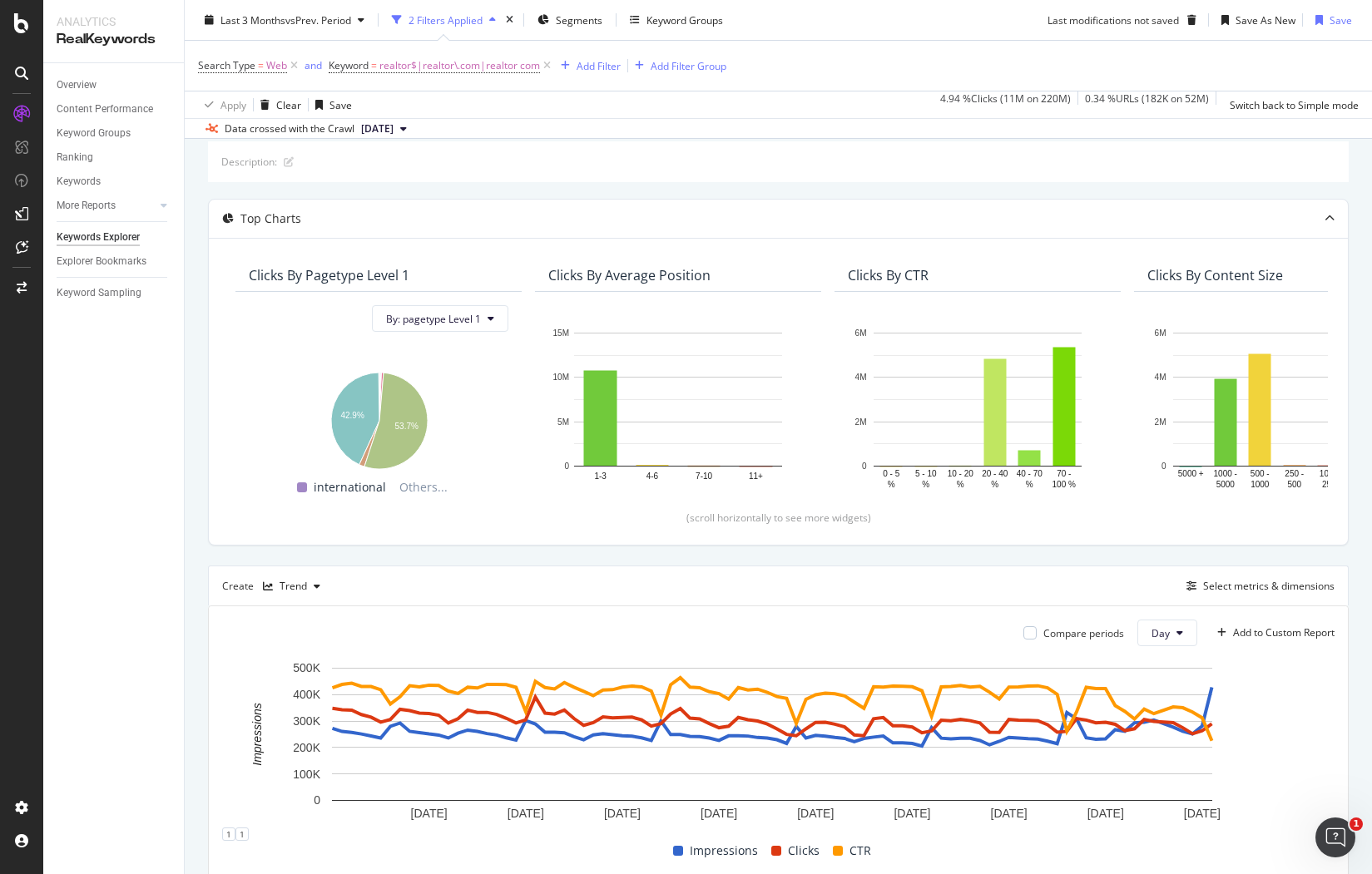
click at [1256, 572] on div "Create Trend Select metrics & dimensions" at bounding box center [778, 585] width 1141 height 40
click at [1254, 583] on div "Select metrics & dimensions" at bounding box center [1269, 586] width 131 height 14
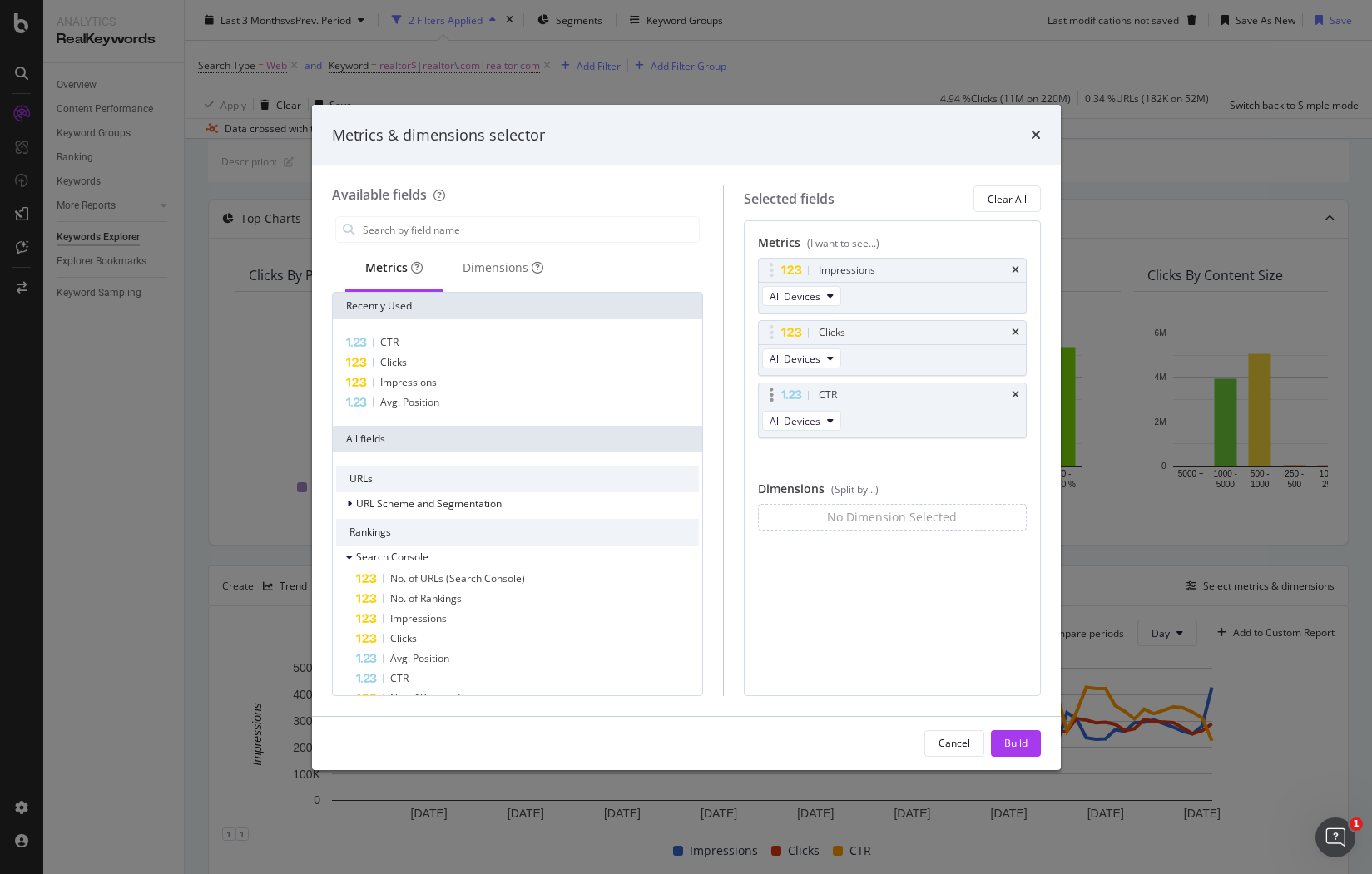
click at [1017, 388] on div "CTR" at bounding box center [893, 395] width 267 height 24
click at [1016, 268] on icon "times" at bounding box center [1016, 270] width 7 height 10
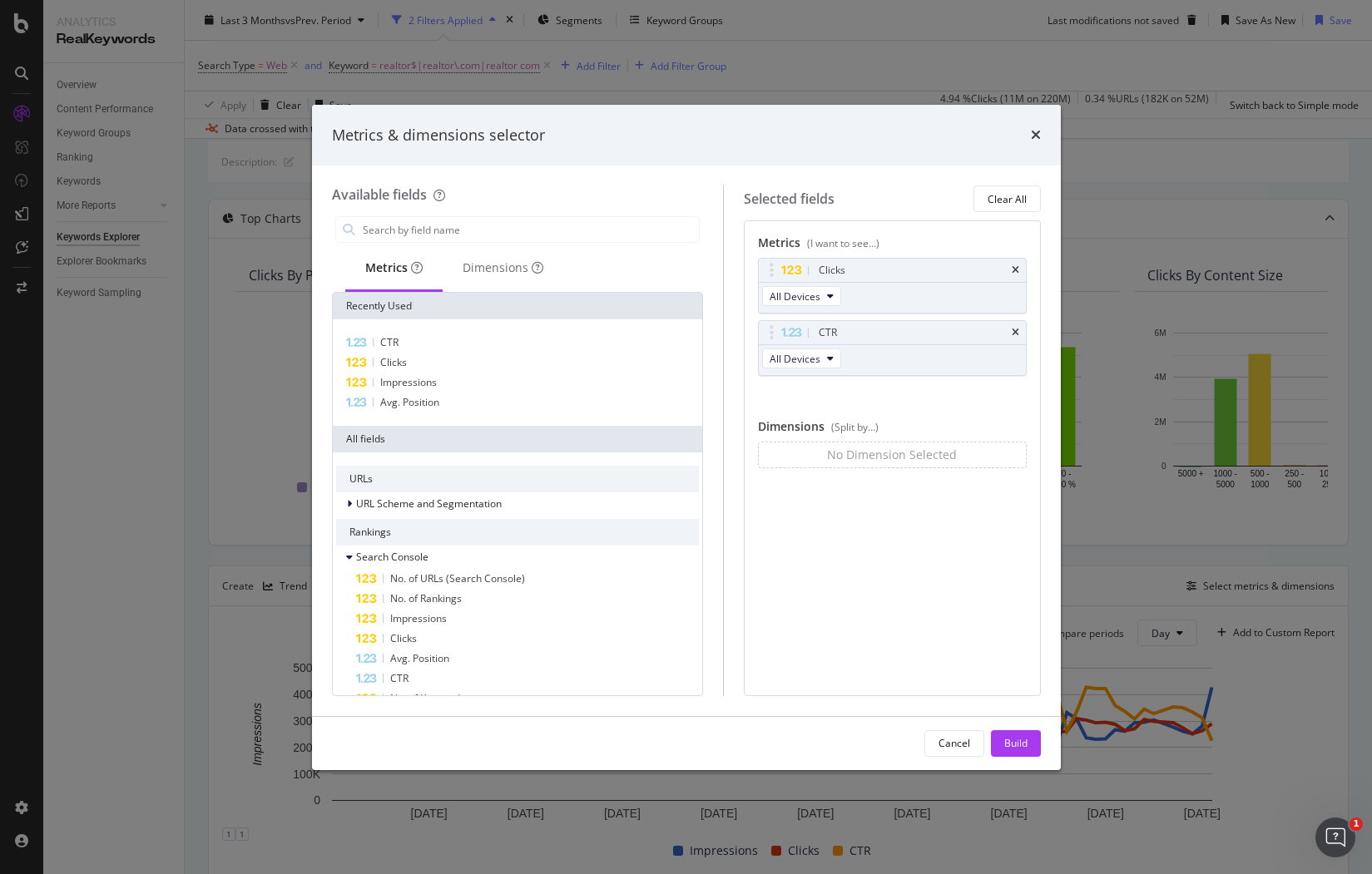
click at [1014, 333] on icon "times" at bounding box center [1016, 332] width 7 height 10
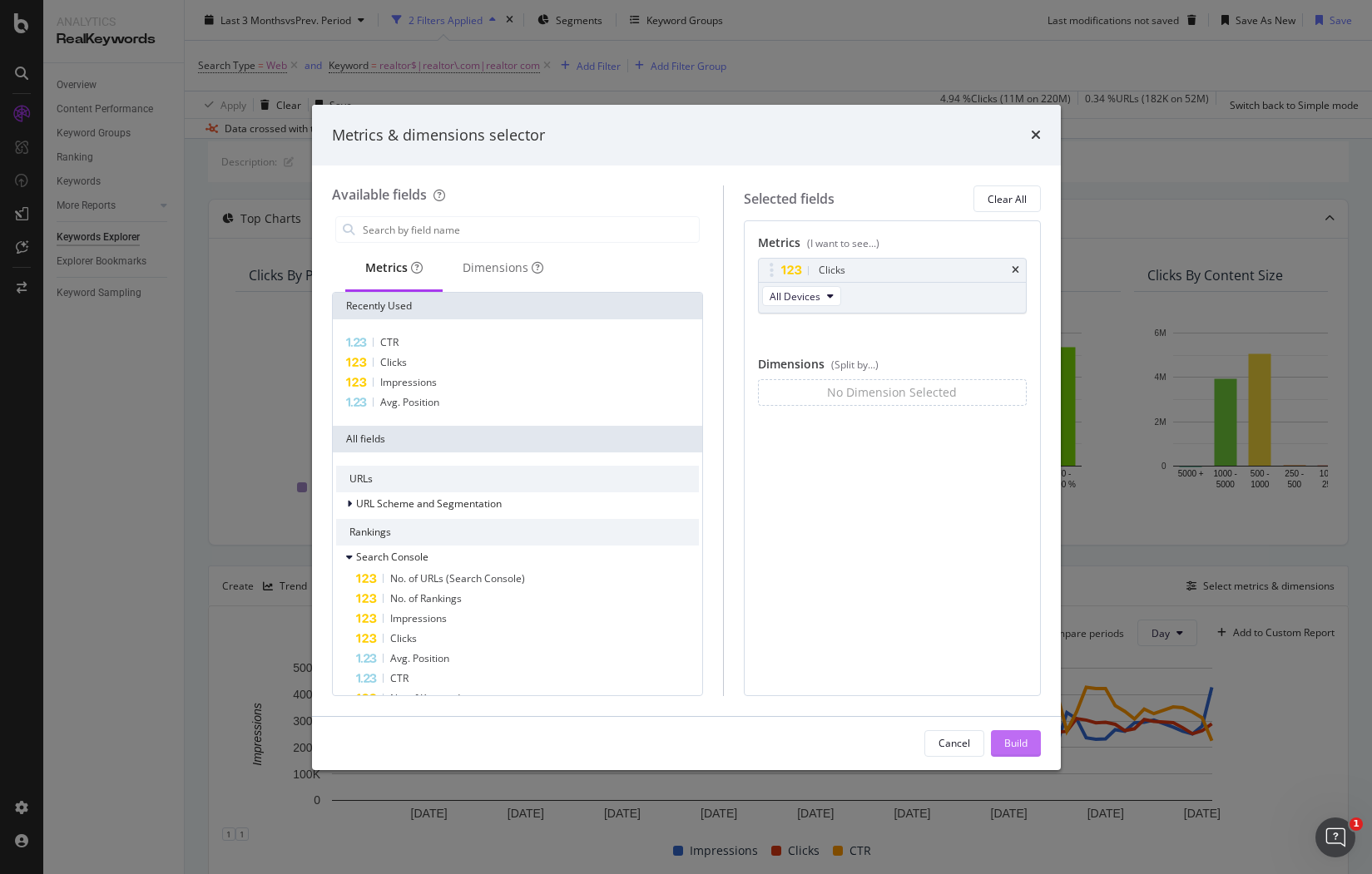
click at [1022, 737] on div "Build" at bounding box center [1016, 744] width 24 height 14
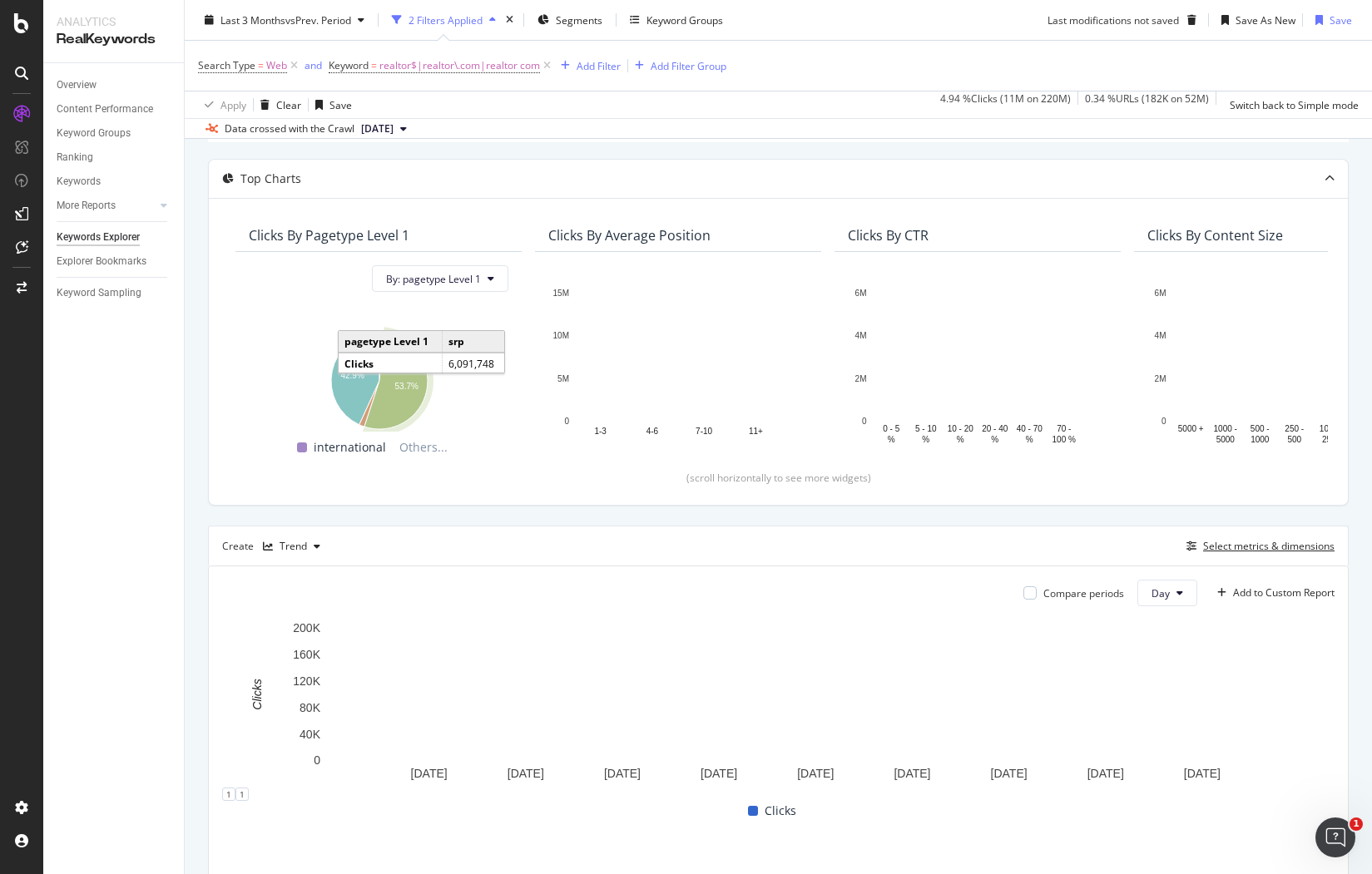
scroll to position [128, 0]
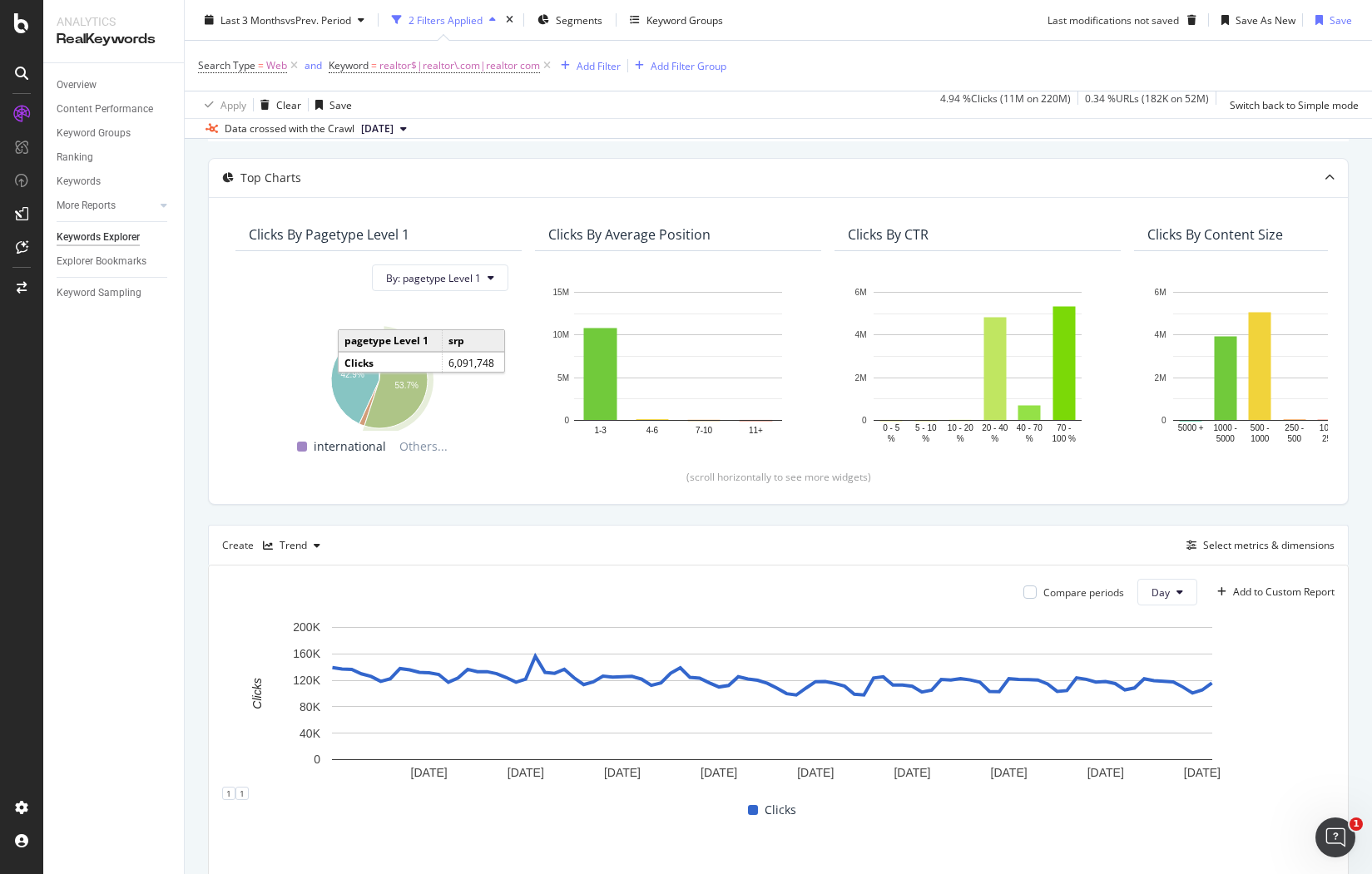
click at [929, 24] on div "Last 3 Months vs Prev. Period 2 Filters Applied Segments Keyword Groups Last mo…" at bounding box center [778, 23] width 1187 height 34
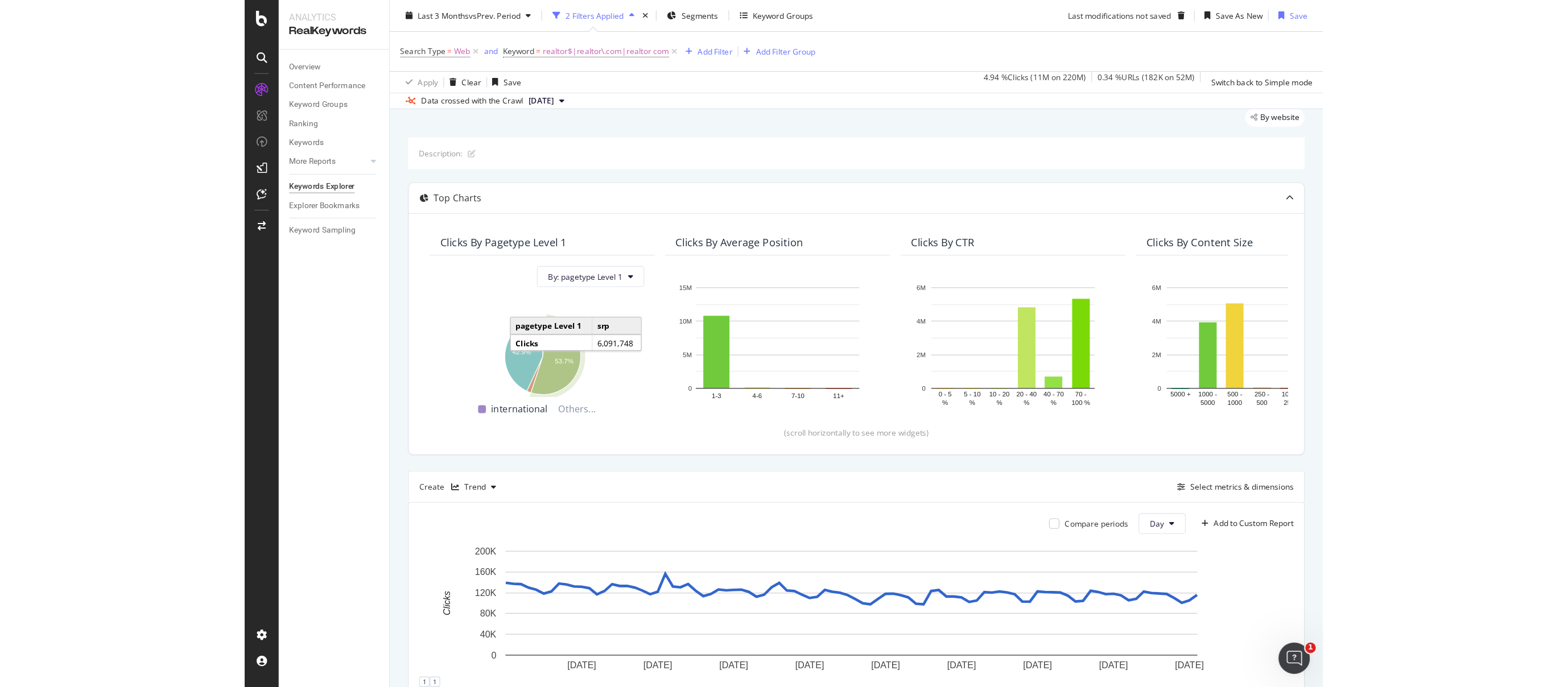
scroll to position [0, 0]
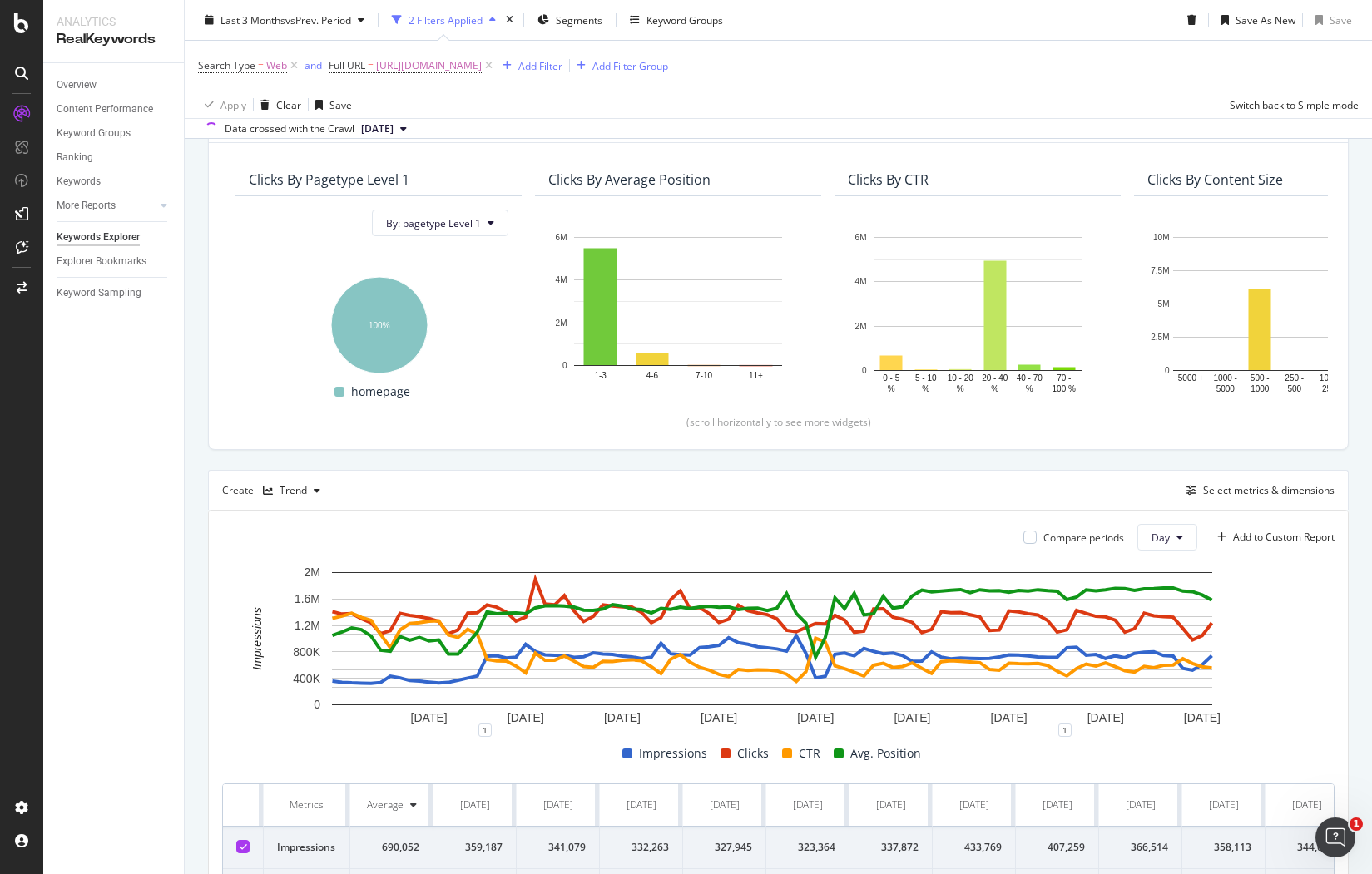
scroll to position [406, 0]
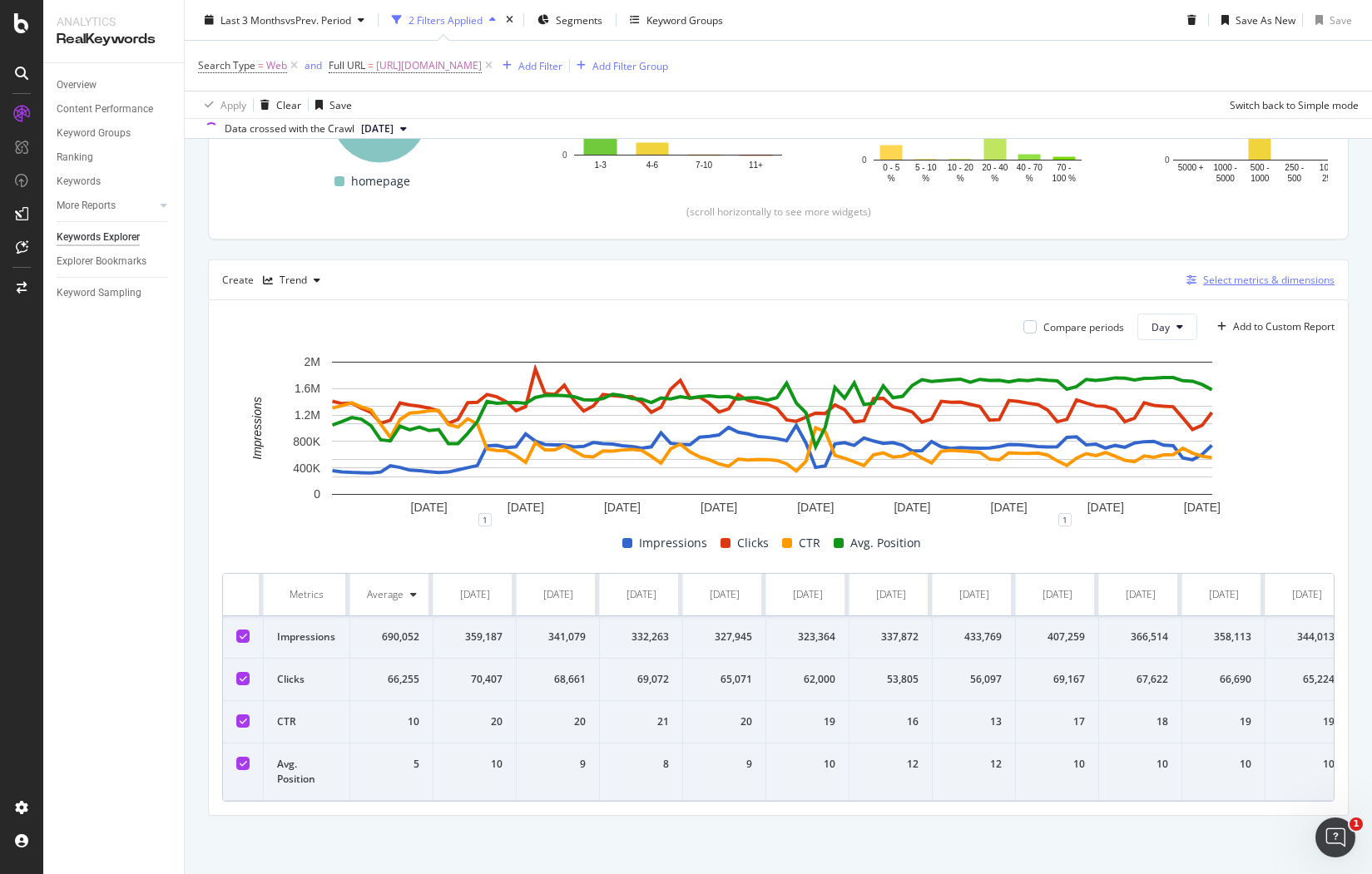
click at [1269, 273] on div "Select metrics & dimensions" at bounding box center [1269, 280] width 131 height 14
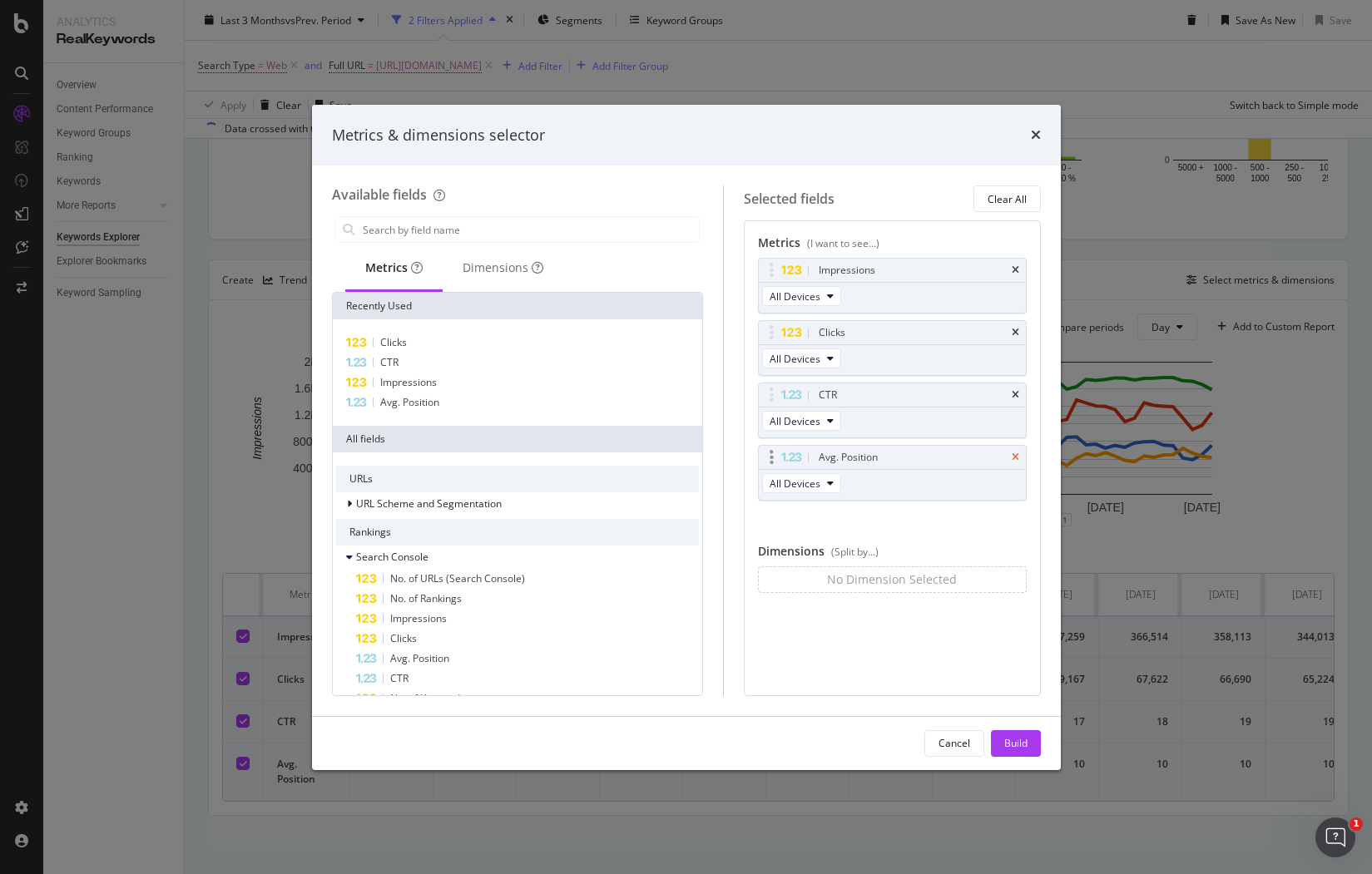
click at [1017, 454] on icon "times" at bounding box center [1016, 457] width 7 height 10
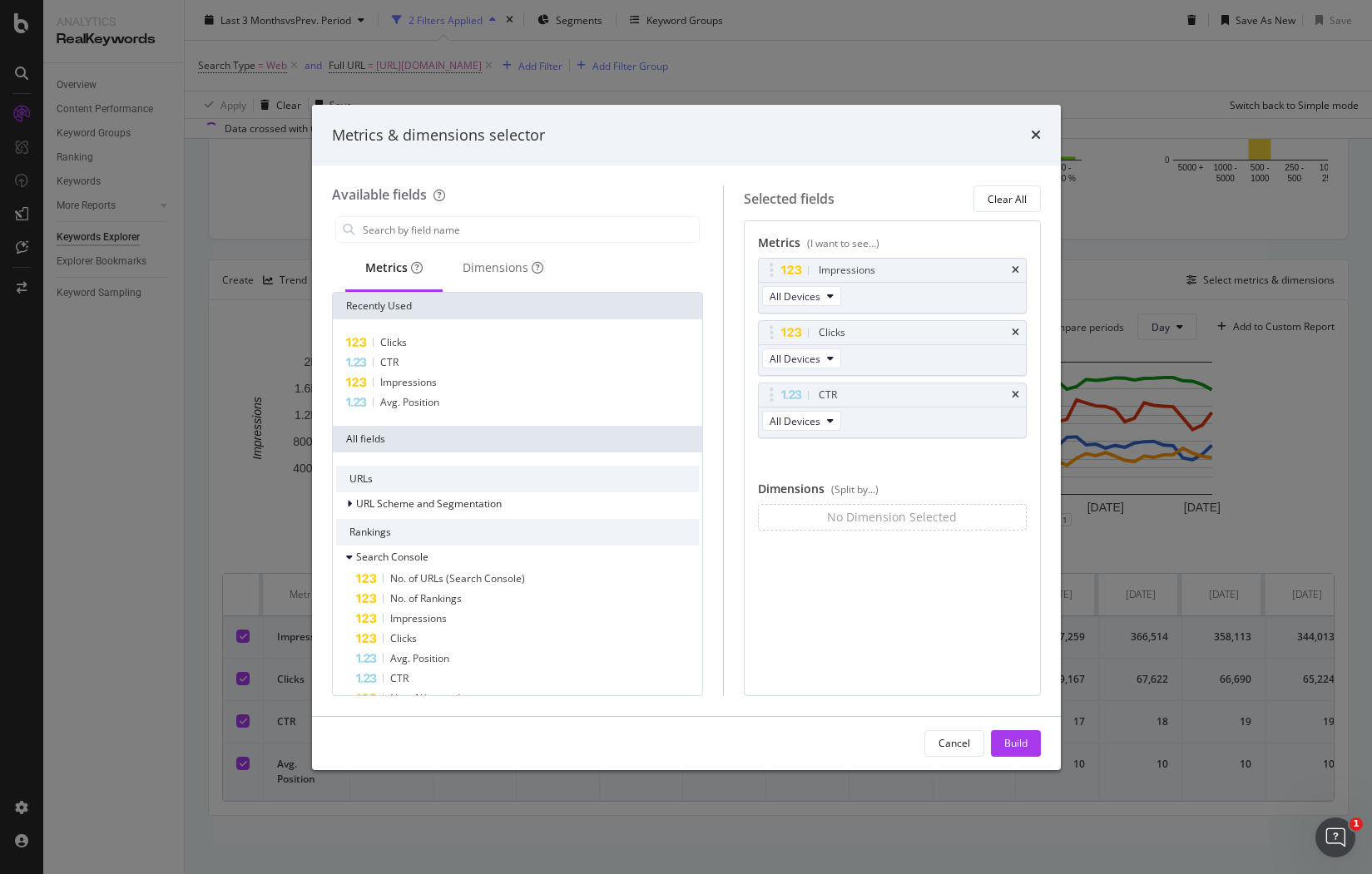
click at [1018, 395] on icon "times" at bounding box center [1016, 395] width 7 height 10
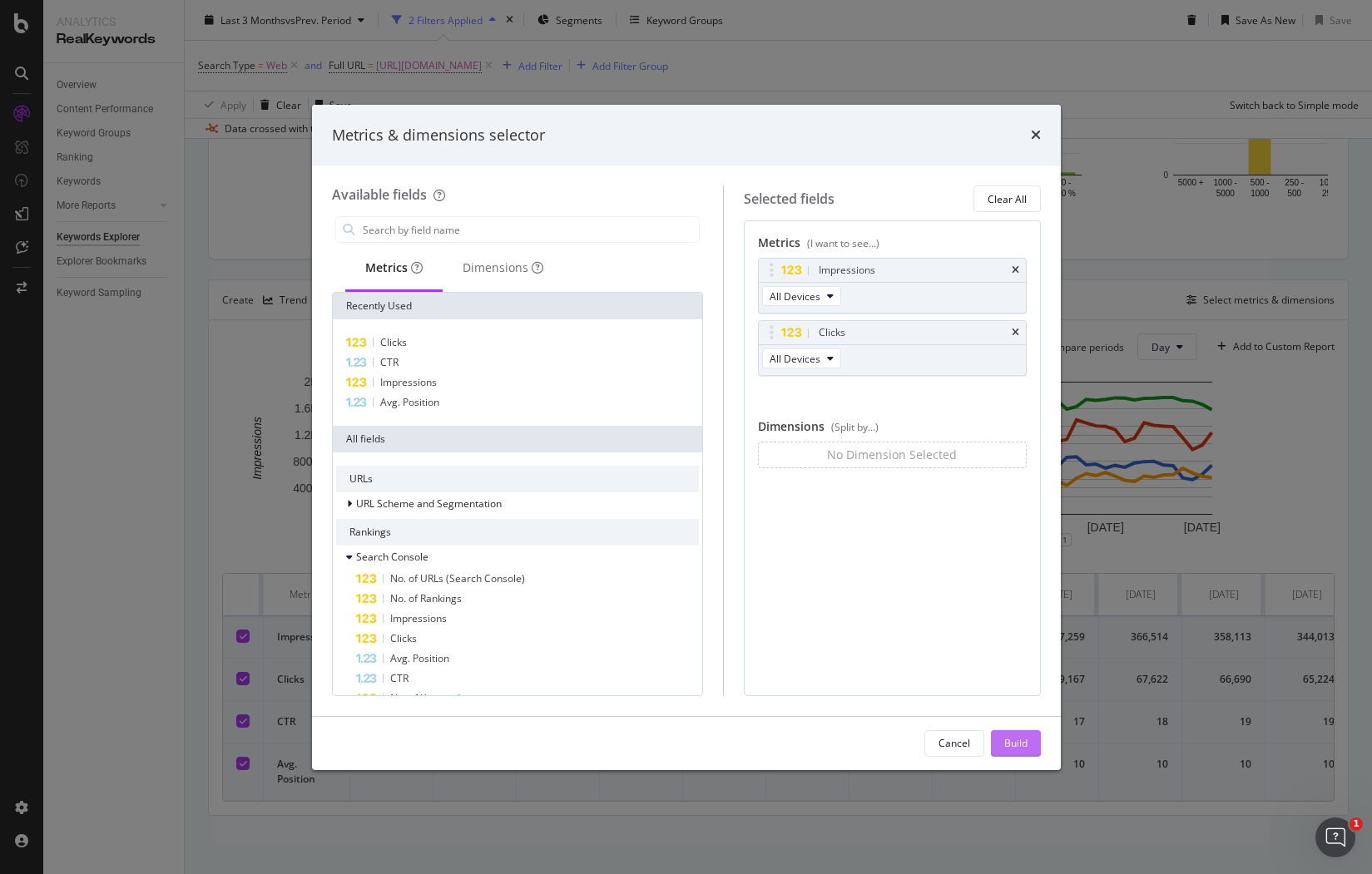
click at [1014, 744] on div "Build" at bounding box center [1016, 744] width 24 height 14
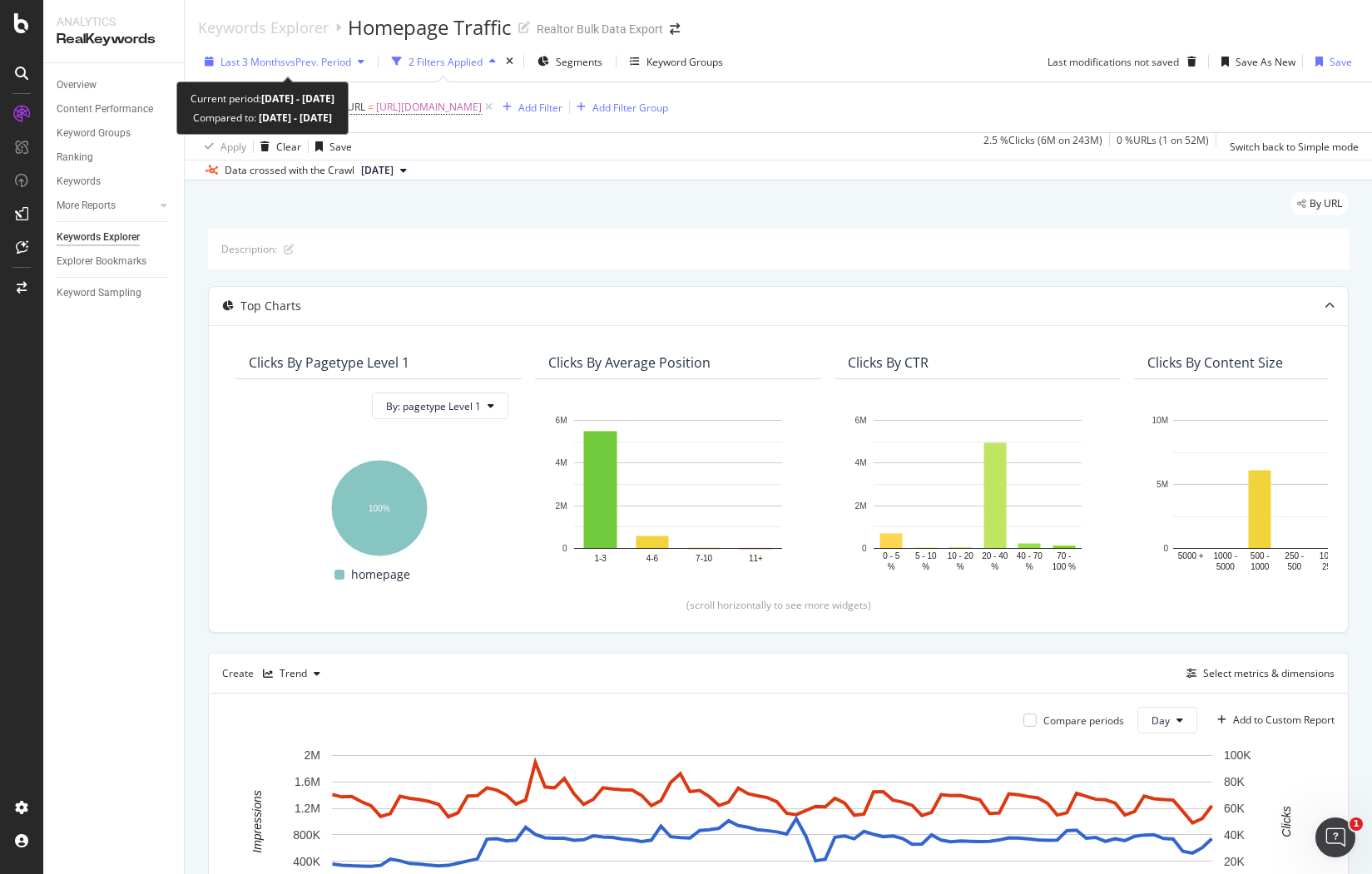
click at [288, 62] on span "vs Prev. Period" at bounding box center [318, 62] width 66 height 14
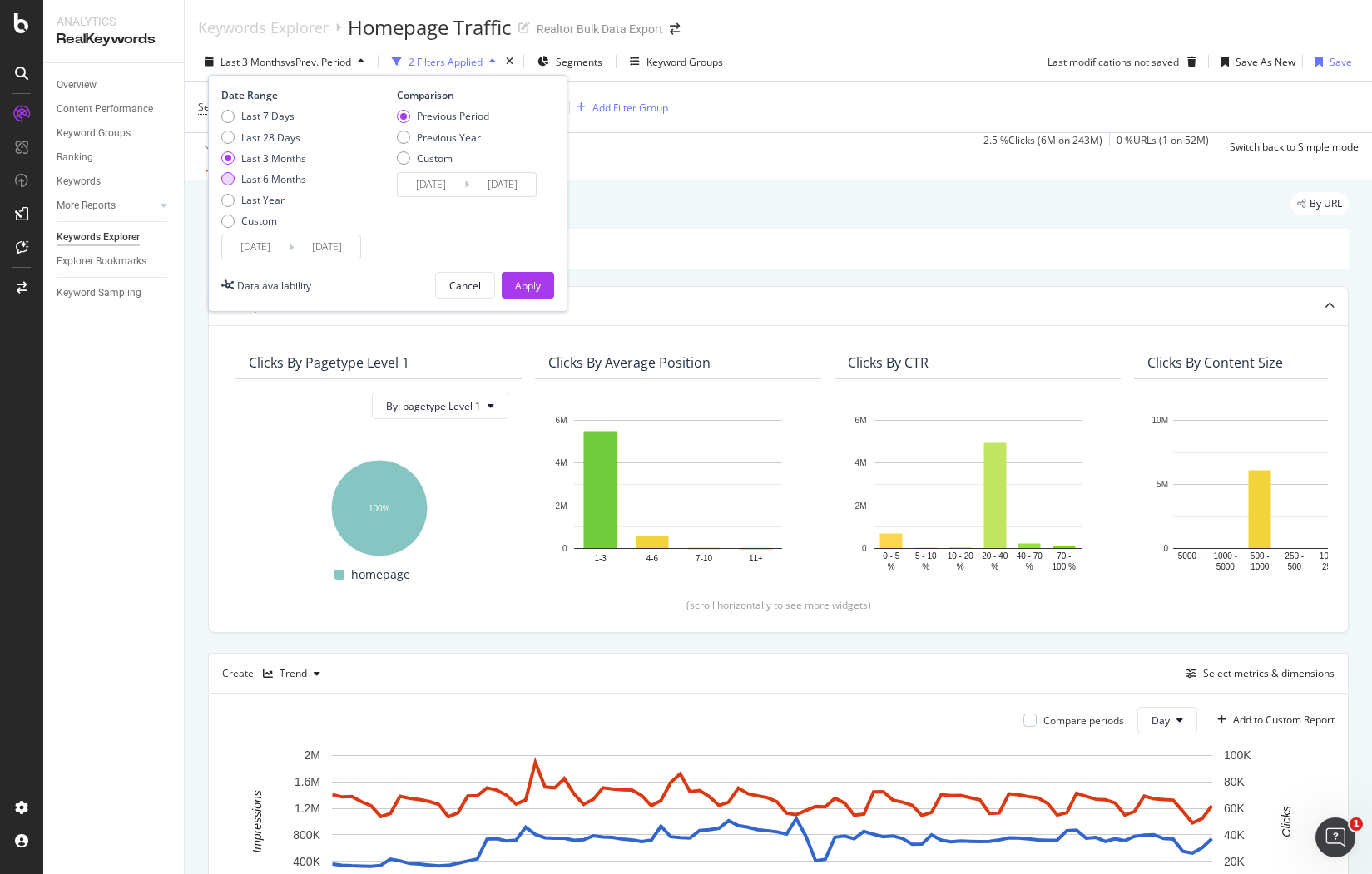
click at [228, 180] on div "Last 6 Months" at bounding box center [227, 178] width 14 height 14
type input "2025/04/14"
type input "2024/10/13"
type input "2025/04/13"
click at [541, 280] on button "Apply" at bounding box center [528, 284] width 53 height 26
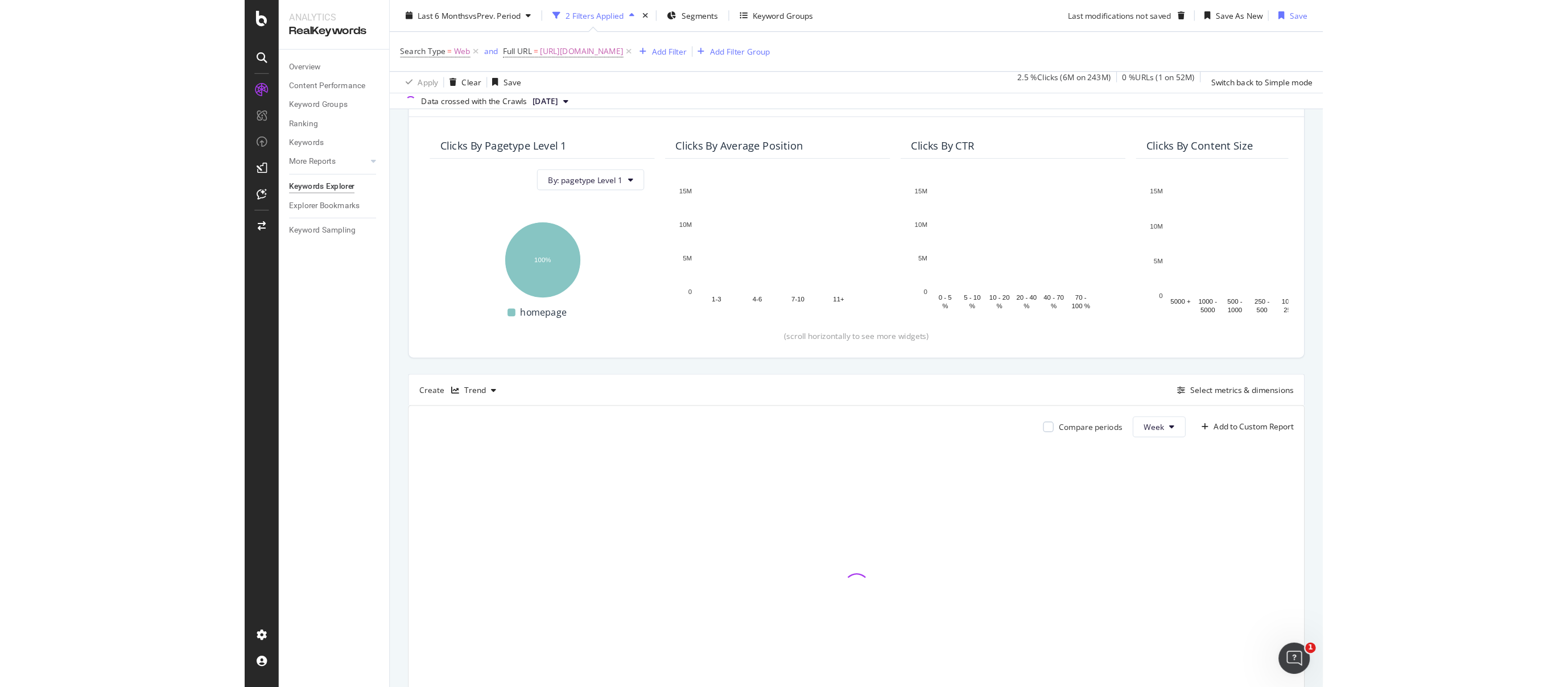
scroll to position [122, 0]
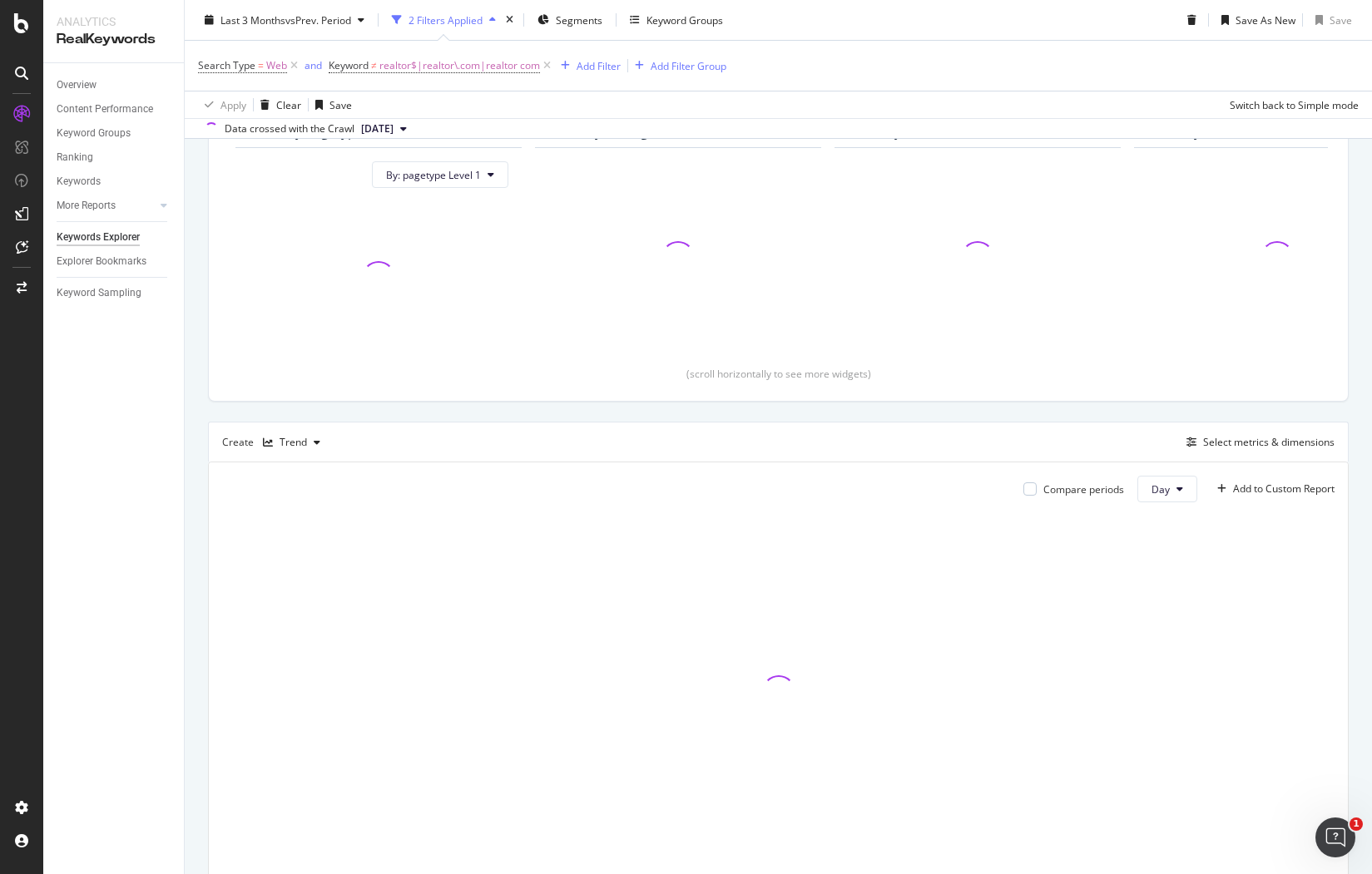
scroll to position [247, 0]
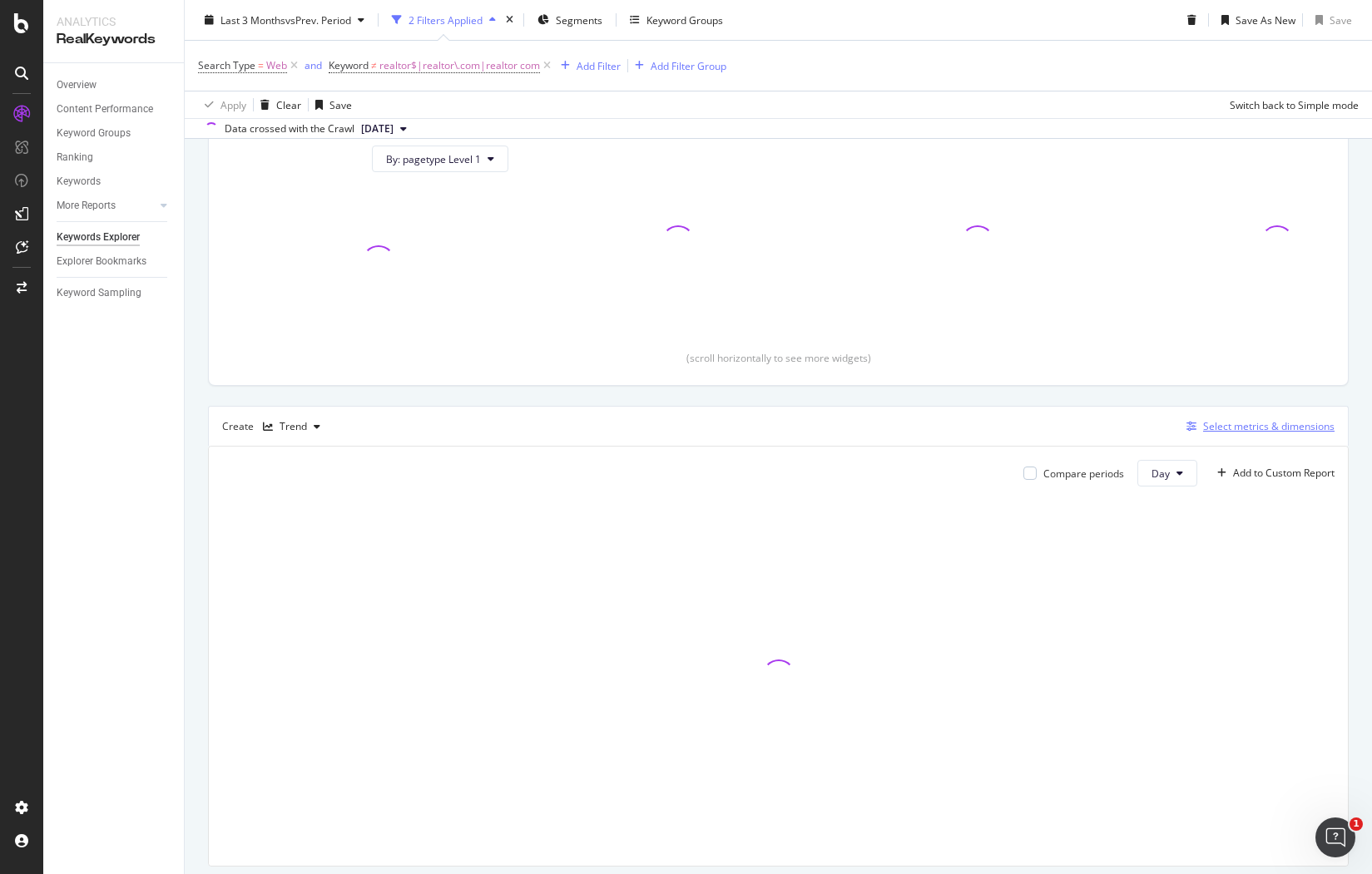
click at [1260, 431] on div "Select metrics & dimensions" at bounding box center [1269, 427] width 131 height 14
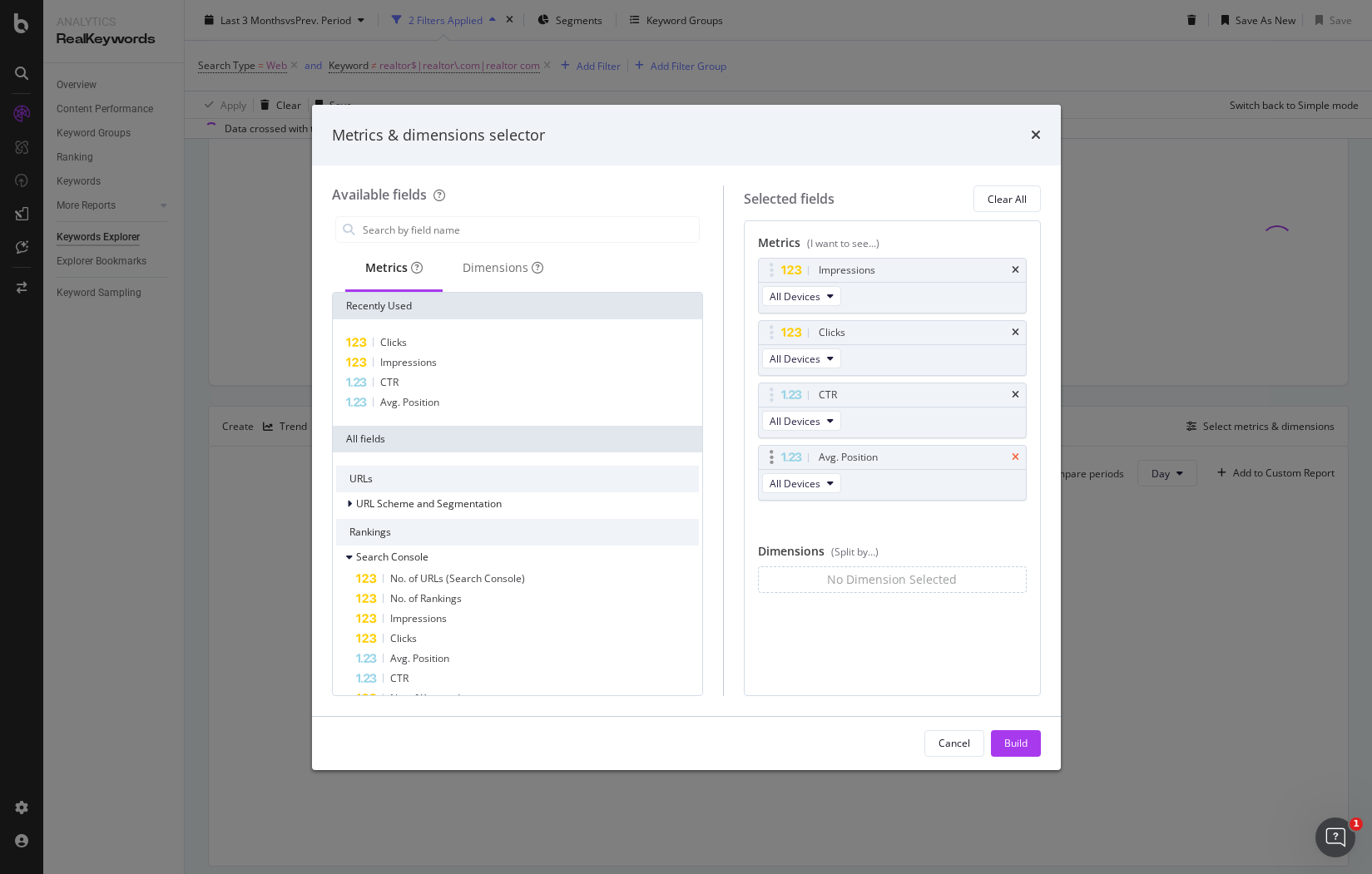
click at [1014, 458] on icon "times" at bounding box center [1016, 457] width 7 height 10
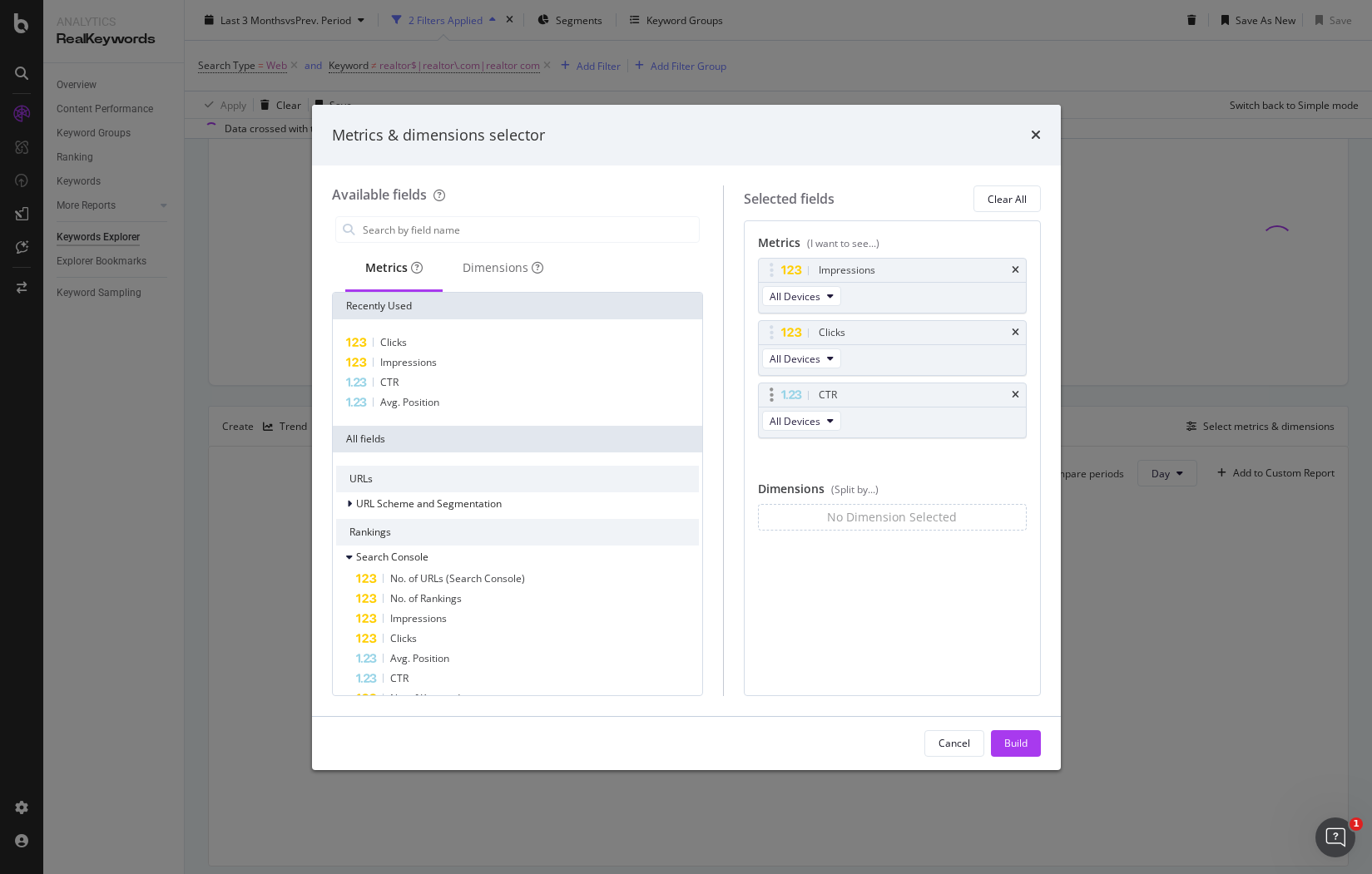
click at [1014, 401] on div "CTR" at bounding box center [893, 395] width 267 height 24
click at [1015, 394] on icon "times" at bounding box center [1016, 395] width 7 height 10
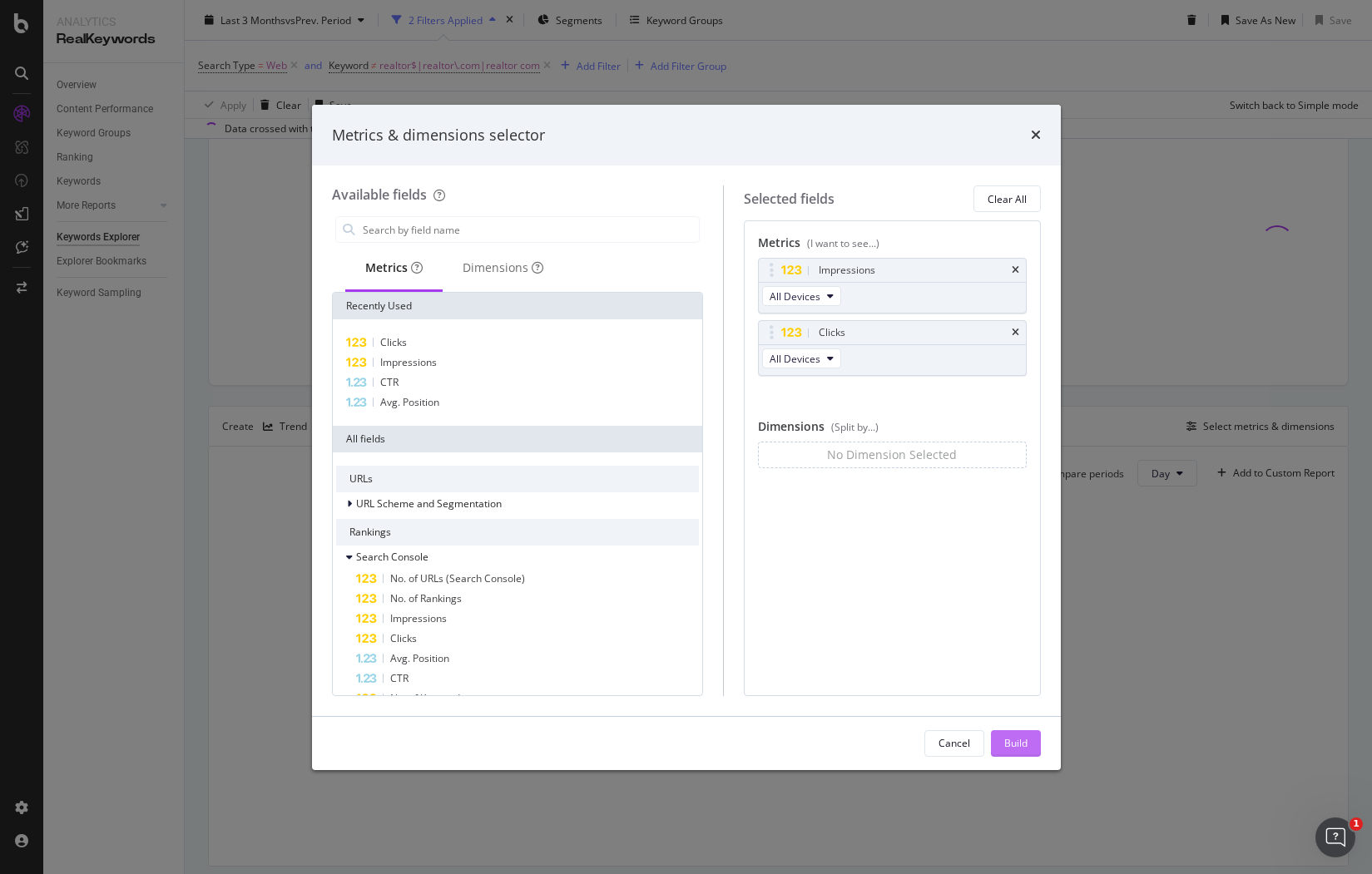
click at [1018, 732] on div "Build" at bounding box center [1016, 744] width 24 height 25
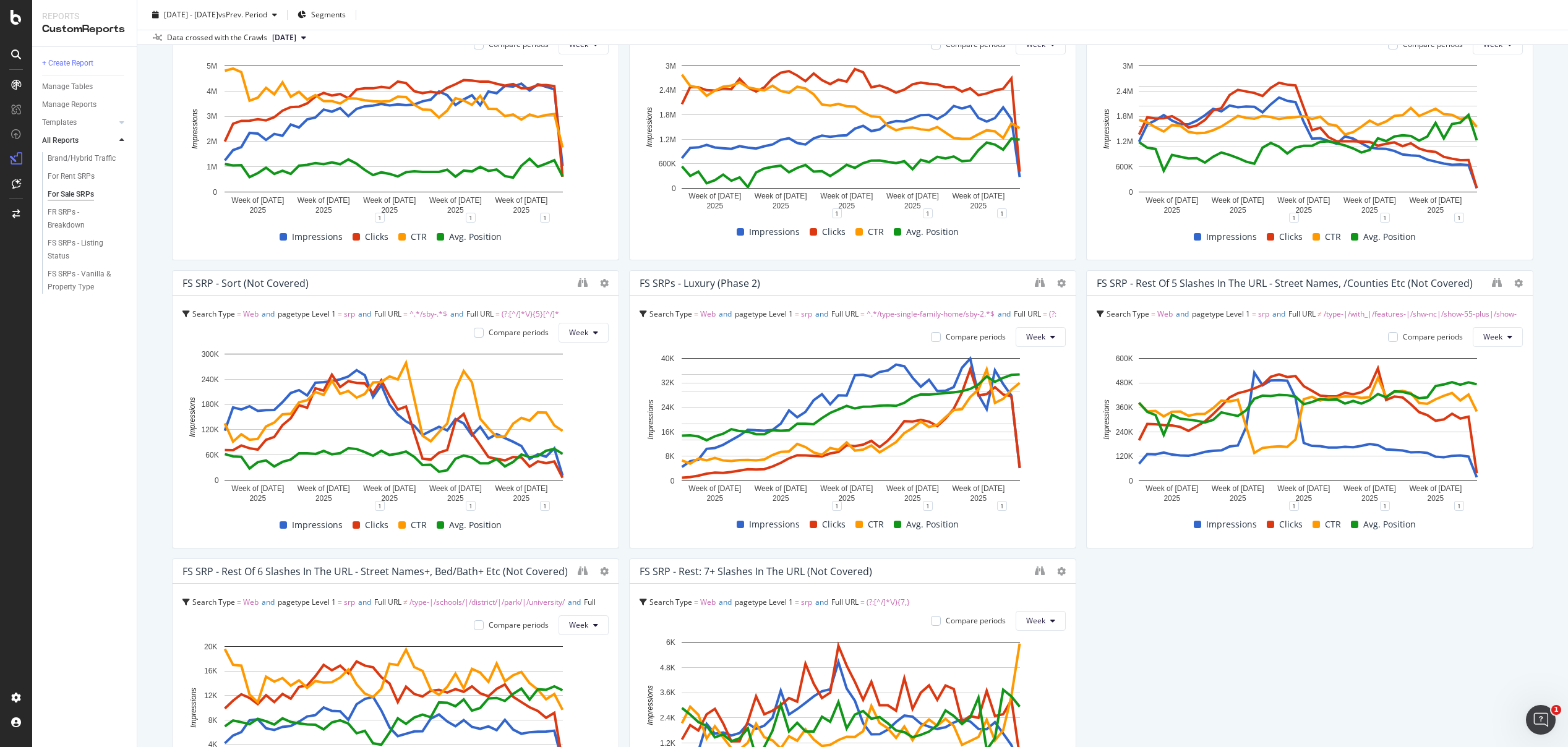
scroll to position [482, 0]
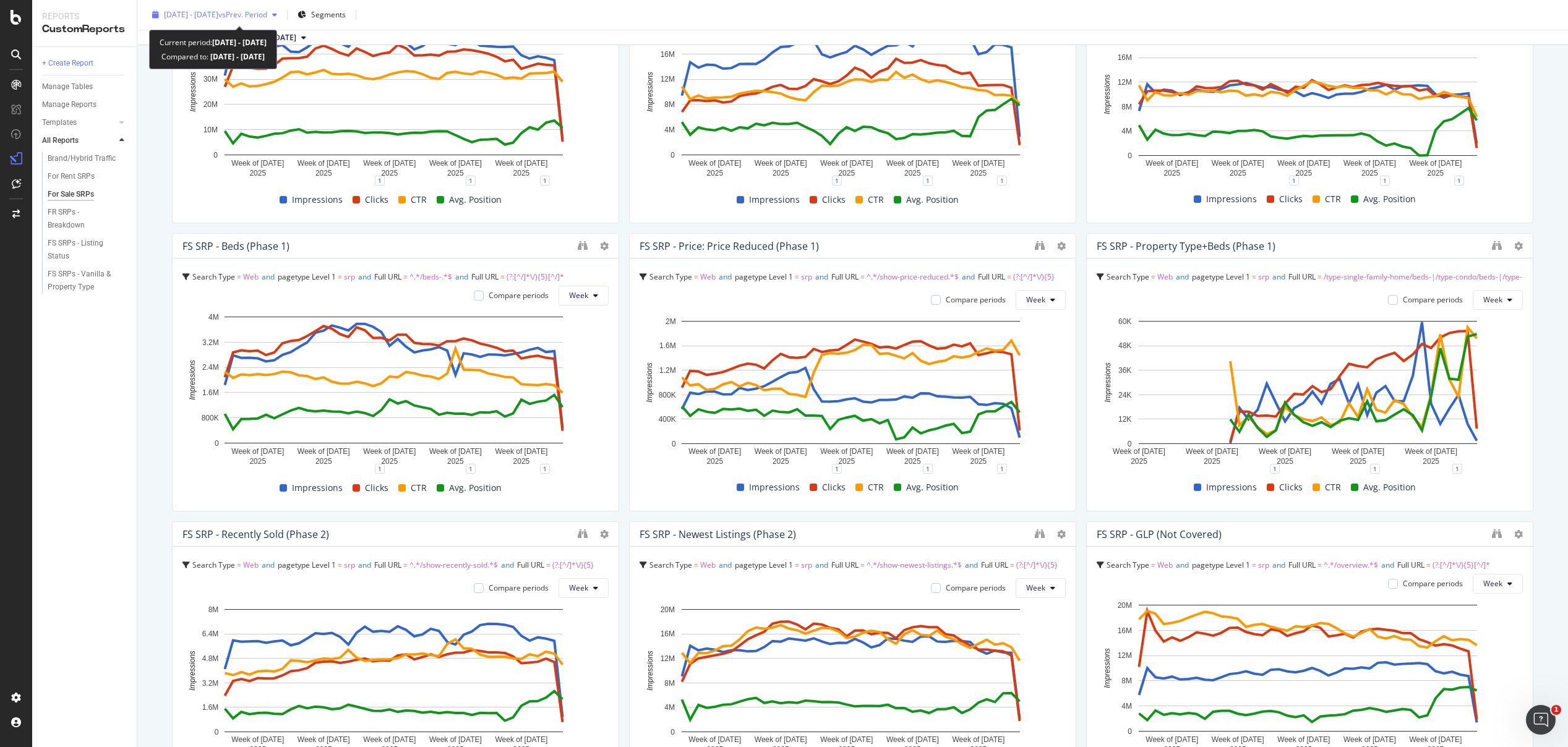
click at [218, 15] on span "[DATE] - [DATE]" at bounding box center [191, 15] width 55 height 11
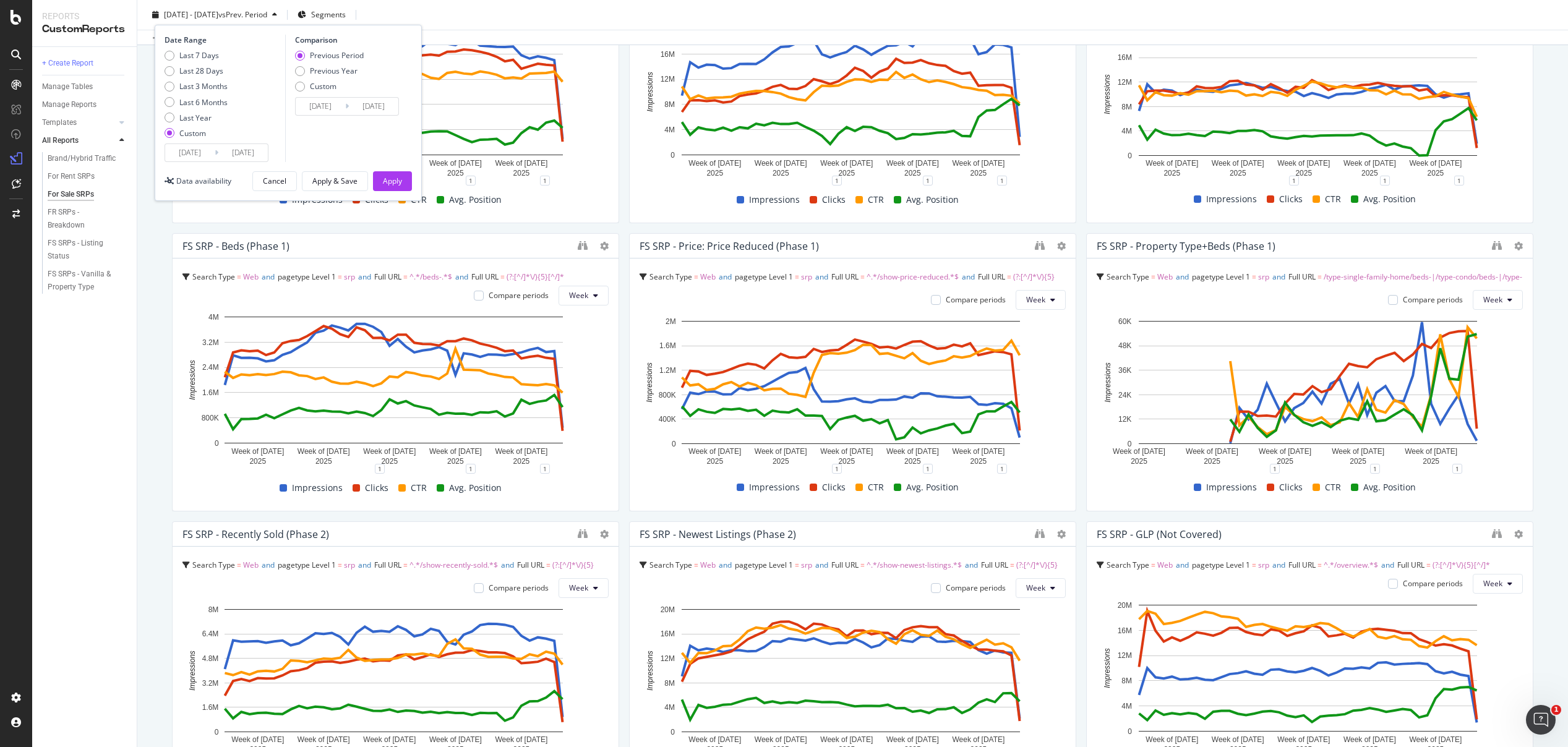
click at [195, 154] on input "[DATE]" at bounding box center [189, 153] width 49 height 18
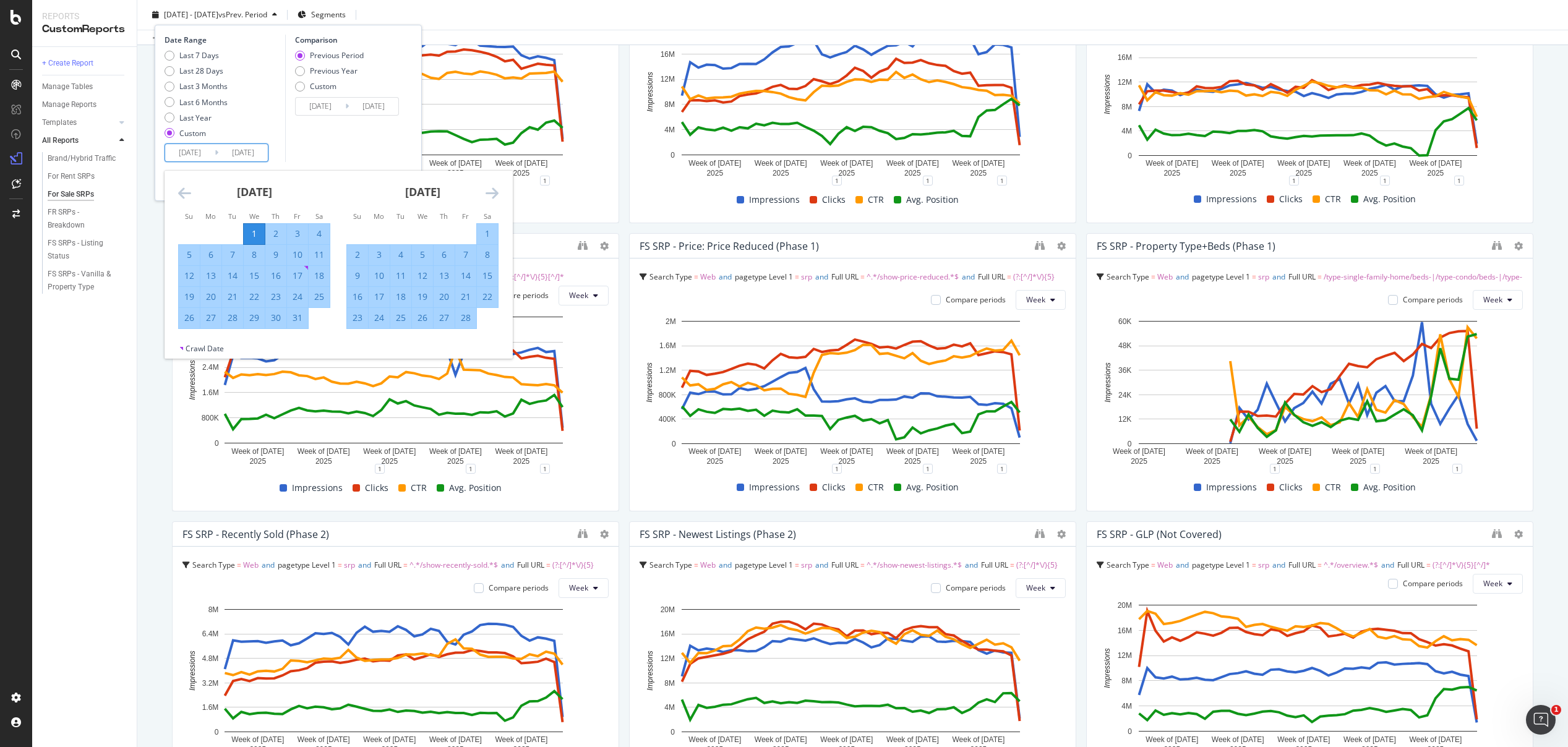
click at [186, 196] on icon "Move backward to switch to the previous month." at bounding box center [184, 193] width 13 height 15
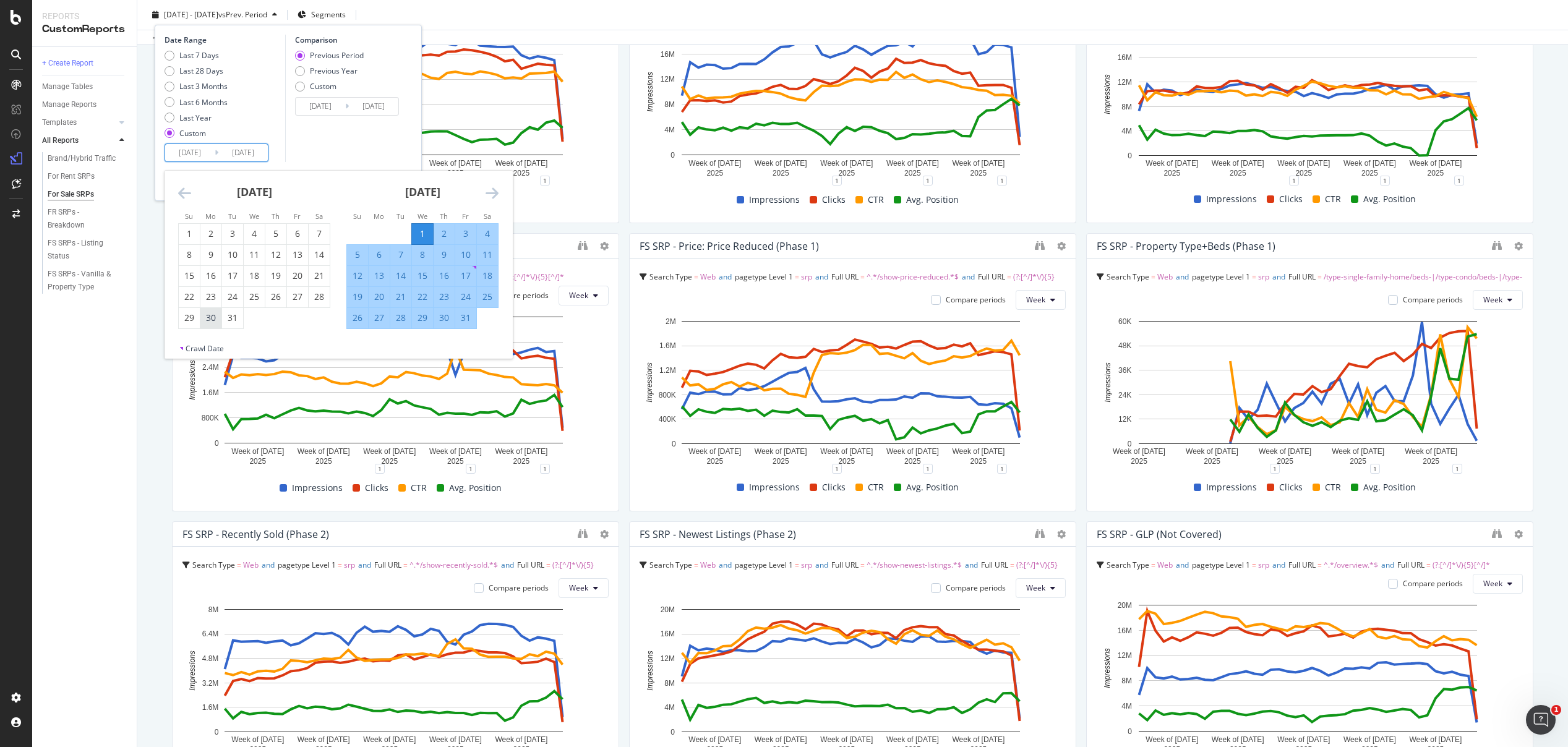
click at [215, 321] on div "30" at bounding box center [211, 318] width 21 height 12
type input "[DATE]"
click at [495, 193] on icon "Move forward to switch to the next month." at bounding box center [492, 193] width 13 height 15
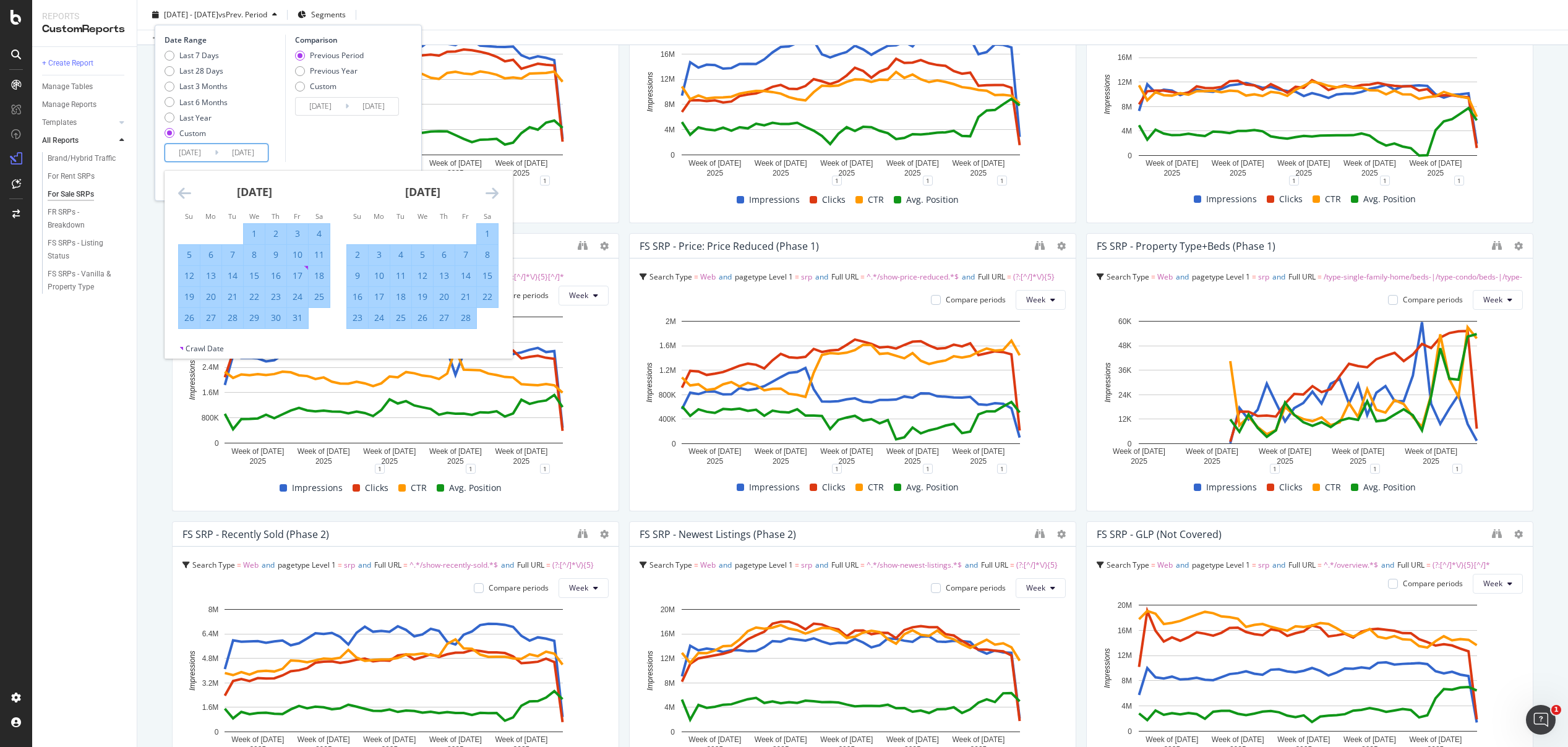
click at [495, 193] on icon "Move forward to switch to the next month." at bounding box center [492, 193] width 13 height 15
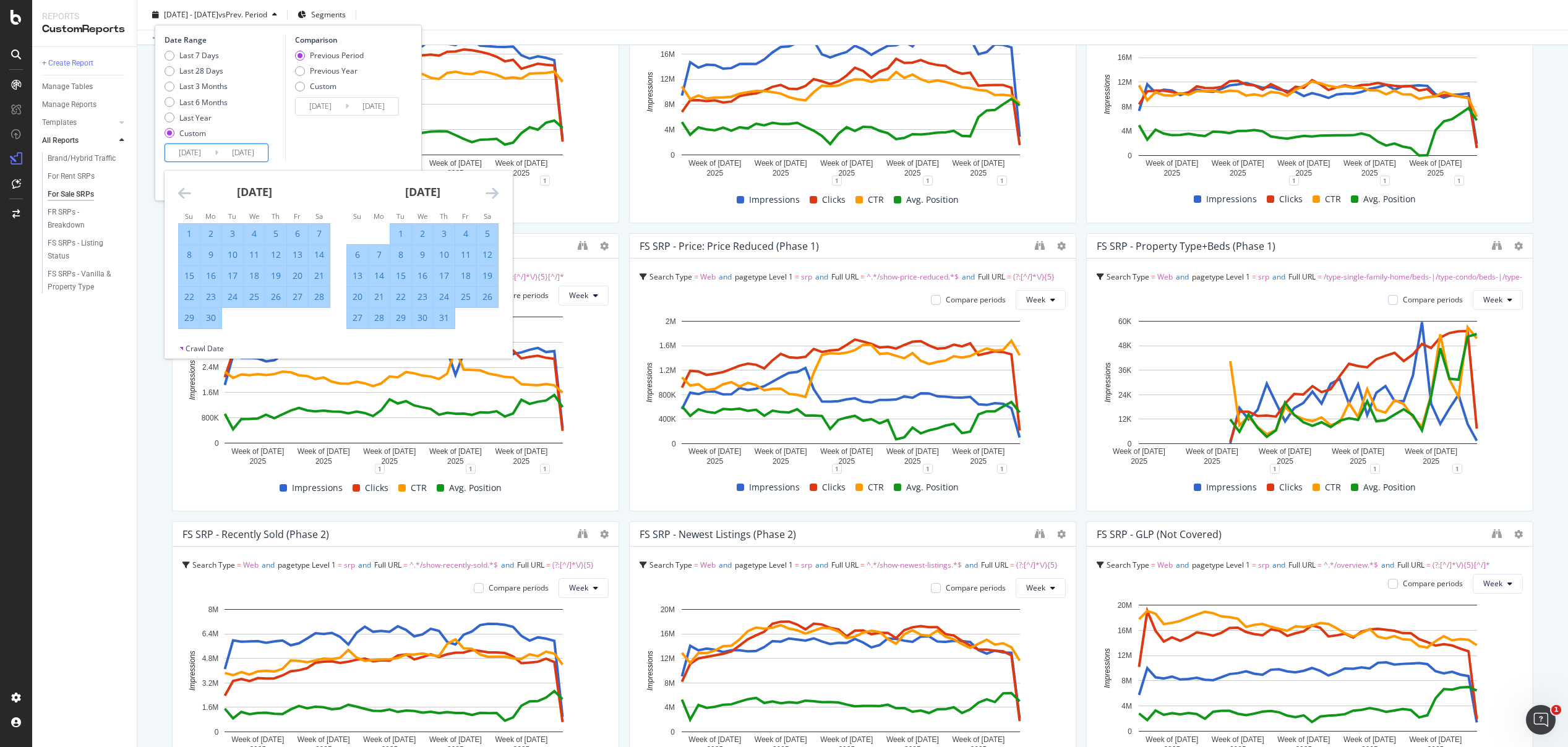
click at [495, 193] on icon "Move forward to switch to the next month." at bounding box center [492, 193] width 13 height 15
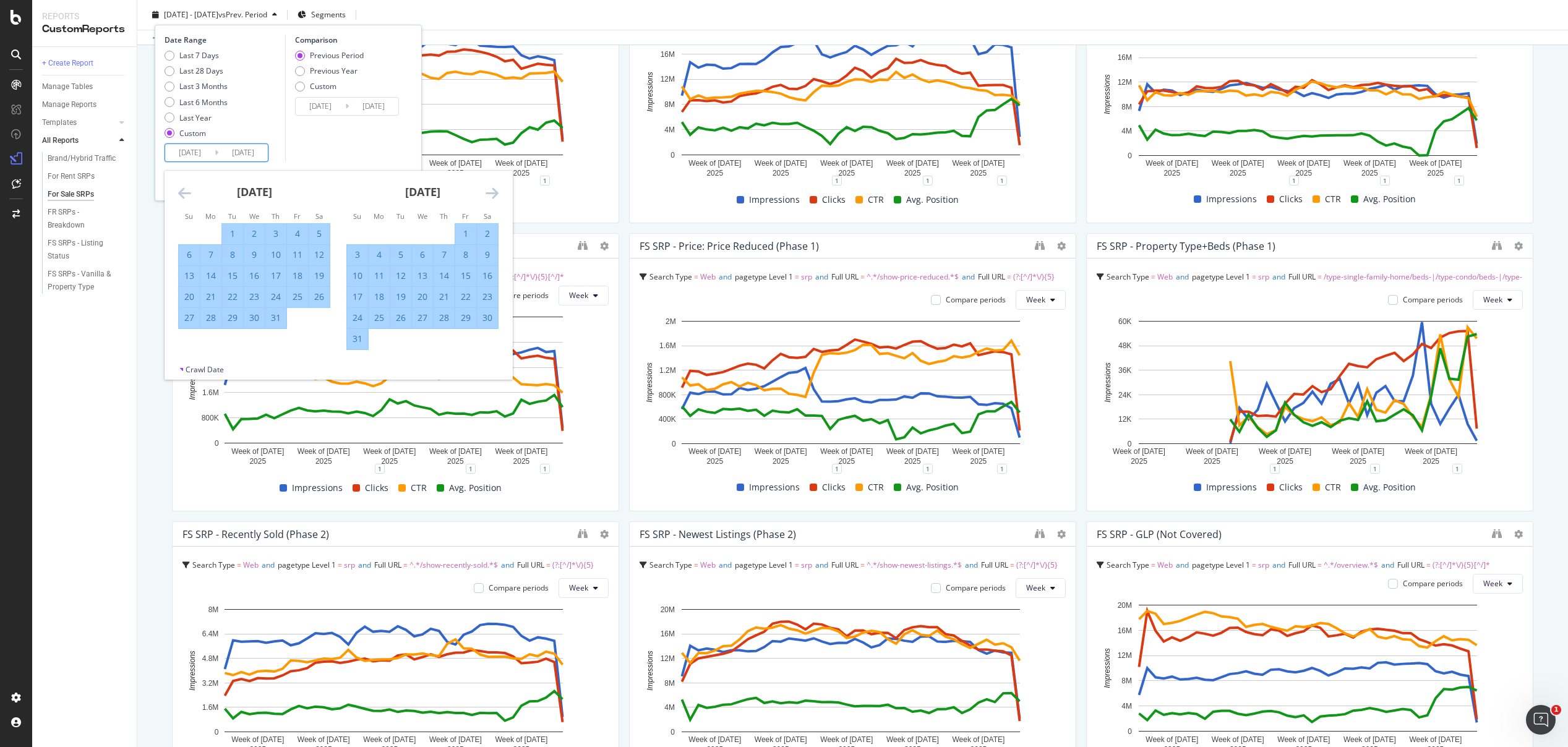
click at [495, 193] on icon "Move forward to switch to the next month." at bounding box center [492, 193] width 13 height 15
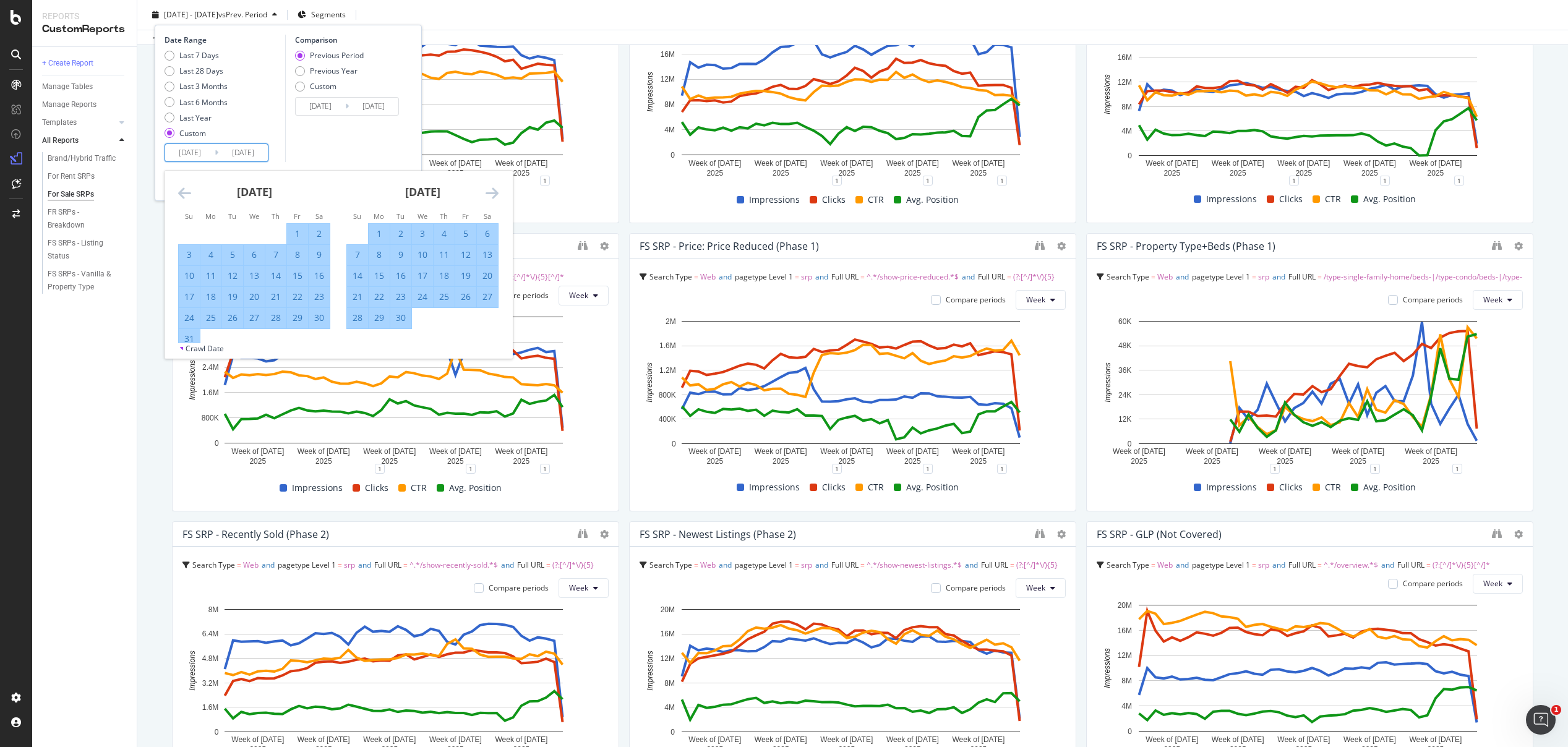
click at [495, 193] on icon "Move forward to switch to the next month." at bounding box center [492, 193] width 13 height 15
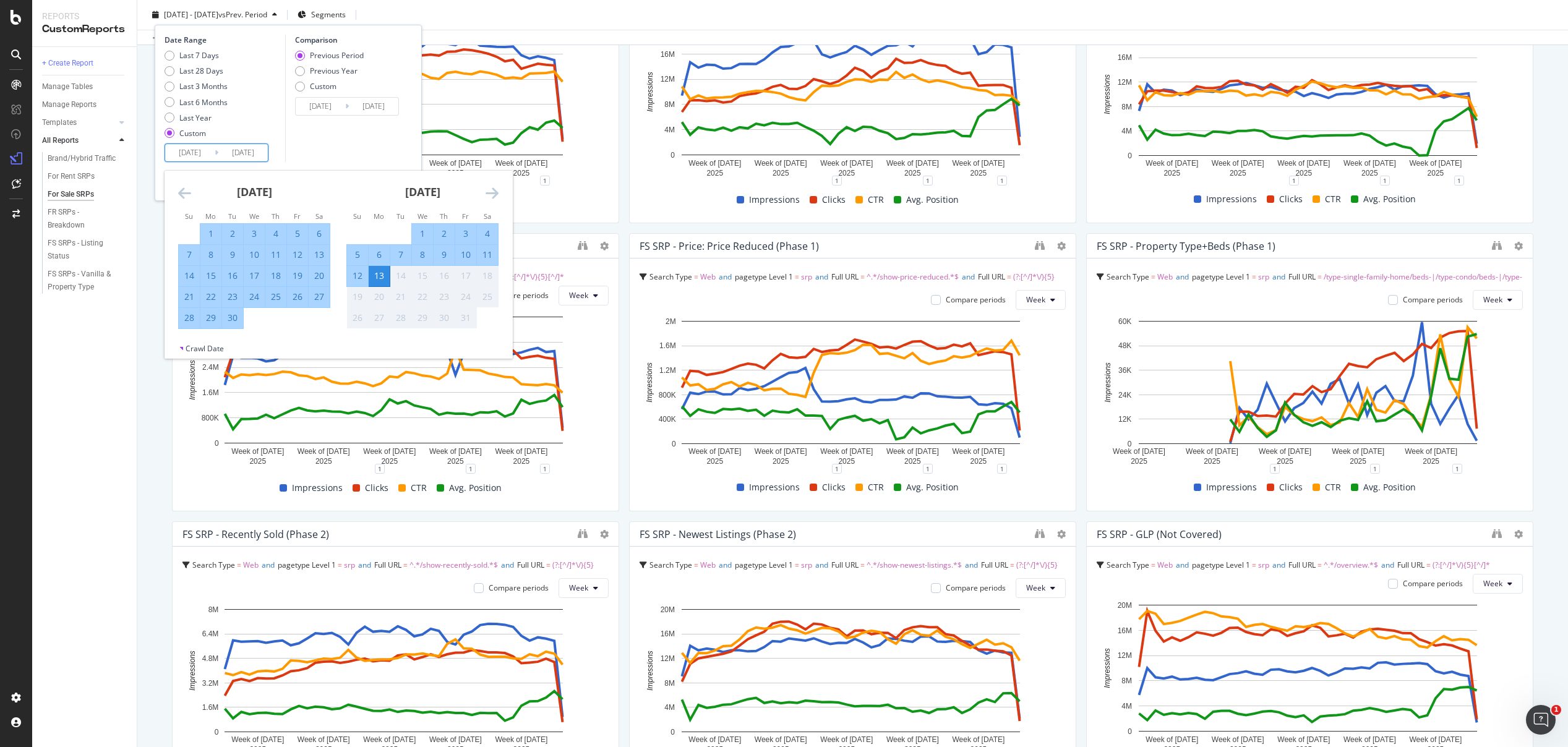
click at [357, 276] on div "12" at bounding box center [357, 275] width 21 height 12
type input "[DATE]"
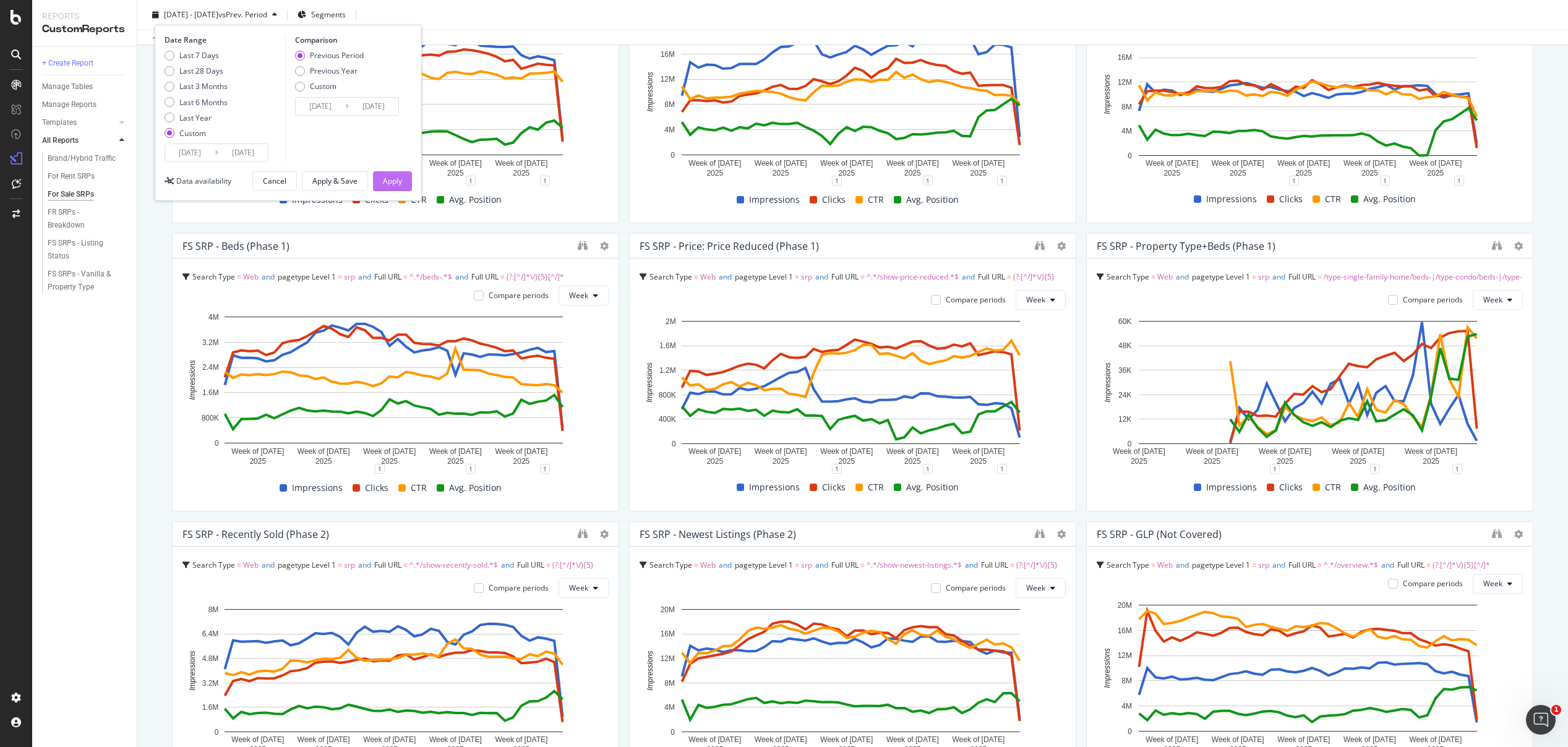
click at [397, 181] on div "Apply" at bounding box center [392, 181] width 19 height 11
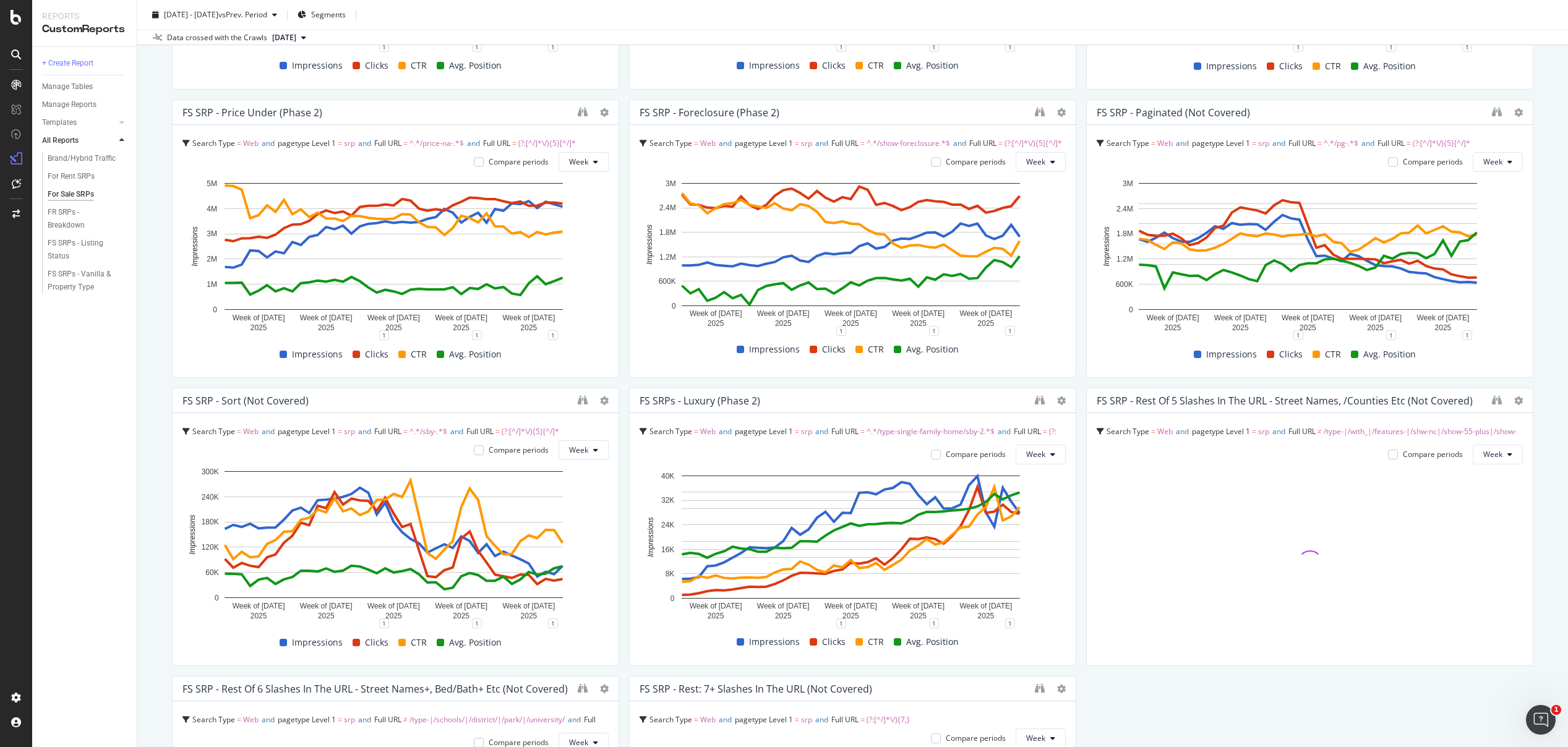
scroll to position [1194, 0]
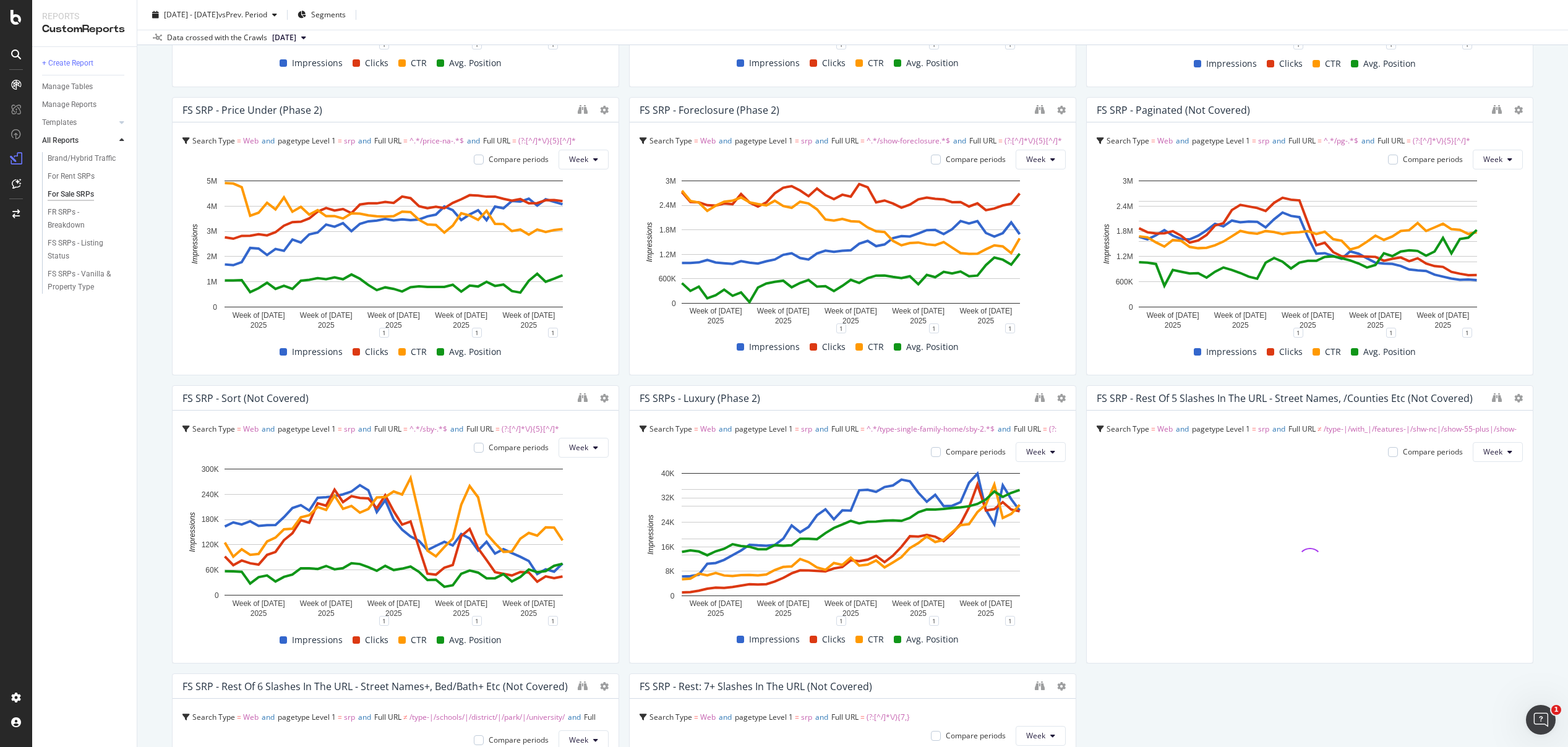
click at [1540, 423] on div "For Sale SRPs For Sale SRPs Realtor Bulk Data Export Clone Schedule Email Expor…" at bounding box center [853, 373] width 1431 height 747
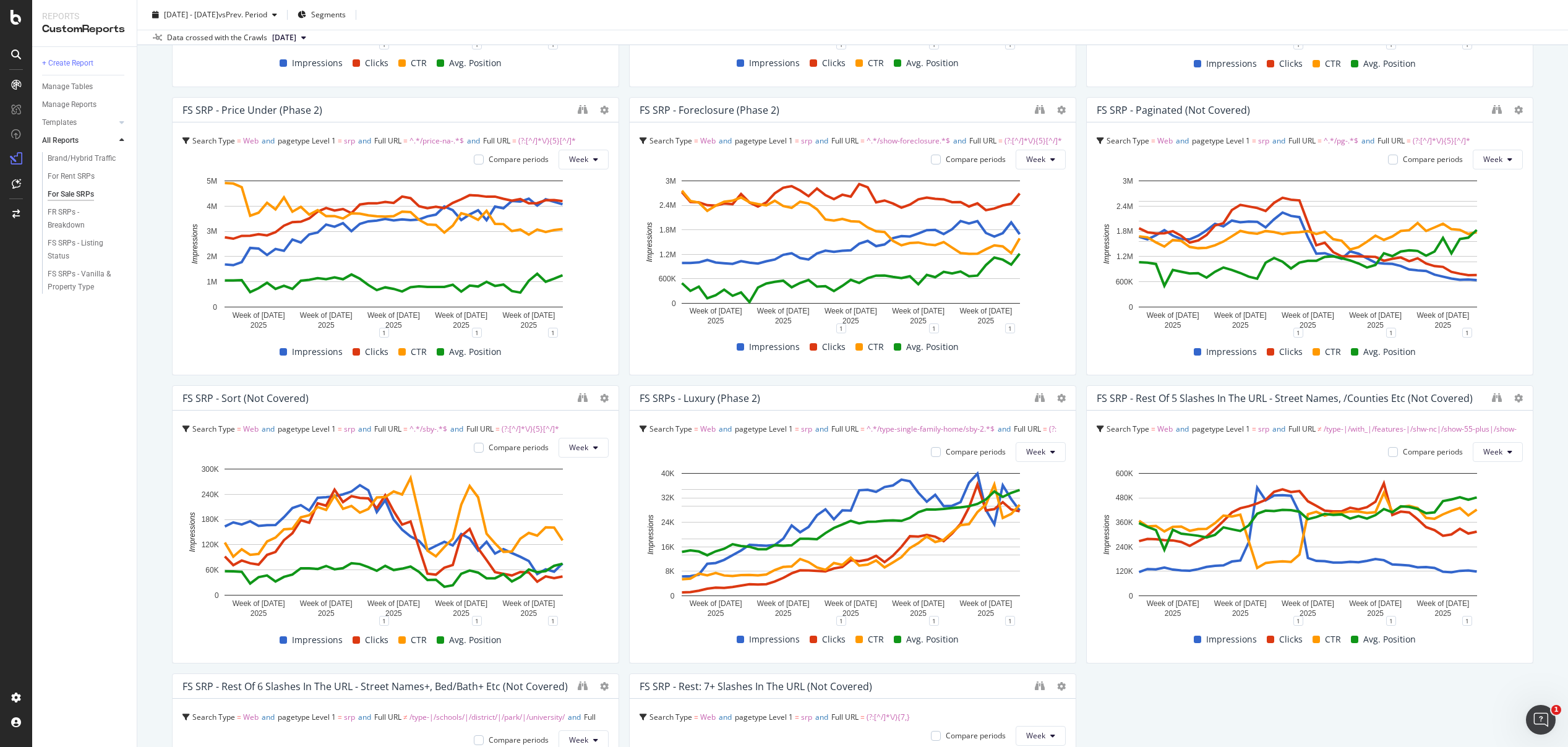
click at [1533, 438] on div "For Sale SRPs For Sale SRPs Realtor Bulk Data Export Clone Schedule Email Expor…" at bounding box center [853, 373] width 1431 height 747
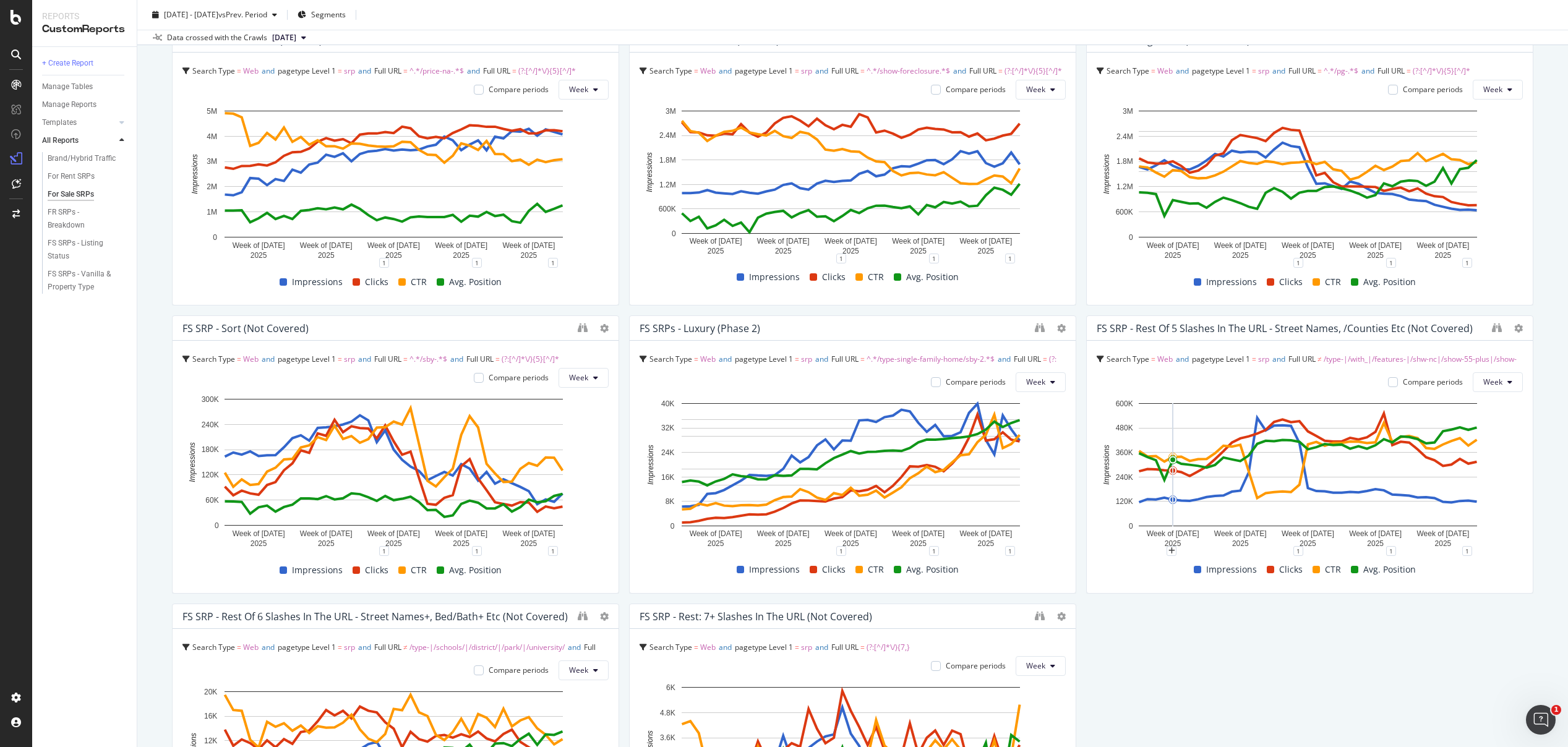
scroll to position [1318, 0]
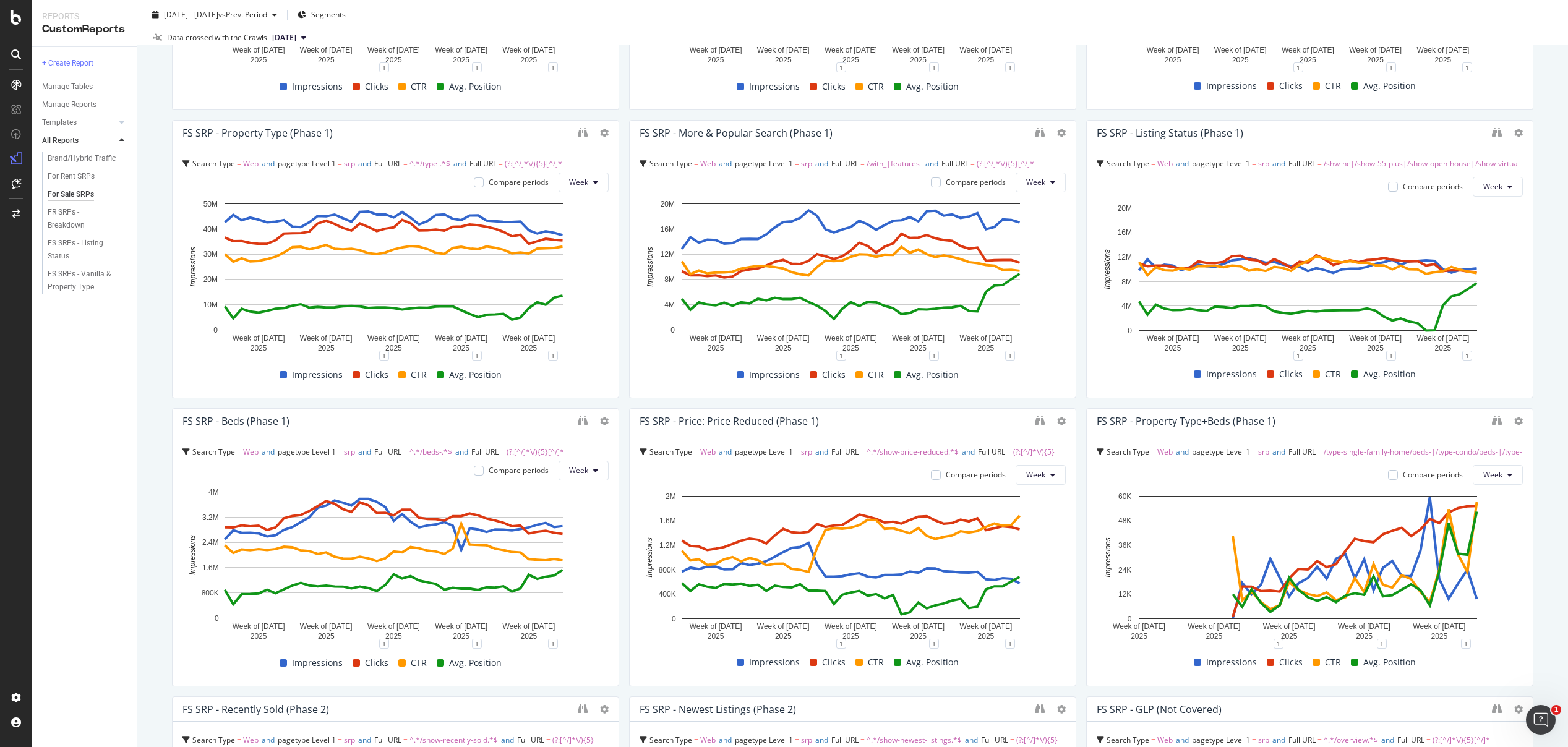
scroll to position [308, 0]
click at [1540, 387] on div "For Sale SRPs For Sale SRPs Realtor Bulk Data Export Clone Schedule Email Expor…" at bounding box center [853, 373] width 1431 height 747
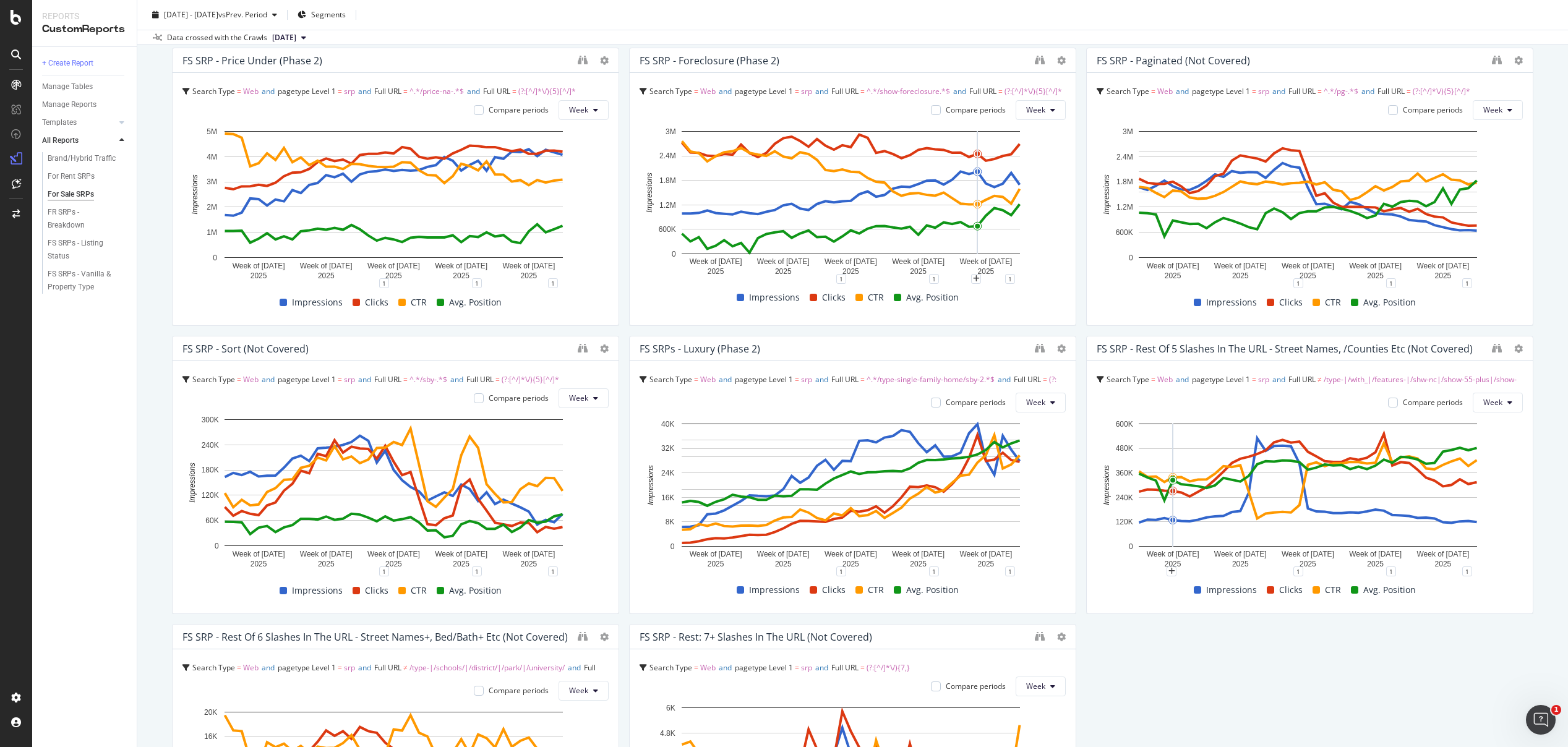
scroll to position [1326, 0]
